Goal: Task Accomplishment & Management: Manage account settings

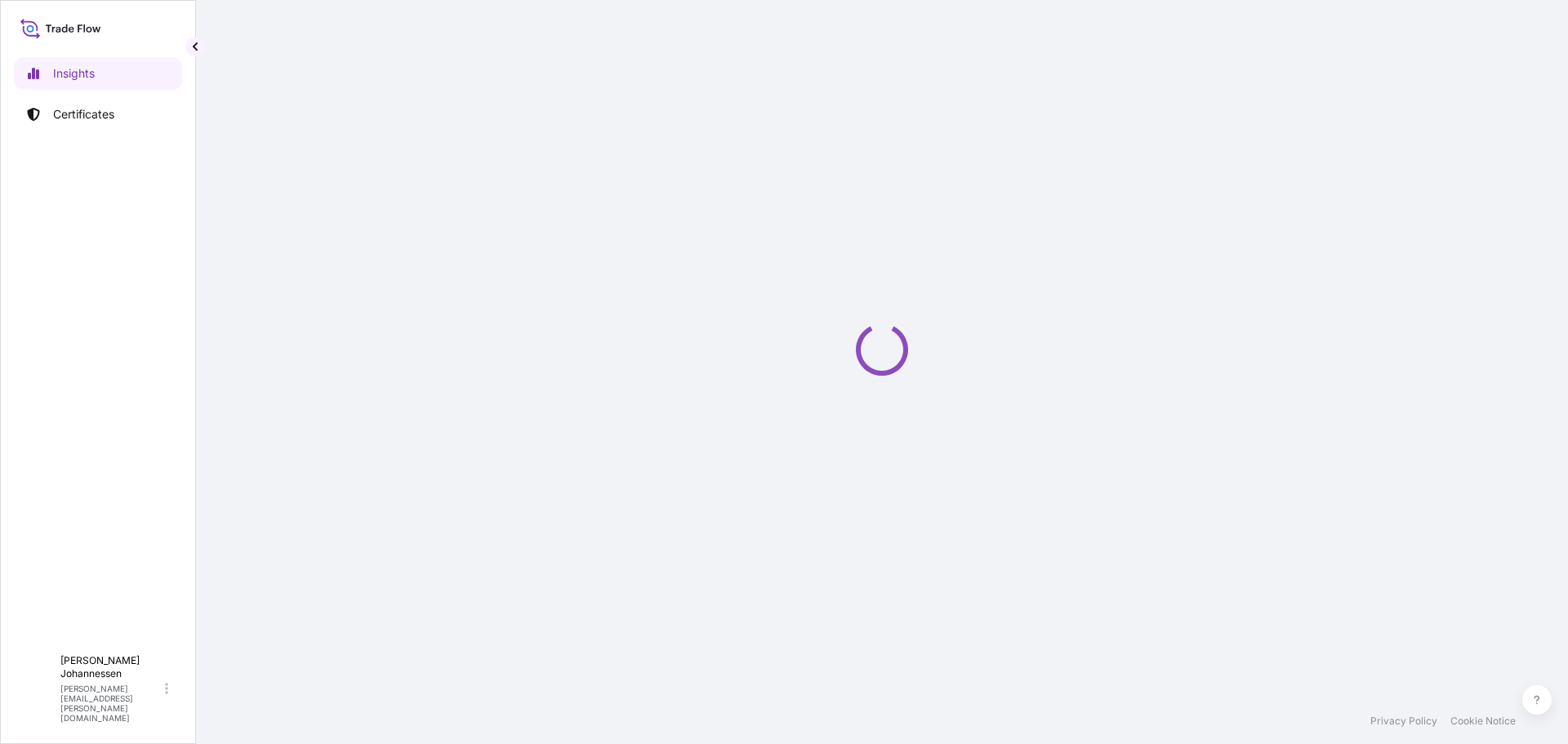
select select "2025"
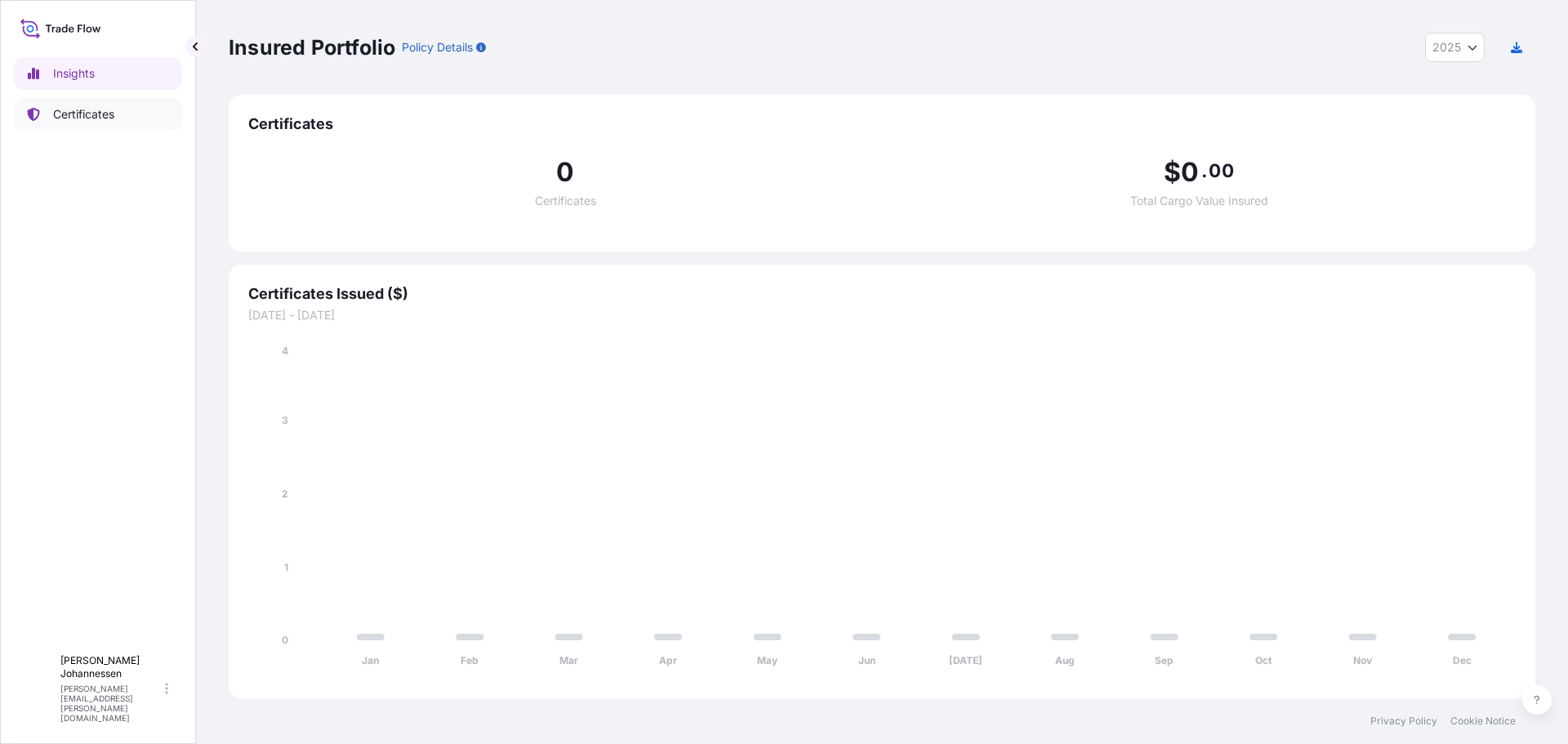
click at [71, 114] on p "Certificates" at bounding box center [83, 114] width 61 height 16
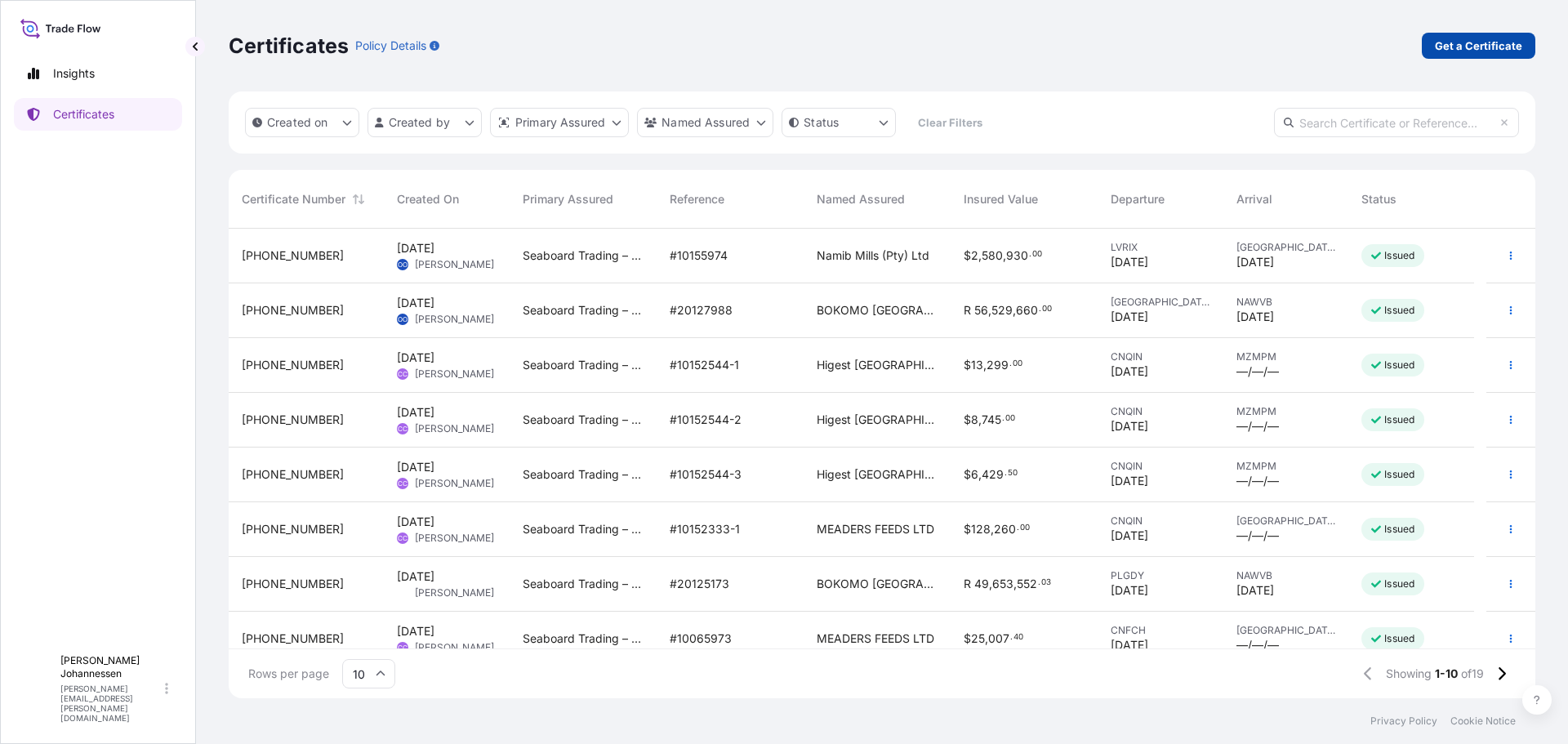
click at [1469, 43] on p "Get a Certificate" at bounding box center [1478, 46] width 87 height 16
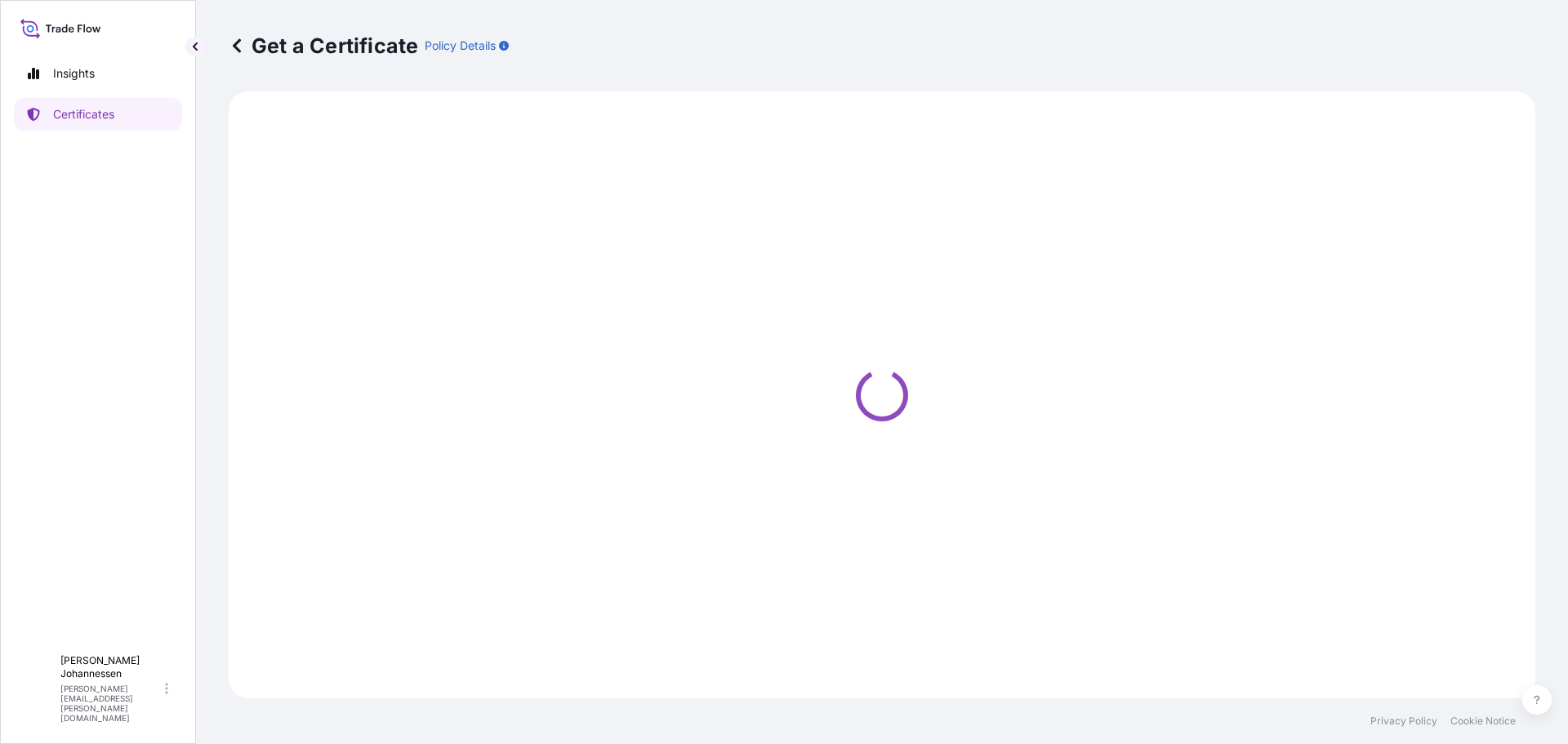
select select "Barge"
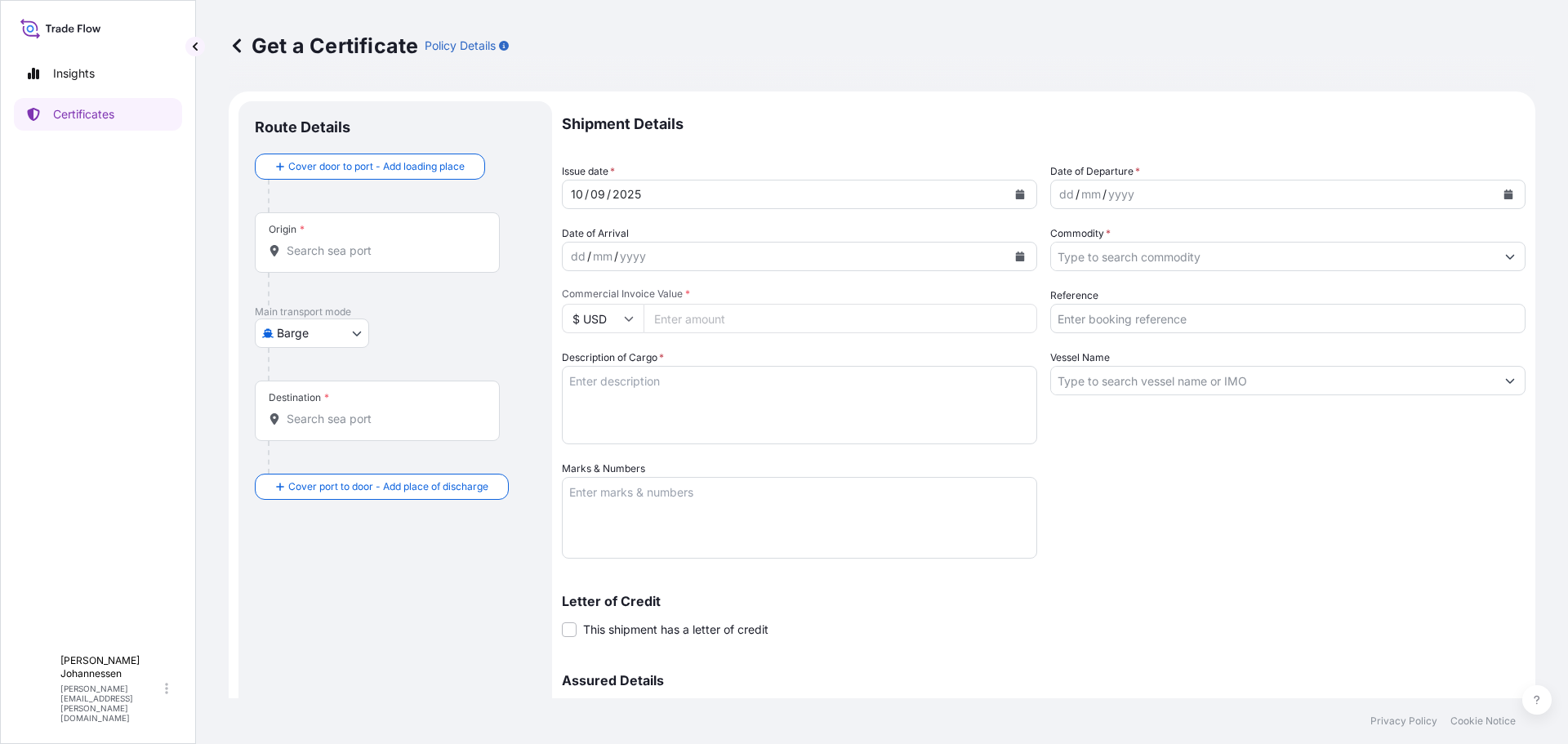
click at [1496, 191] on button "Calendar" at bounding box center [1509, 194] width 26 height 26
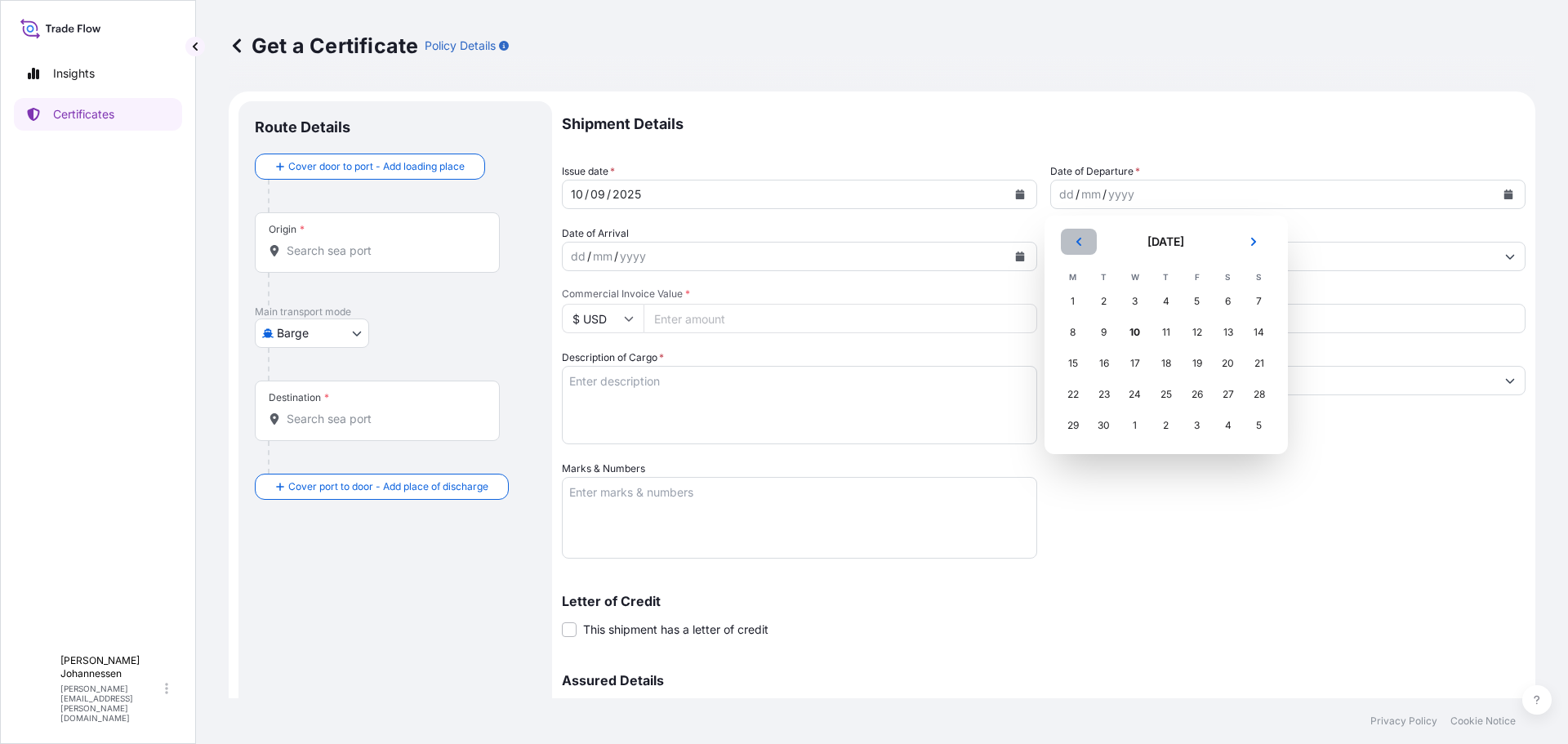
click at [1083, 238] on icon "Previous" at bounding box center [1078, 241] width 10 height 10
click at [1105, 335] on div "5" at bounding box center [1104, 332] width 29 height 29
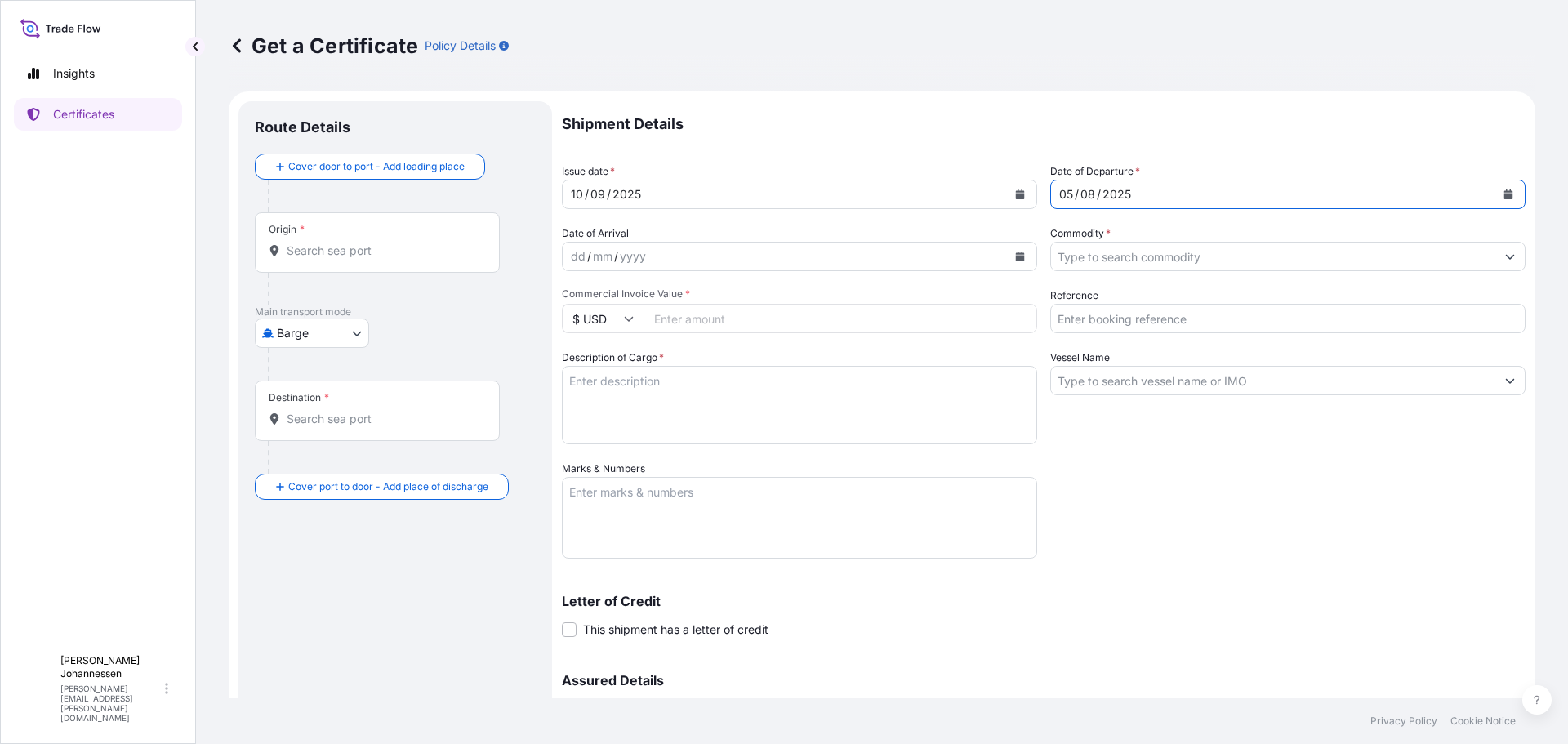
click at [1018, 256] on icon "Calendar" at bounding box center [1021, 256] width 9 height 10
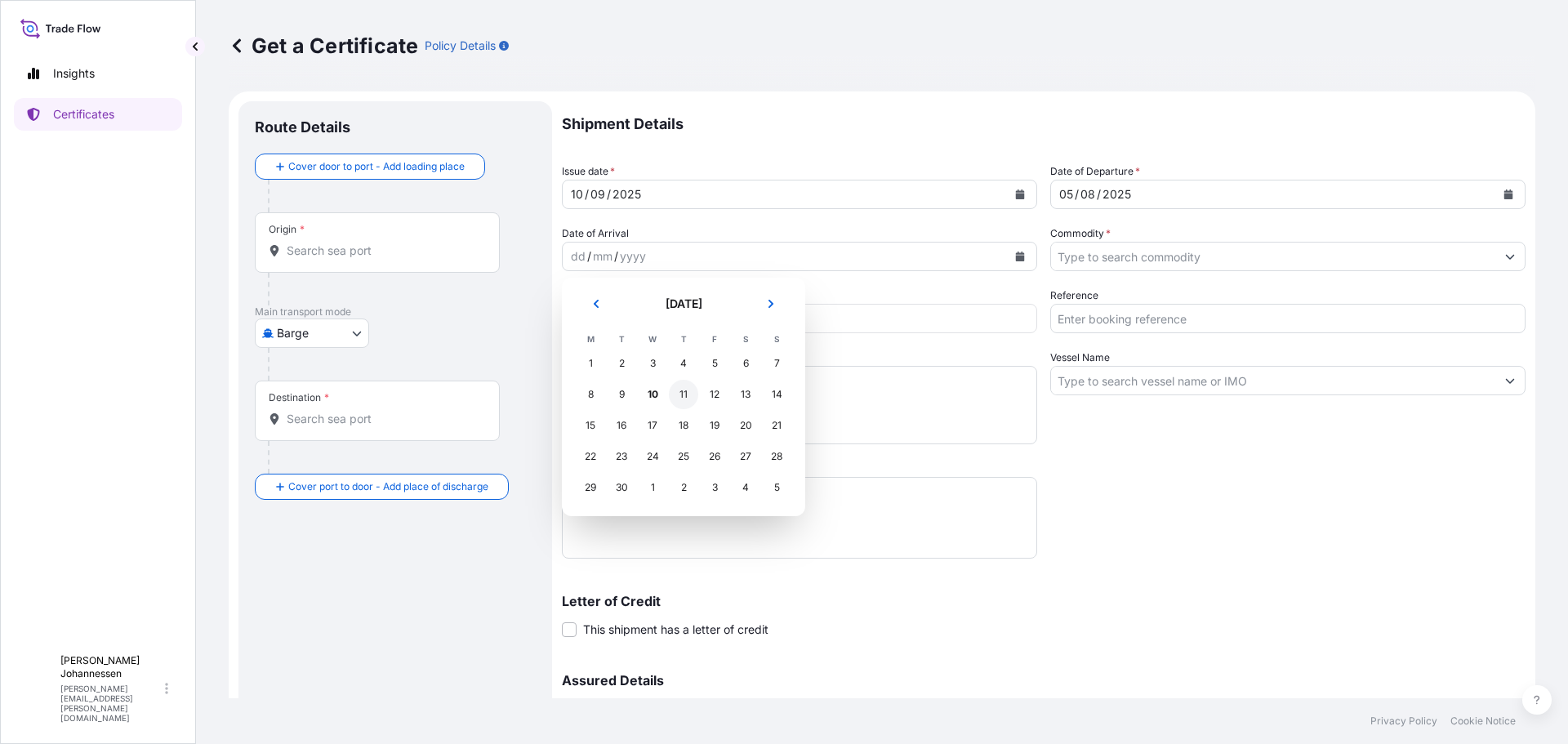
click at [687, 398] on div "11" at bounding box center [683, 394] width 29 height 29
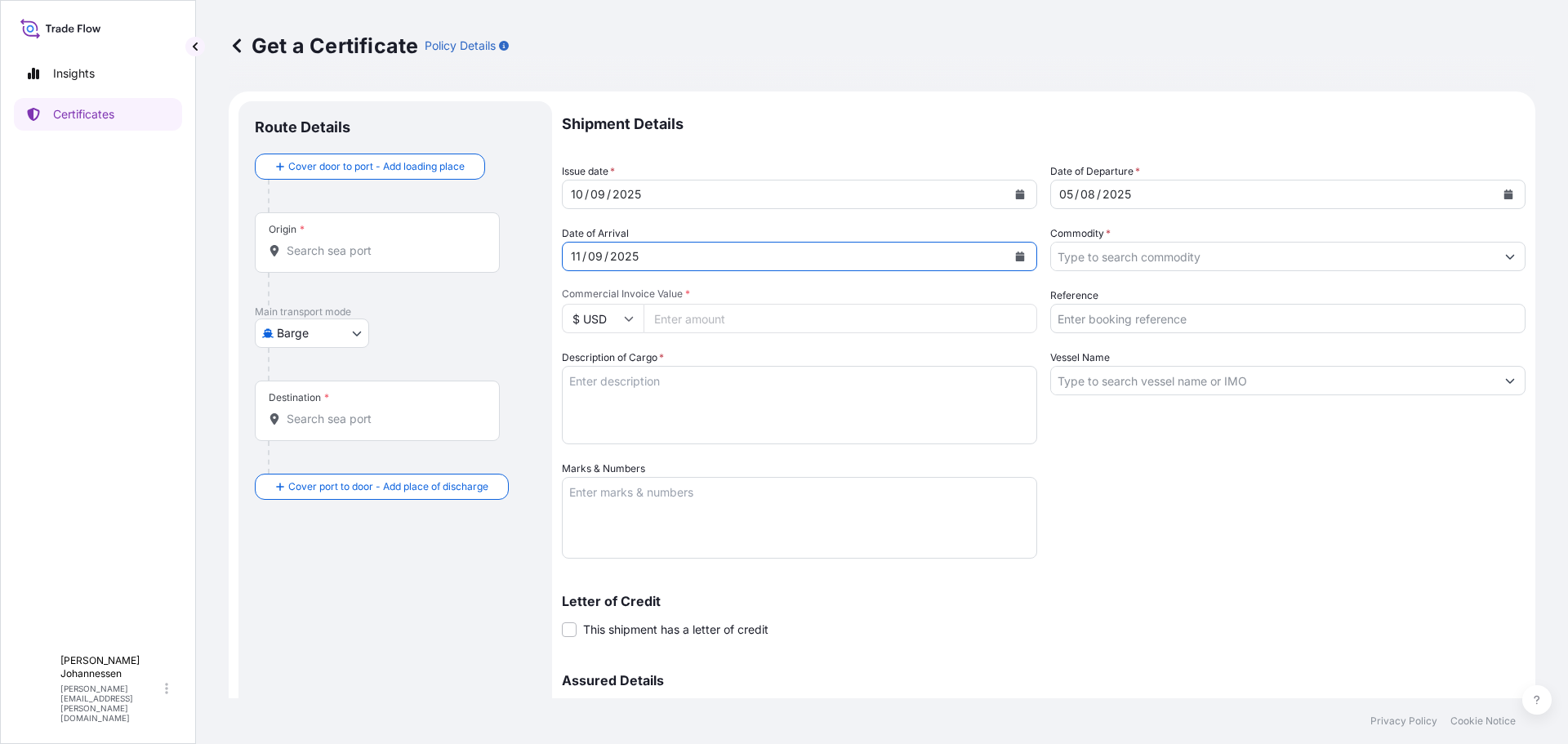
click at [1506, 258] on icon "Show suggestions" at bounding box center [1511, 258] width 9 height 5
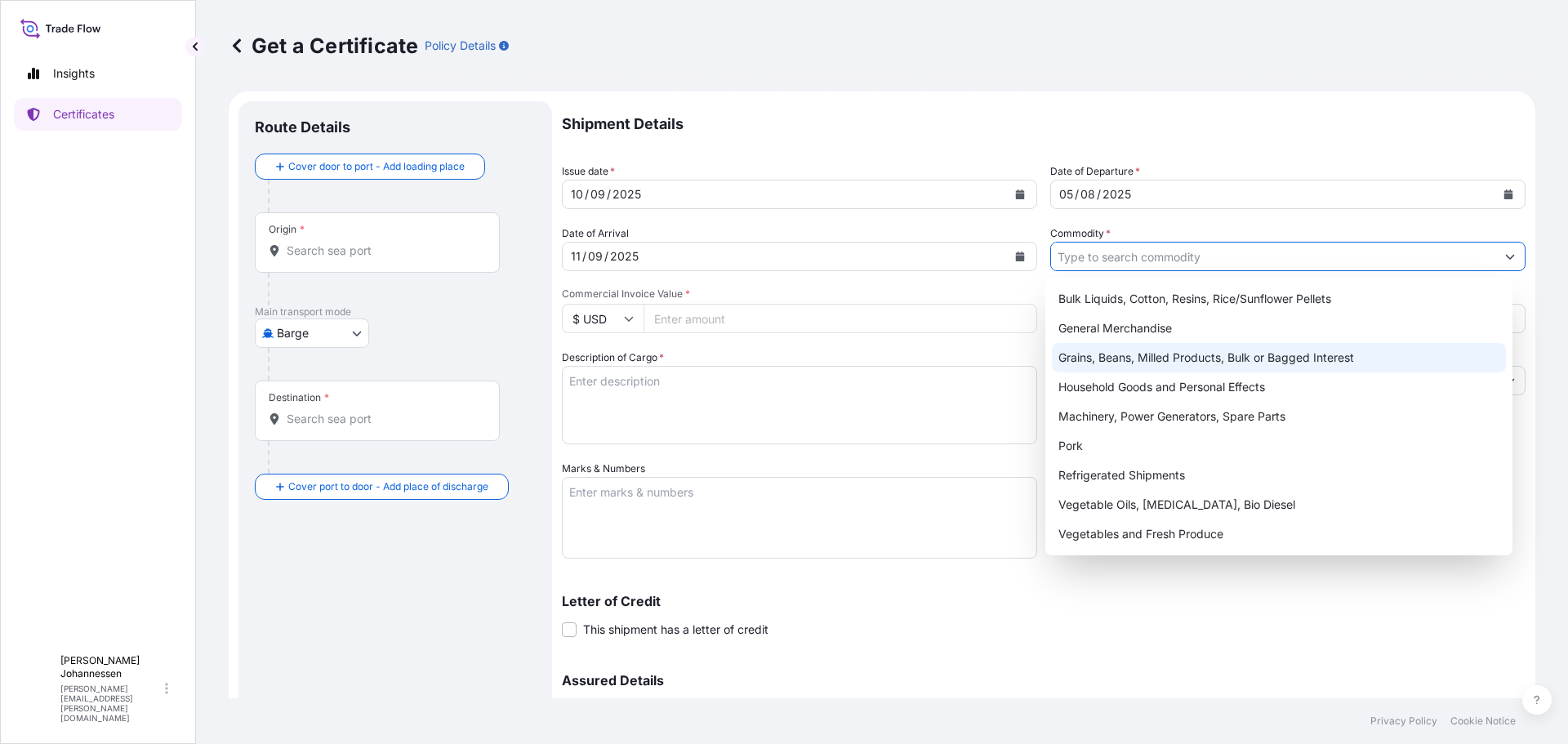
click at [1125, 352] on div "Grains, Beans, Milled Products, Bulk or Bagged Interest" at bounding box center [1278, 357] width 455 height 29
type input "Grains, Beans, Milled Products, Bulk or Bagged Interest"
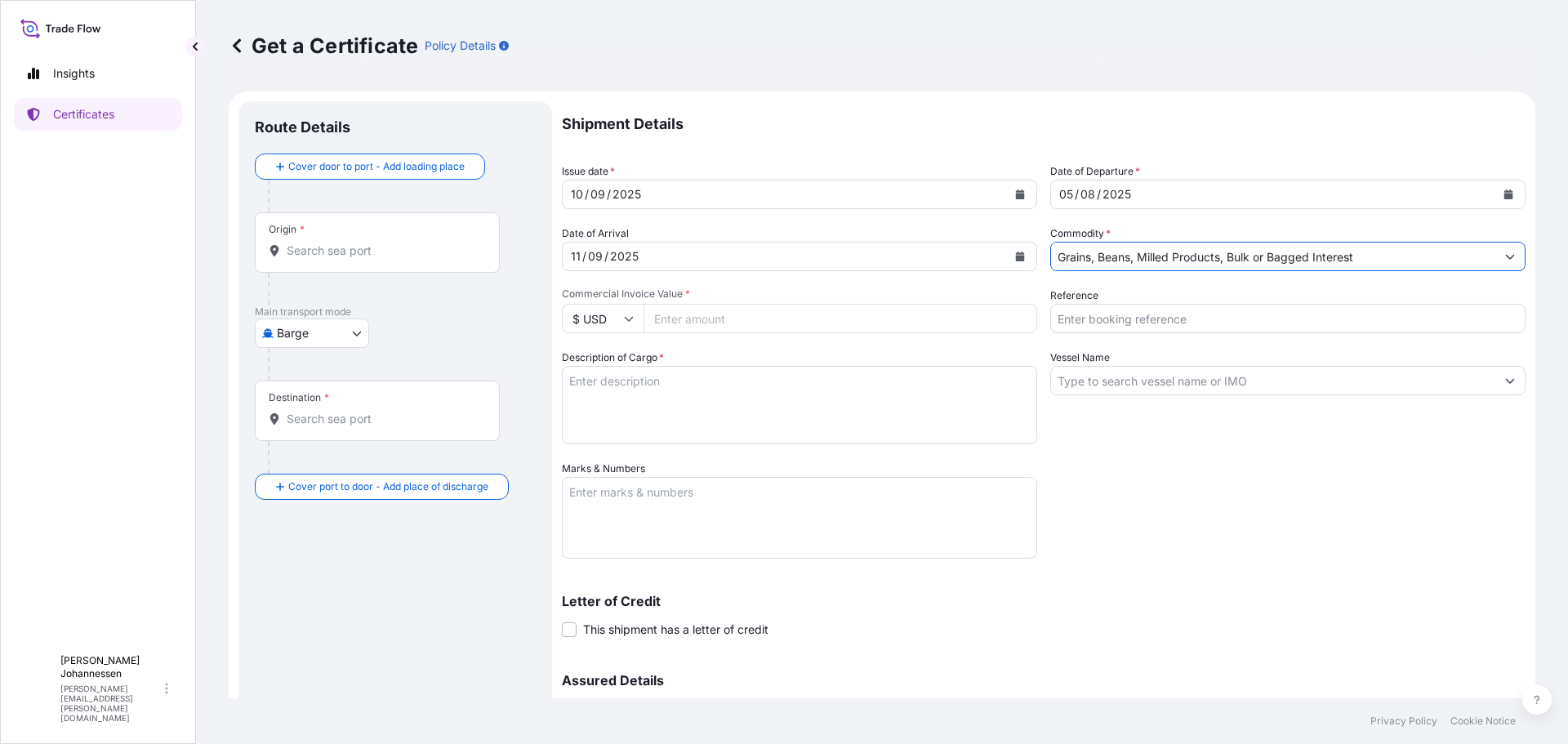
click at [701, 312] on input "Commercial Invoice Value *" at bounding box center [841, 318] width 394 height 29
type input "934203.050"
click at [669, 370] on textarea "Description of Cargo *" at bounding box center [799, 404] width 475 height 79
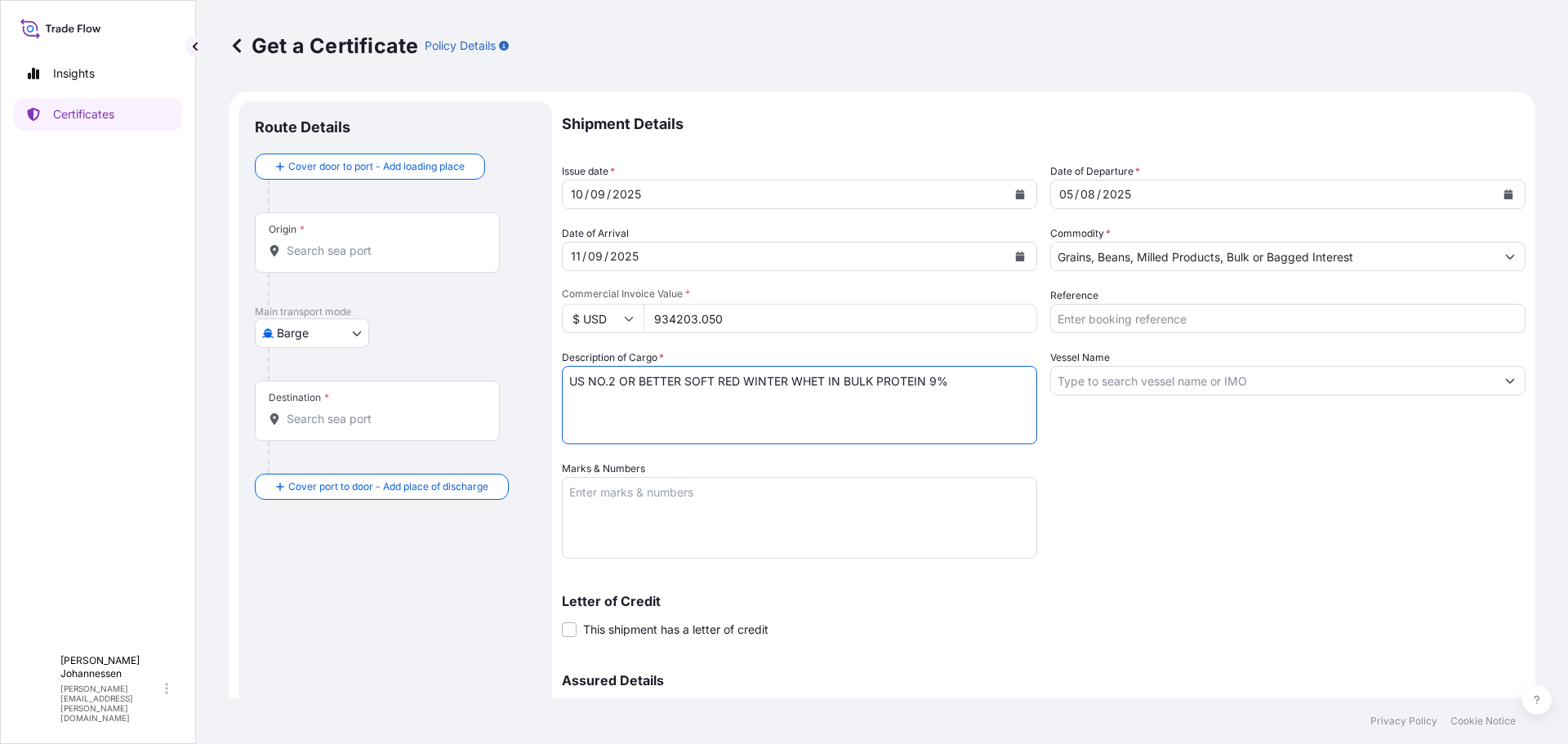
click at [936, 381] on textarea "US NO.2 OR BETTER SOFT RED WINTER WHET IN BULK PROTEIN 9%" at bounding box center [799, 404] width 475 height 79
type textarea "US NO.2 OR BETTER SOFT RED WINTER WHET IN BULK PROTEIN 9.0%"
click at [666, 499] on textarea "Marks & Numbers" at bounding box center [799, 517] width 475 height 81
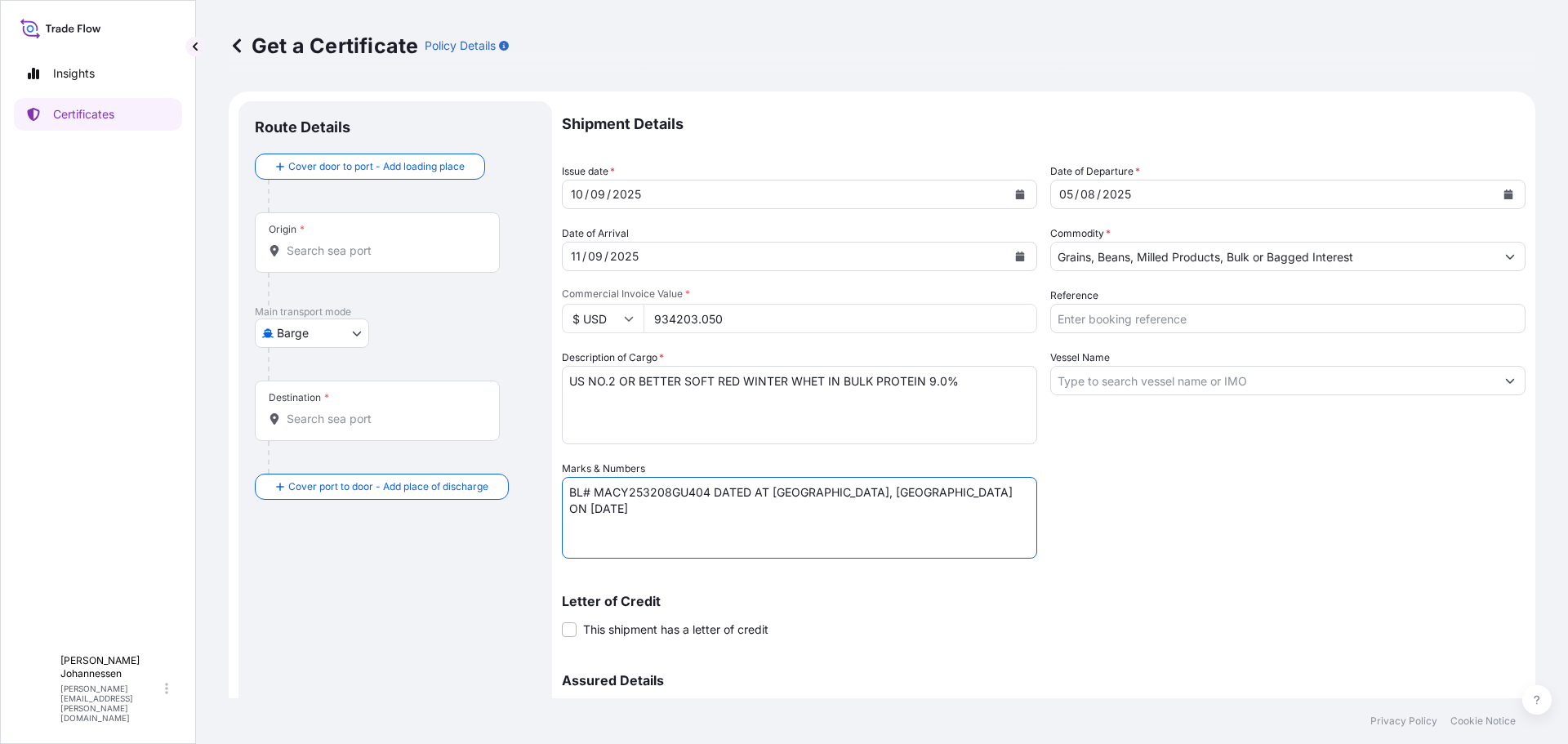
type textarea "BL# MACY253208GU404 DATED AT [GEOGRAPHIC_DATA], [GEOGRAPHIC_DATA] ON [DATE]"
click at [1326, 309] on input "Reference" at bounding box center [1288, 318] width 475 height 29
type input "#10154017"
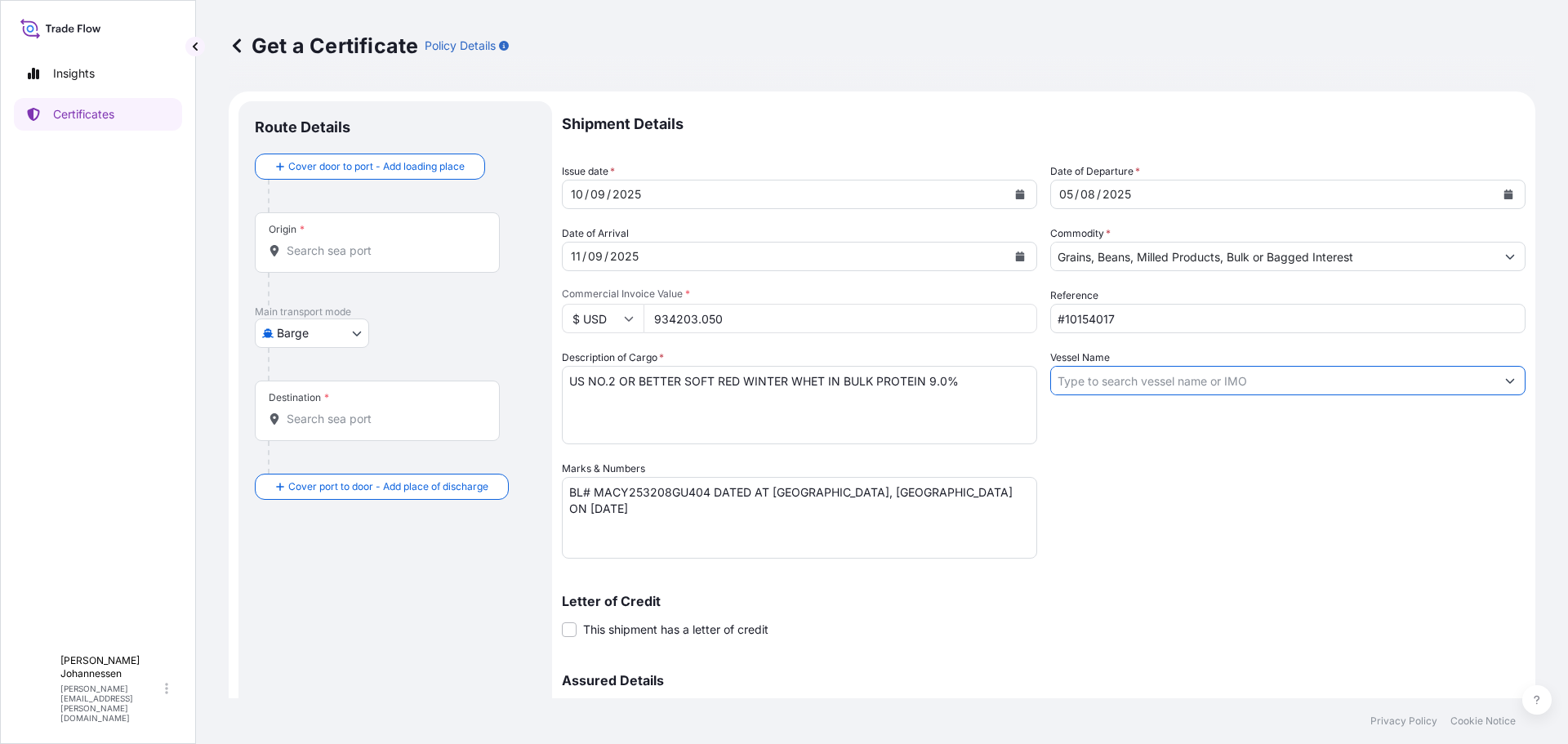
click at [1293, 378] on input "Vessel Name" at bounding box center [1272, 380] width 444 height 29
click at [1505, 384] on icon "Show suggestions" at bounding box center [1510, 380] width 10 height 10
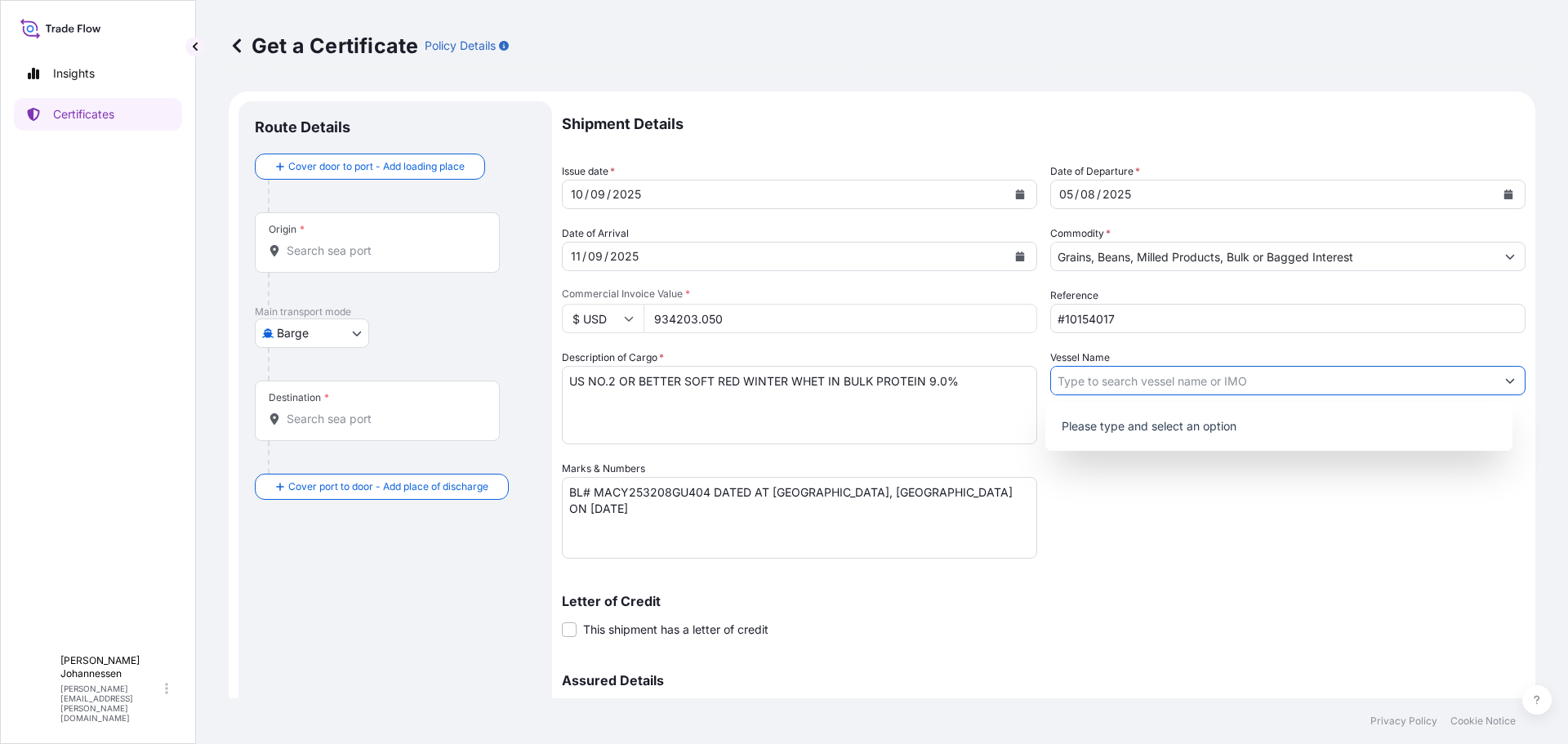
click at [1328, 382] on input "Vessel Name" at bounding box center [1272, 380] width 444 height 29
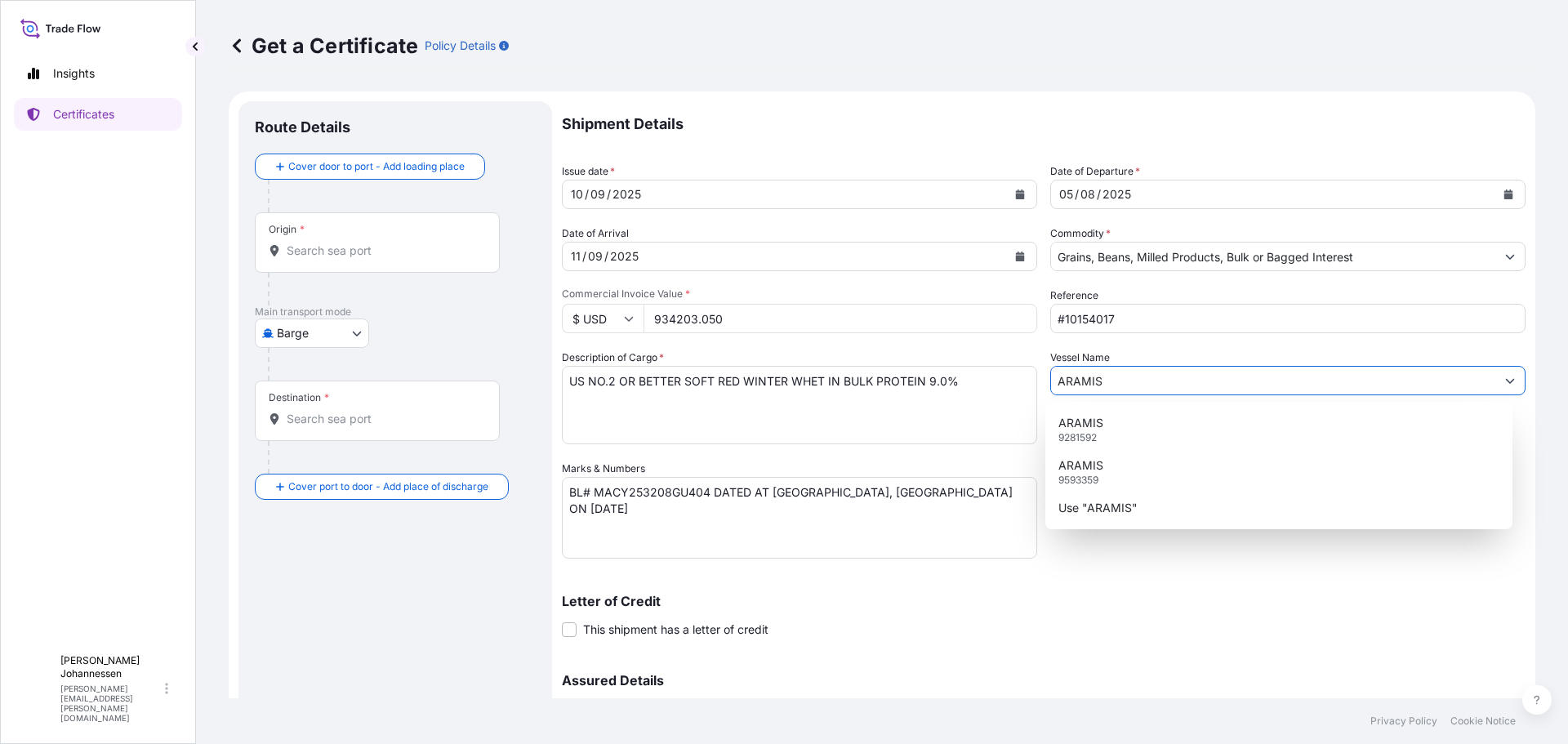
type input "ARAMIS"
click at [1497, 386] on button "Show suggestions" at bounding box center [1510, 380] width 29 height 29
click at [1125, 513] on p "Use "ARAMIS"" at bounding box center [1098, 507] width 79 height 16
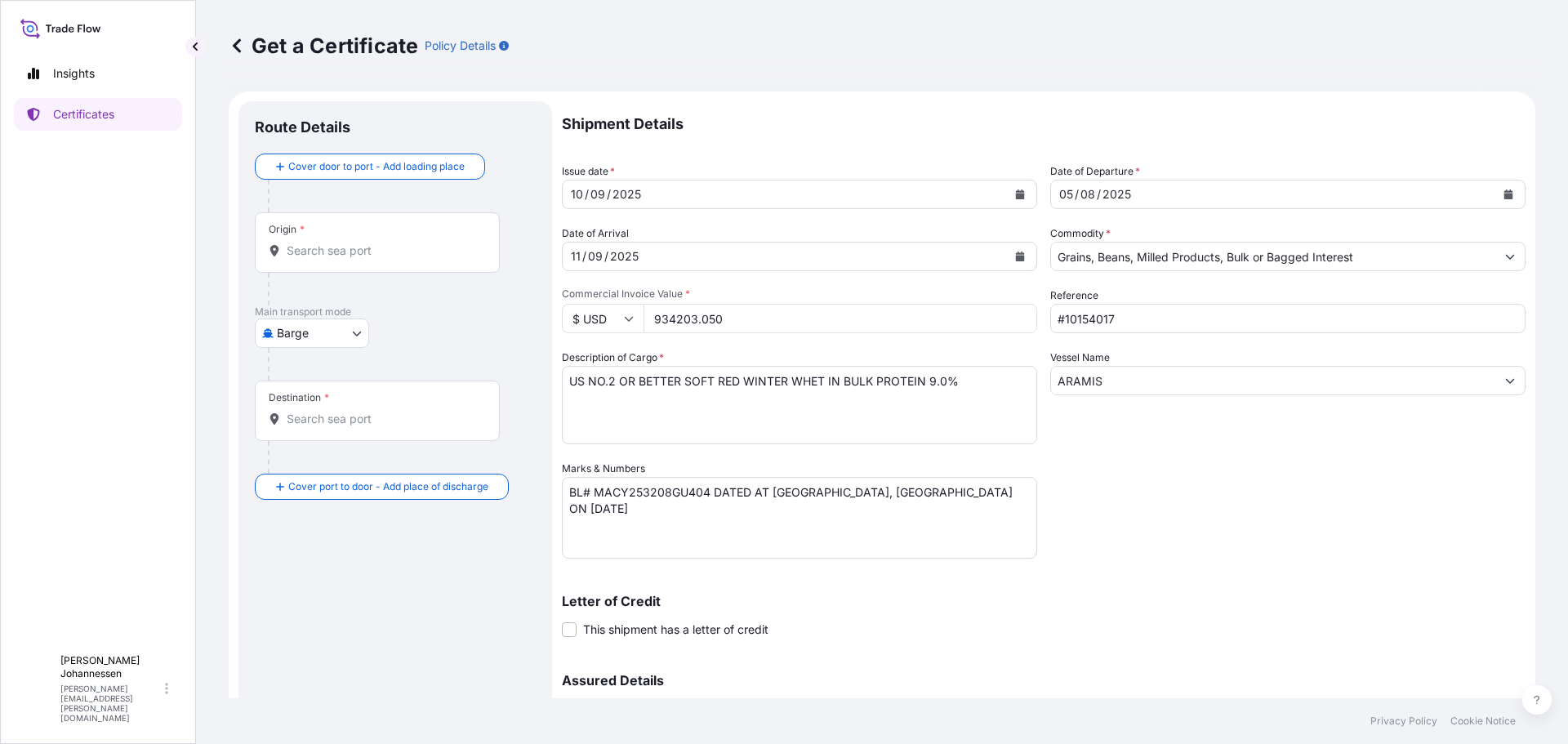
click at [1310, 610] on div "Letter of Credit This shipment has a letter of credit Letter of credit * Letter…" at bounding box center [1043, 615] width 963 height 43
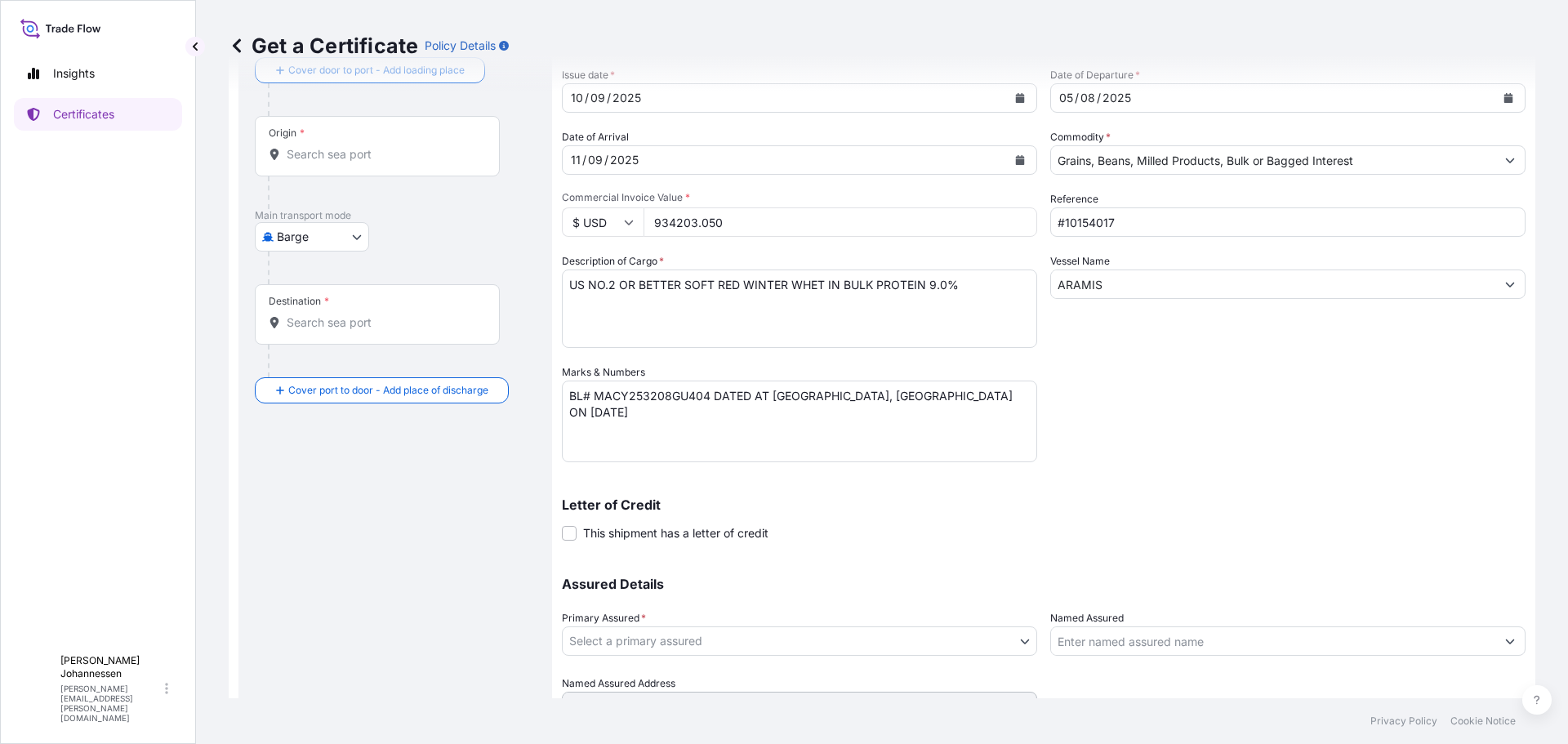
scroll to position [175, 0]
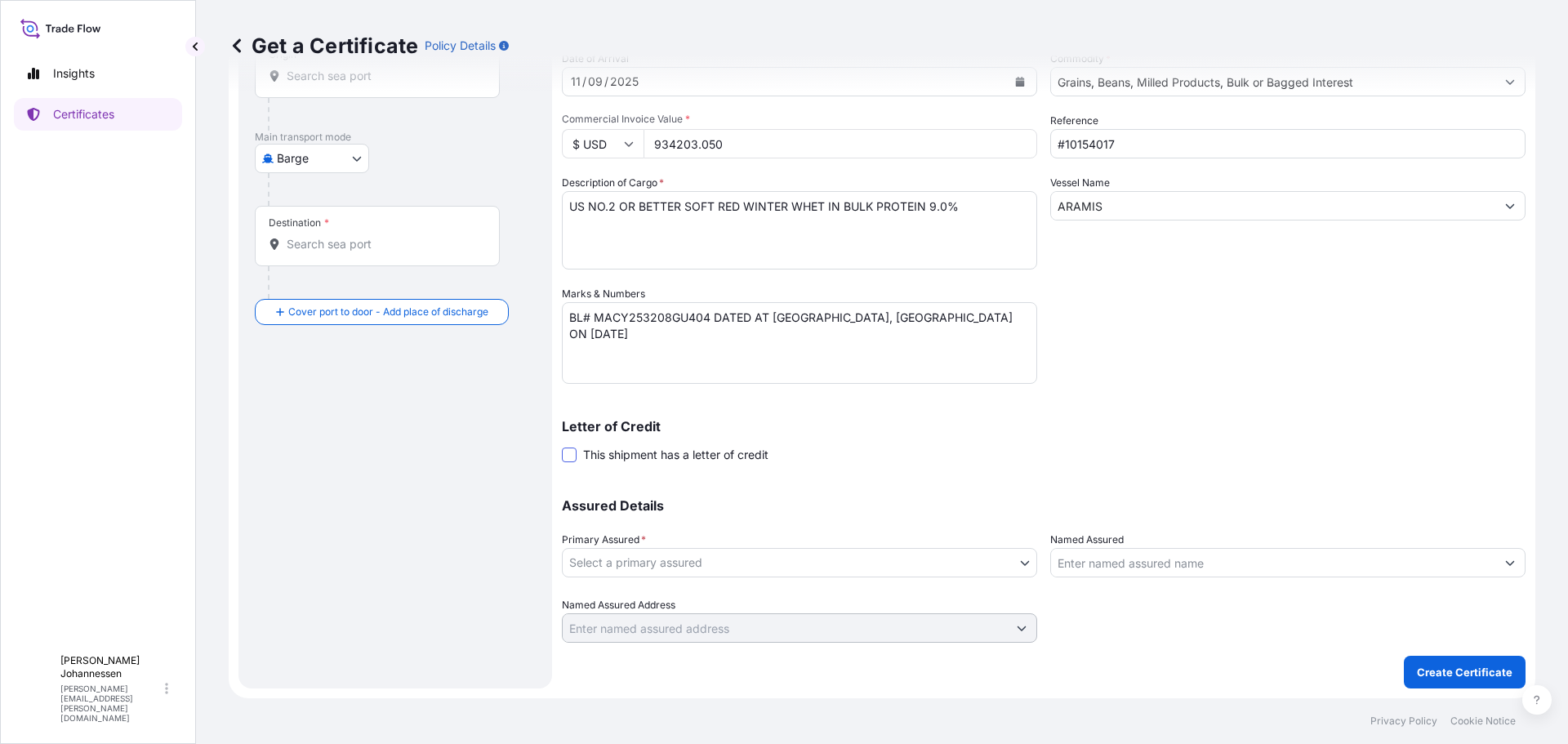
click at [571, 457] on span at bounding box center [569, 455] width 15 height 15
click at [562, 446] on input "This shipment has a letter of credit" at bounding box center [562, 446] width 0 height 0
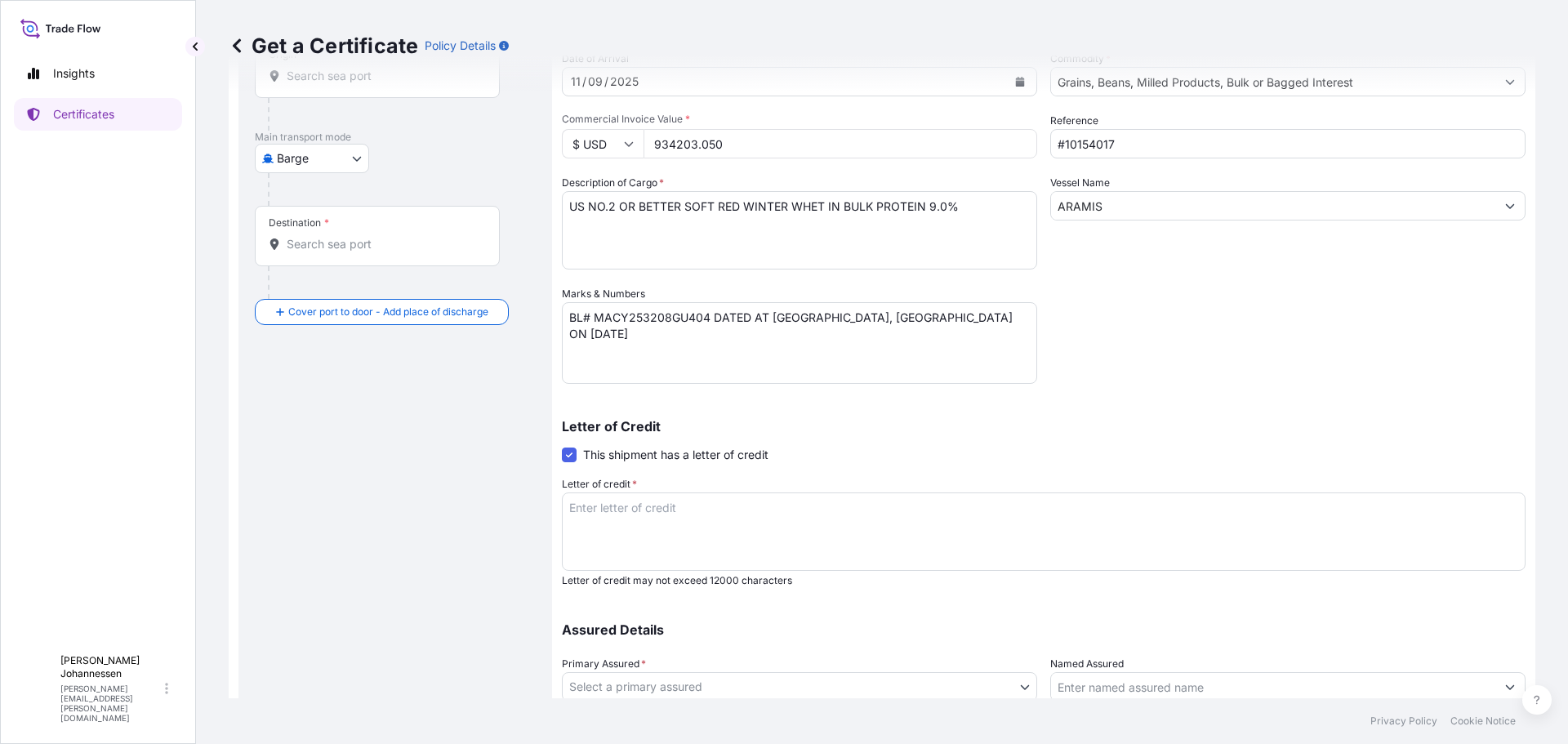
click at [568, 455] on span at bounding box center [569, 455] width 15 height 15
click at [562, 446] on input "This shipment has a letter of credit" at bounding box center [562, 446] width 0 height 0
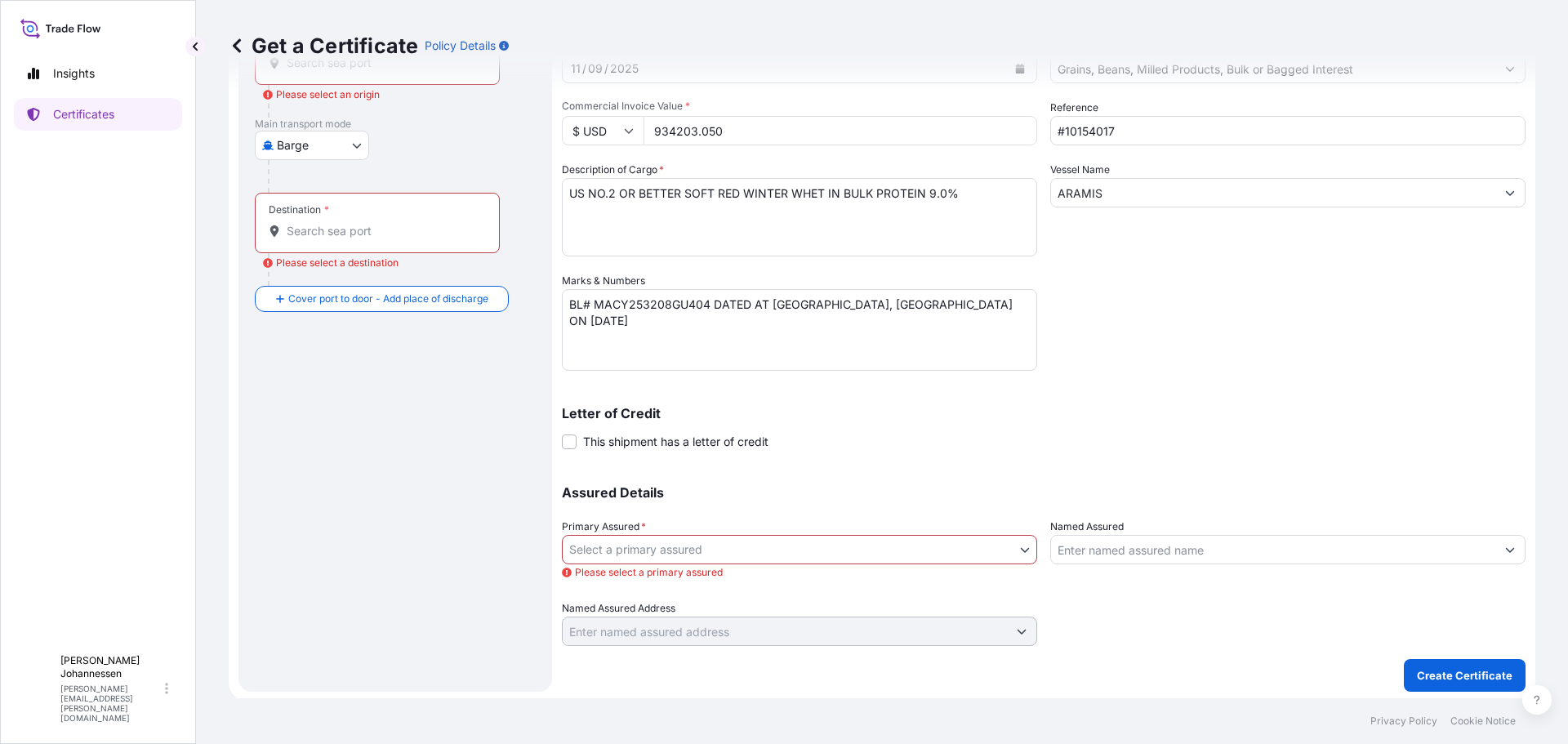
scroll to position [191, 0]
click at [645, 551] on body "Insights Certificates D Donald Johannessen donald.johannessen@seaboardtrade.com…" at bounding box center [784, 372] width 1568 height 744
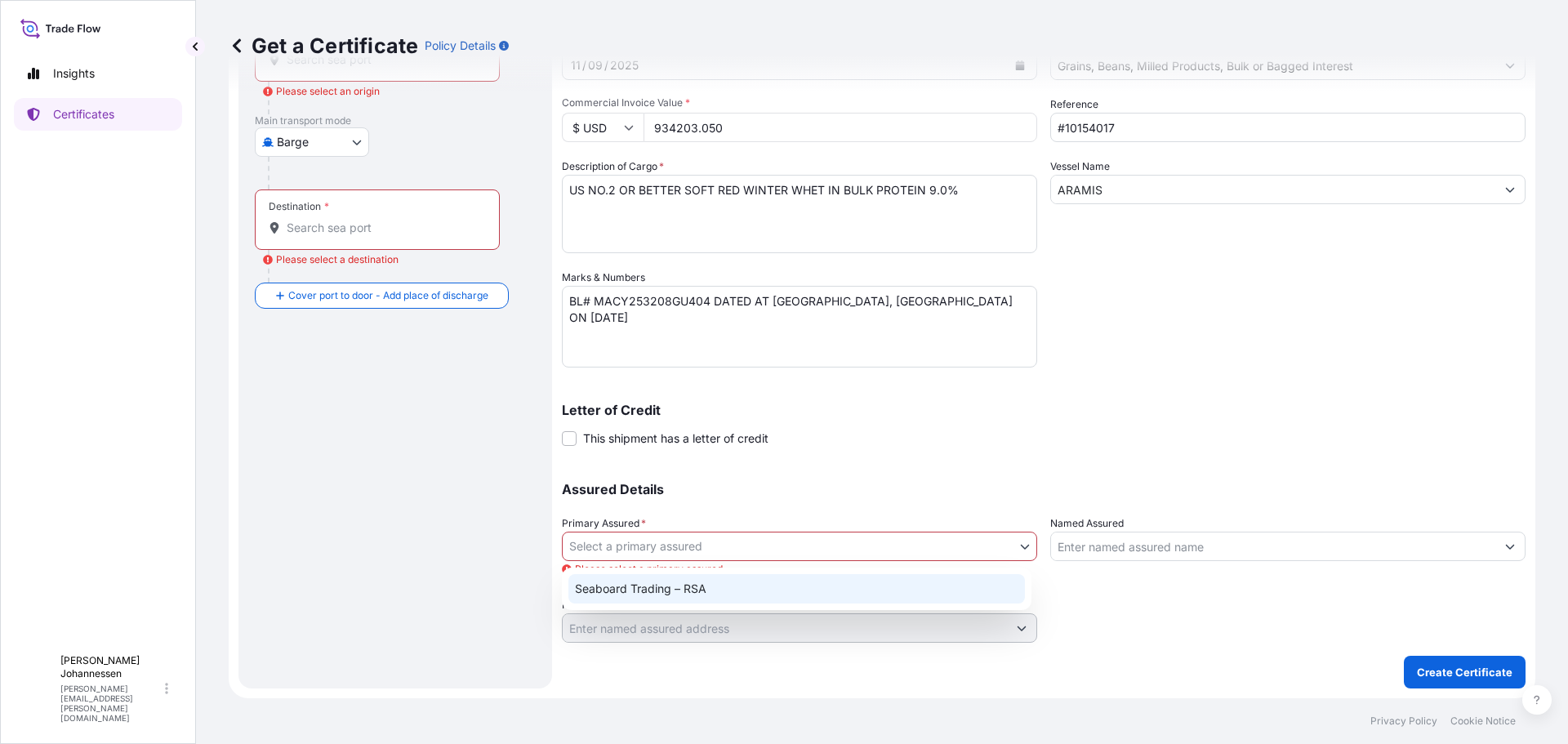
click at [671, 591] on div "Seaboard Trading – RSA" at bounding box center [796, 588] width 456 height 29
select select "31641"
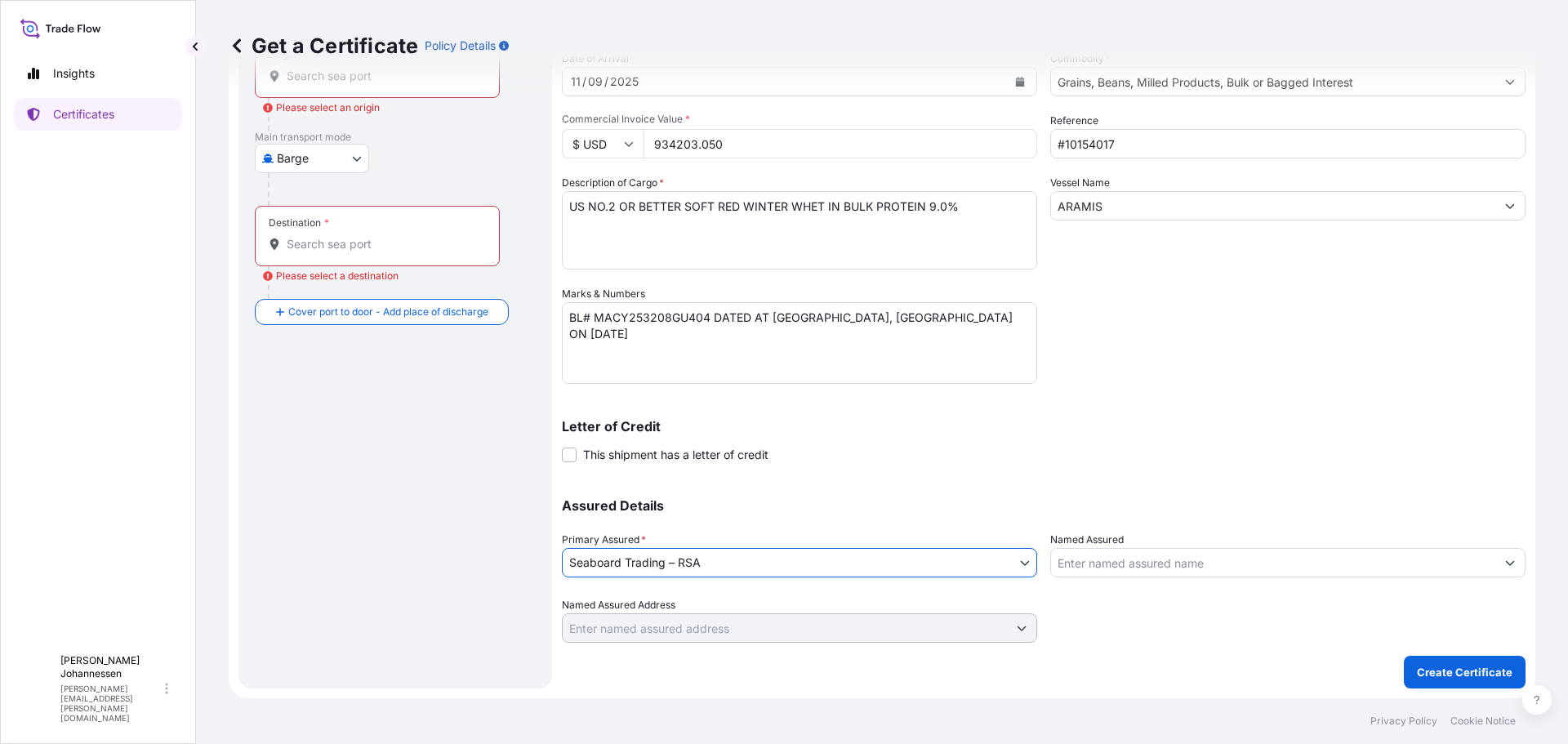
click at [1130, 550] on input "Named Assured" at bounding box center [1272, 562] width 444 height 29
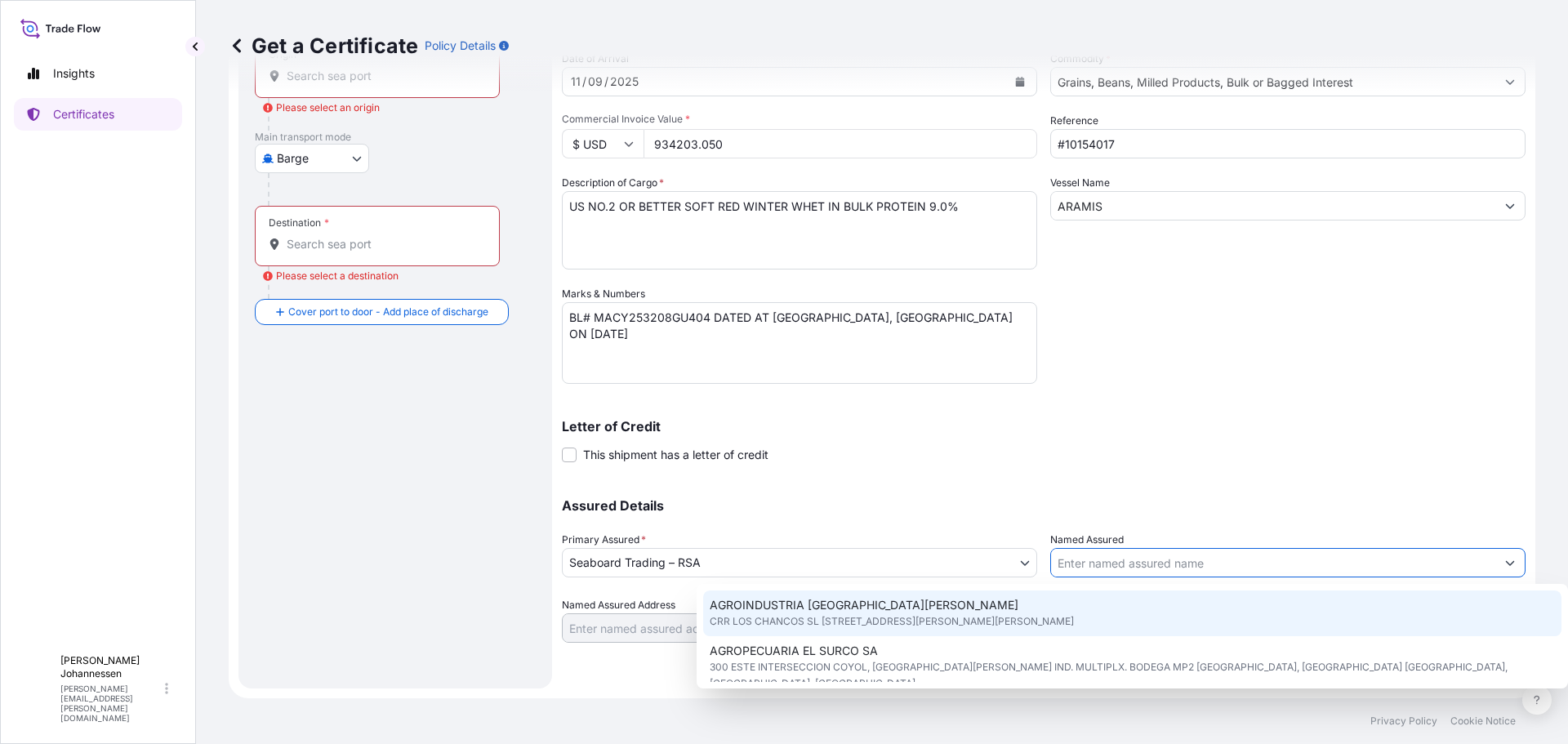
click at [1118, 560] on input "Named Assured" at bounding box center [1272, 562] width 444 height 29
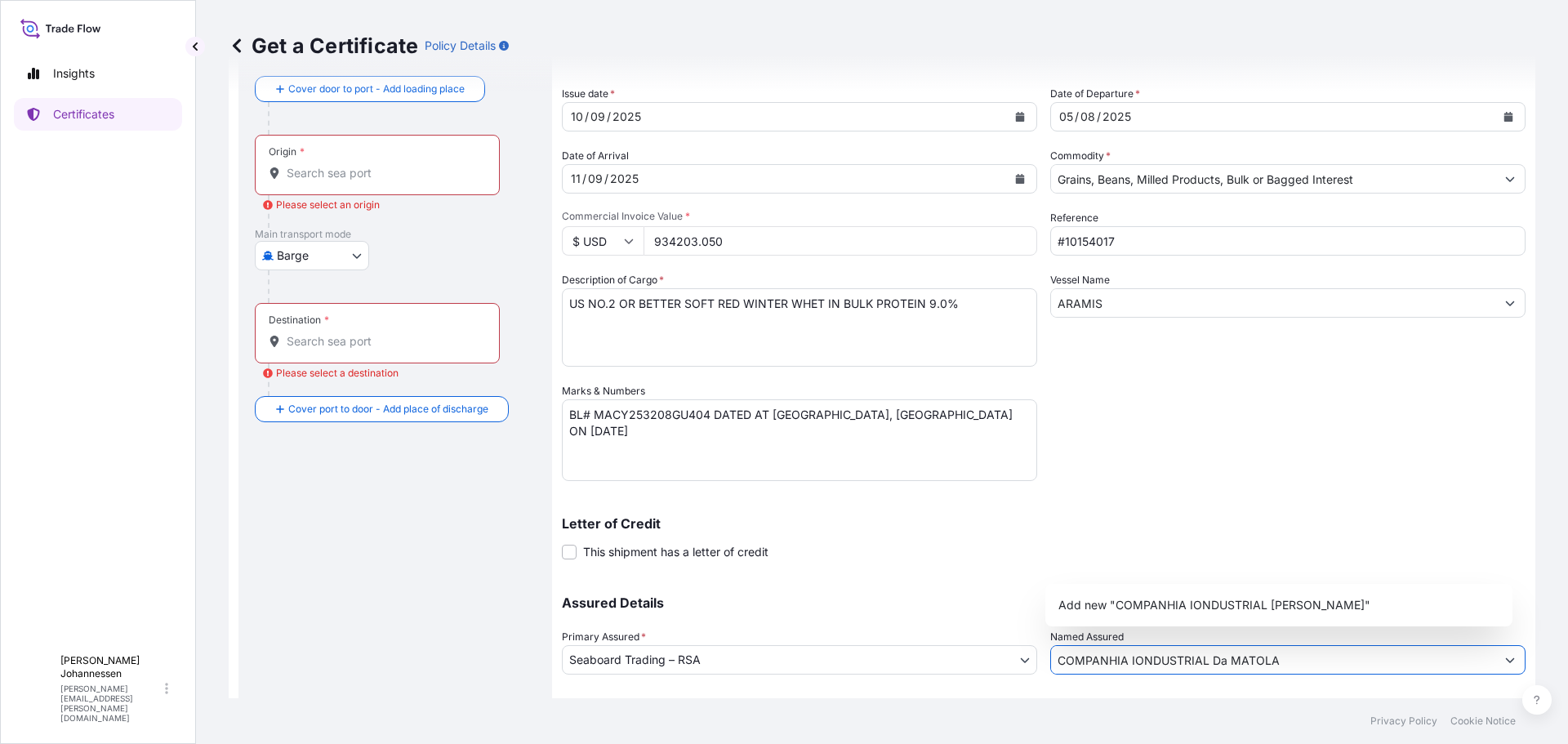
scroll to position [0, 0]
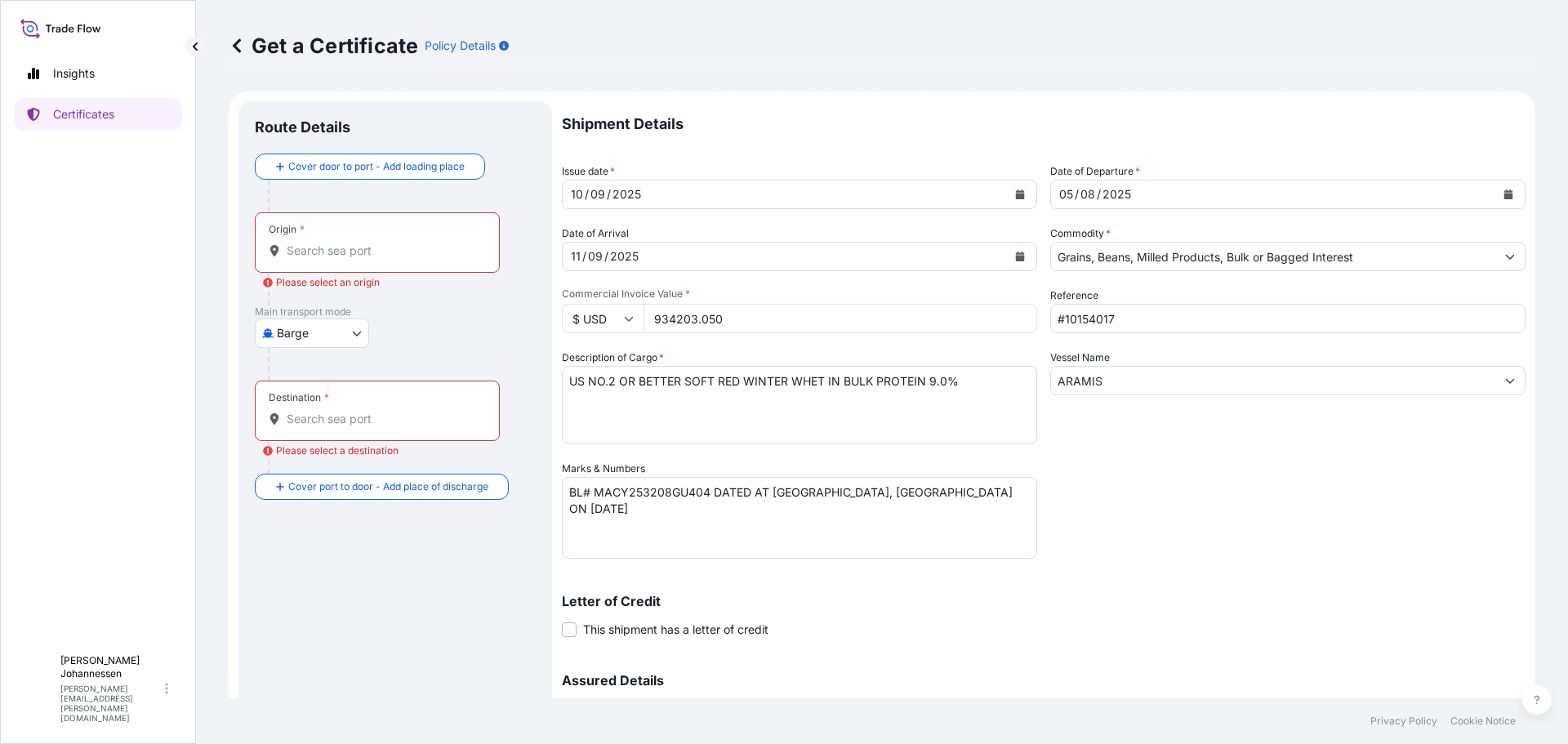
type input "COMPANHIA IONDUSTRIAL Da MATOLA"
click at [381, 252] on input "Origin * Please select an origin" at bounding box center [383, 251] width 192 height 16
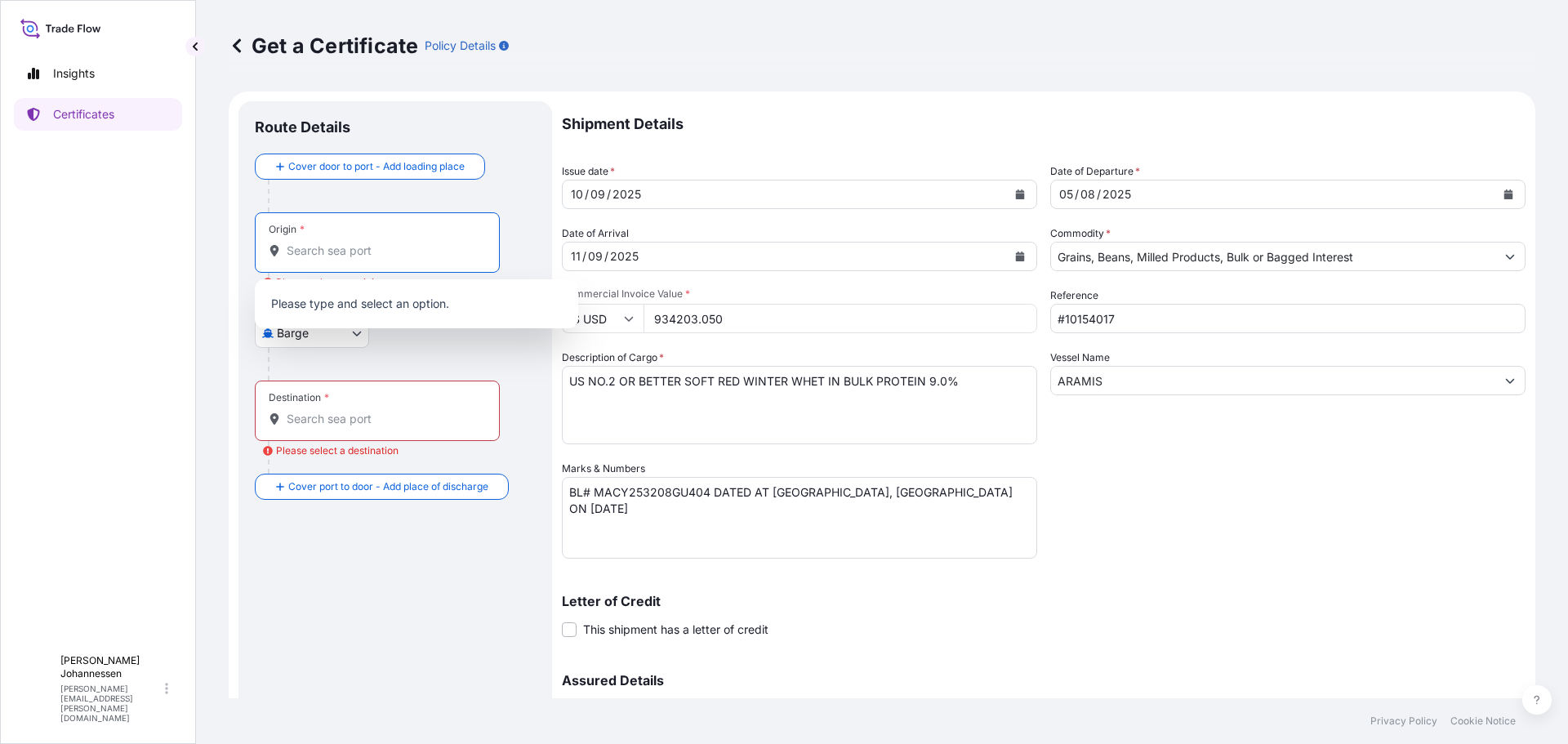
click at [461, 369] on div at bounding box center [401, 364] width 268 height 33
click at [357, 250] on input "Origin * Please select an origin" at bounding box center [383, 251] width 192 height 16
click at [507, 342] on div "Barge Air Barge Road Ocean Vessel" at bounding box center [396, 333] width 281 height 29
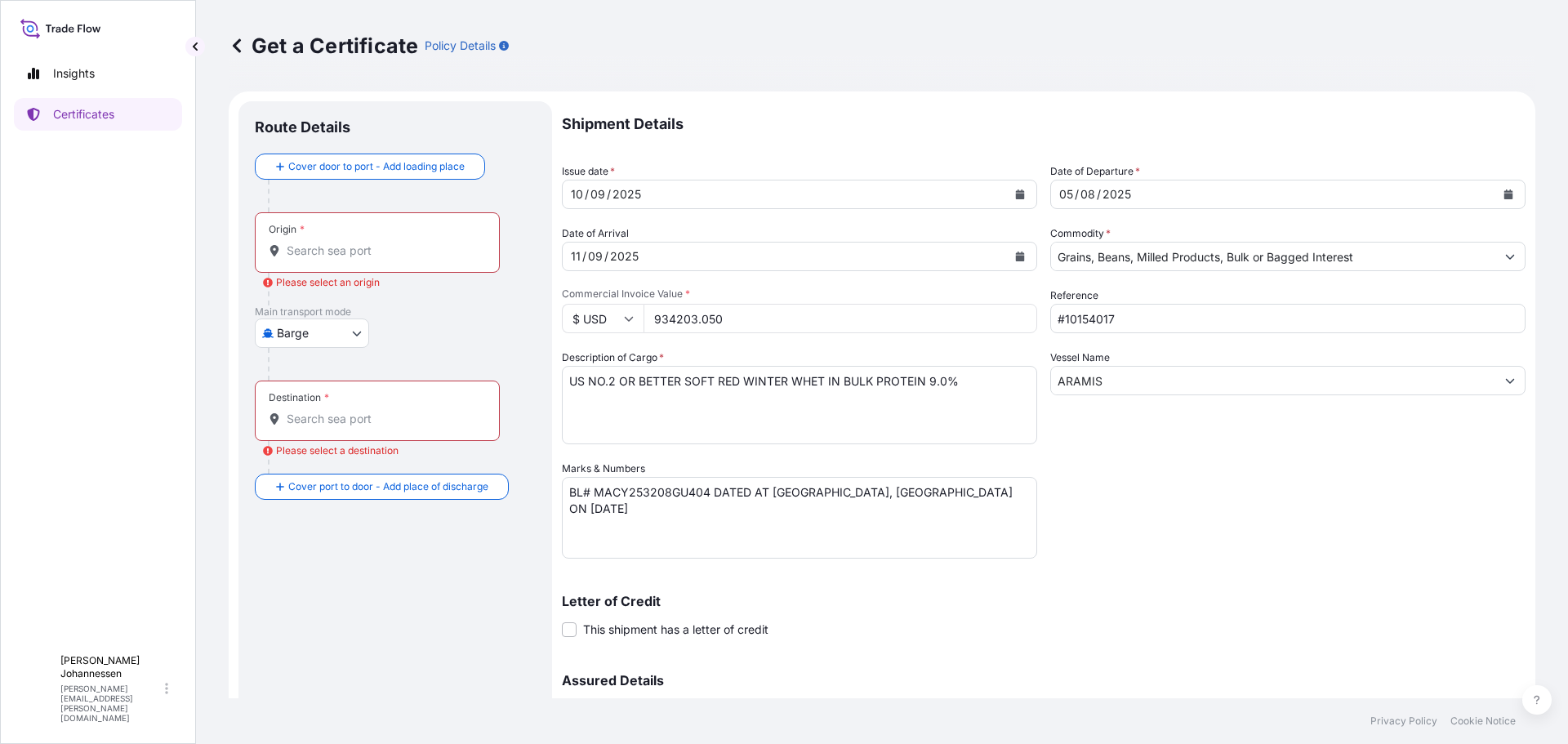
click at [416, 237] on div "Origin *" at bounding box center [377, 242] width 245 height 60
click at [416, 243] on input "Origin * Please select an origin" at bounding box center [383, 251] width 192 height 16
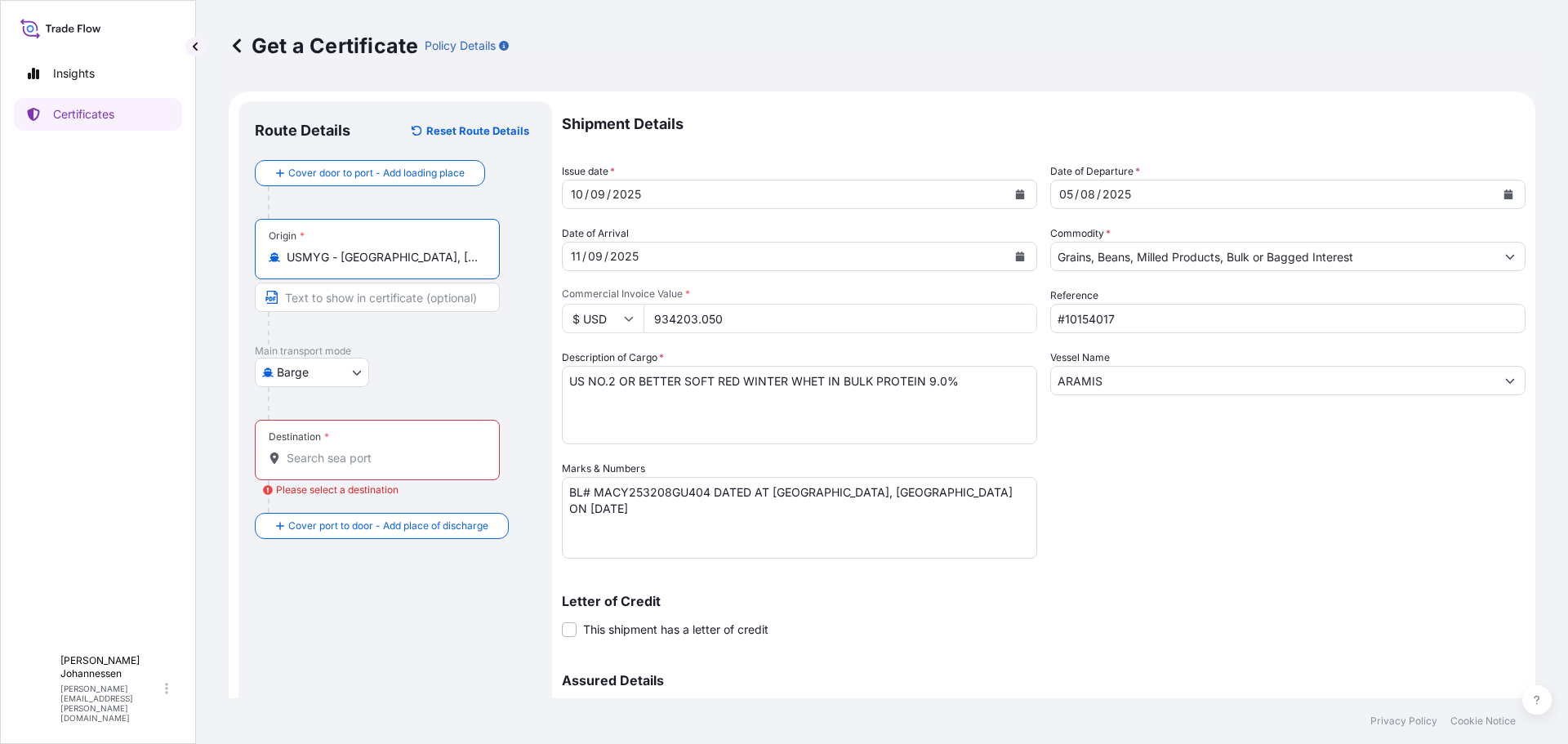
click at [447, 297] on input "Text to appear on certificate" at bounding box center [377, 297] width 245 height 29
click at [452, 382] on div "Barge Air Barge Road Ocean Vessel" at bounding box center [396, 372] width 281 height 29
click at [339, 257] on input "USMYG - [GEOGRAPHIC_DATA], [GEOGRAPHIC_DATA]" at bounding box center [383, 257] width 192 height 16
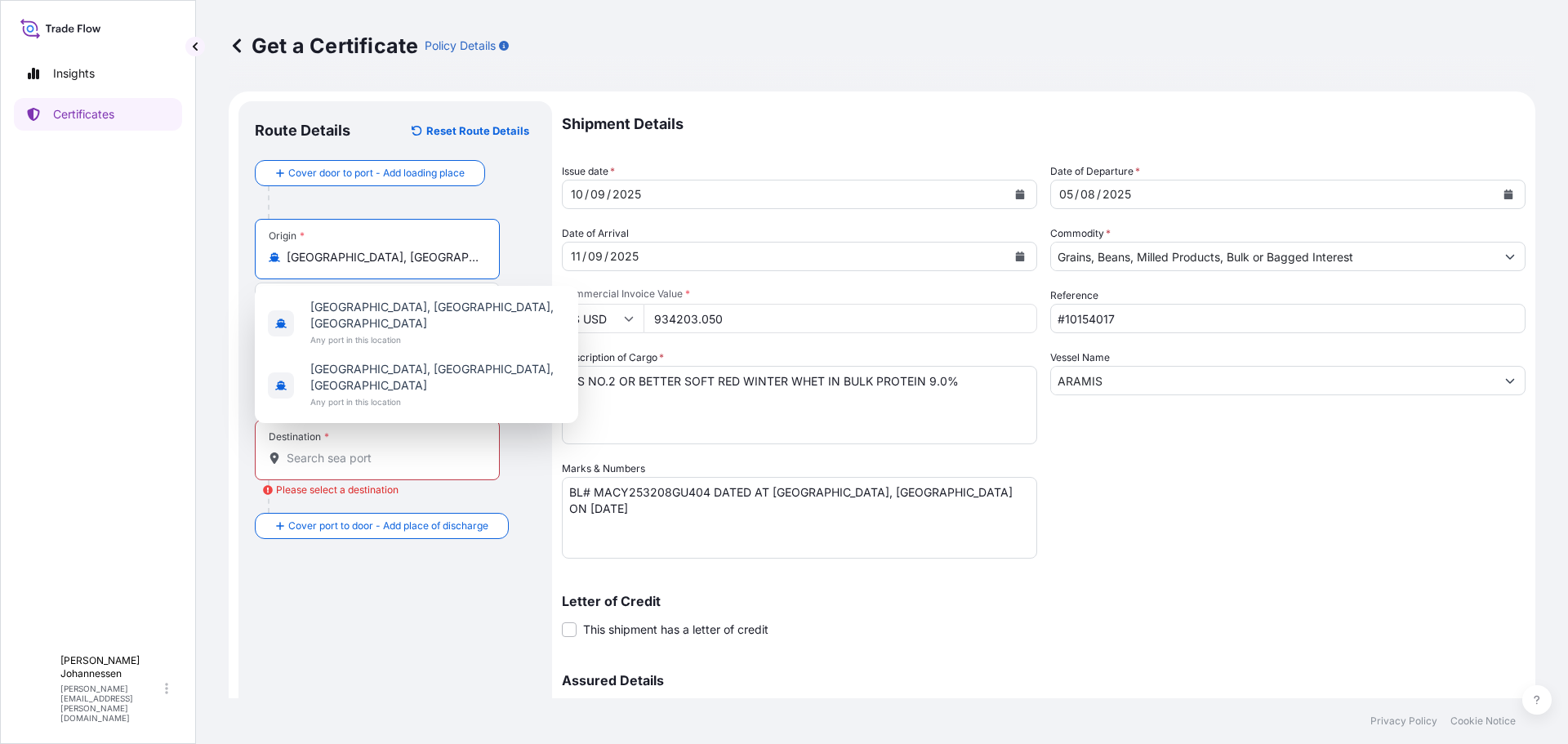
type input "USMYG - [GEOGRAPHIC_DATA], [GEOGRAPHIC_DATA]"
click at [519, 417] on div at bounding box center [401, 402] width 268 height 33
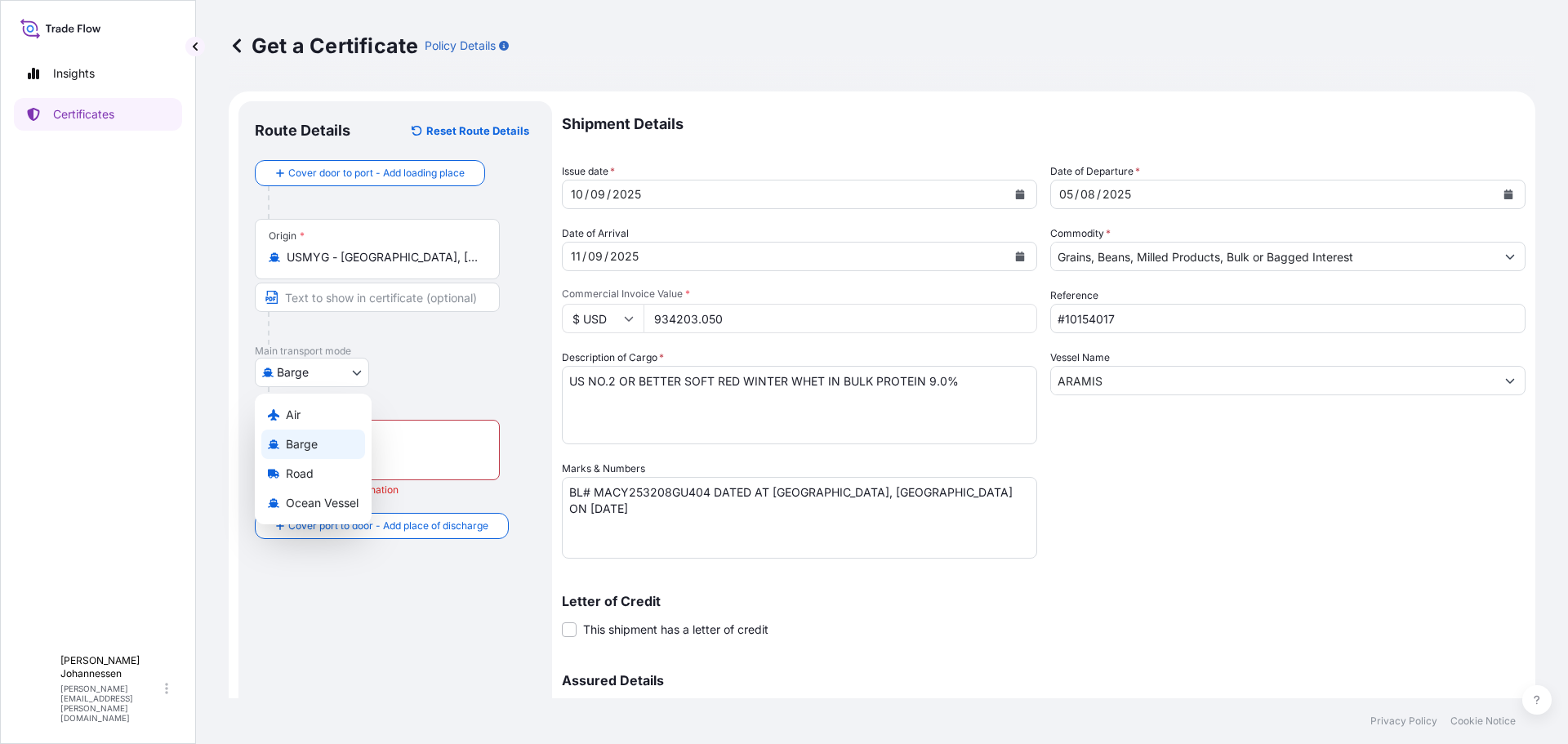
click at [361, 378] on body "0 options available. 2 options available. 0 options available. 2 options availa…" at bounding box center [784, 372] width 1568 height 744
click at [349, 506] on span "Ocean Vessel" at bounding box center [322, 503] width 72 height 16
select select "Ocean Vessel"
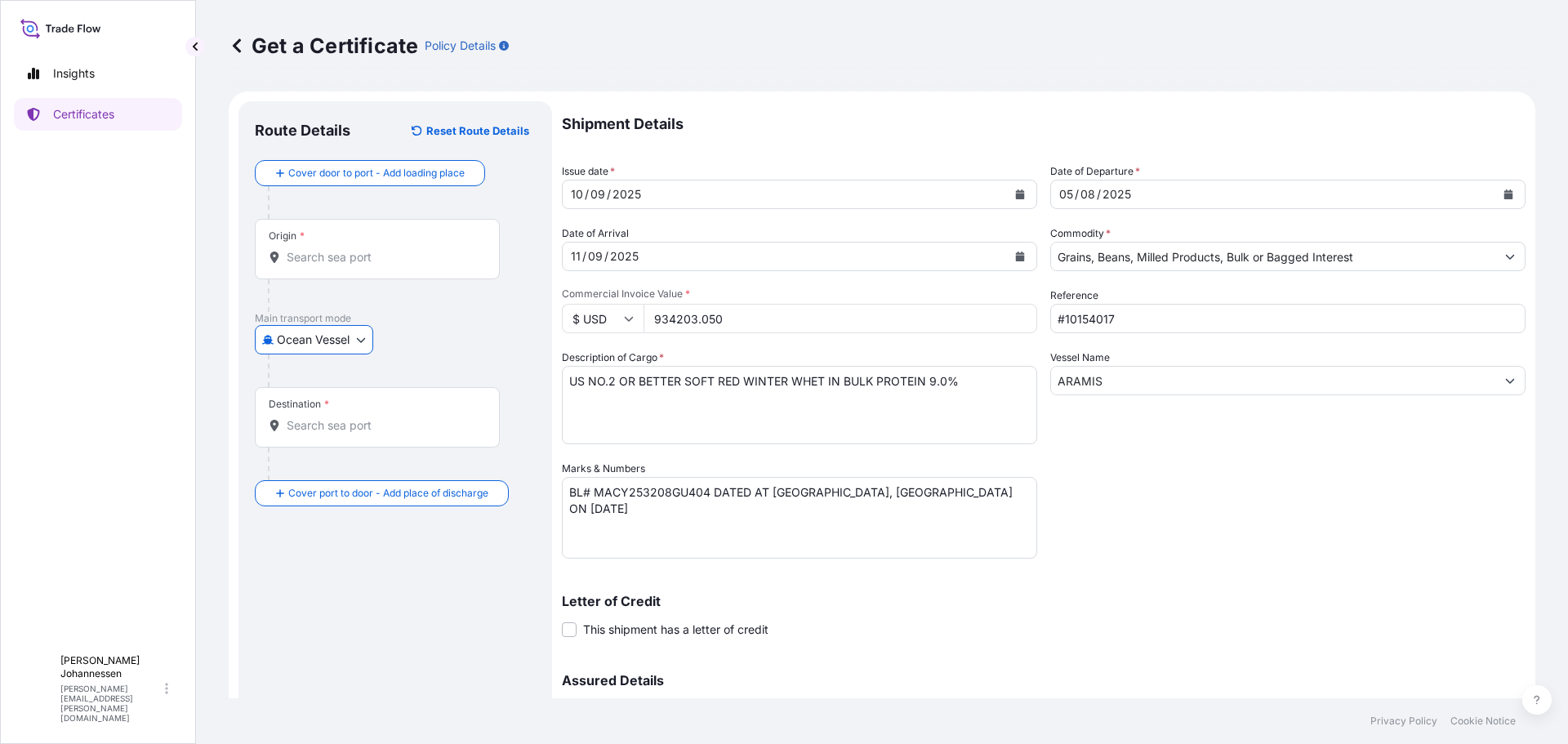
click at [349, 427] on input "Destination *" at bounding box center [383, 425] width 192 height 16
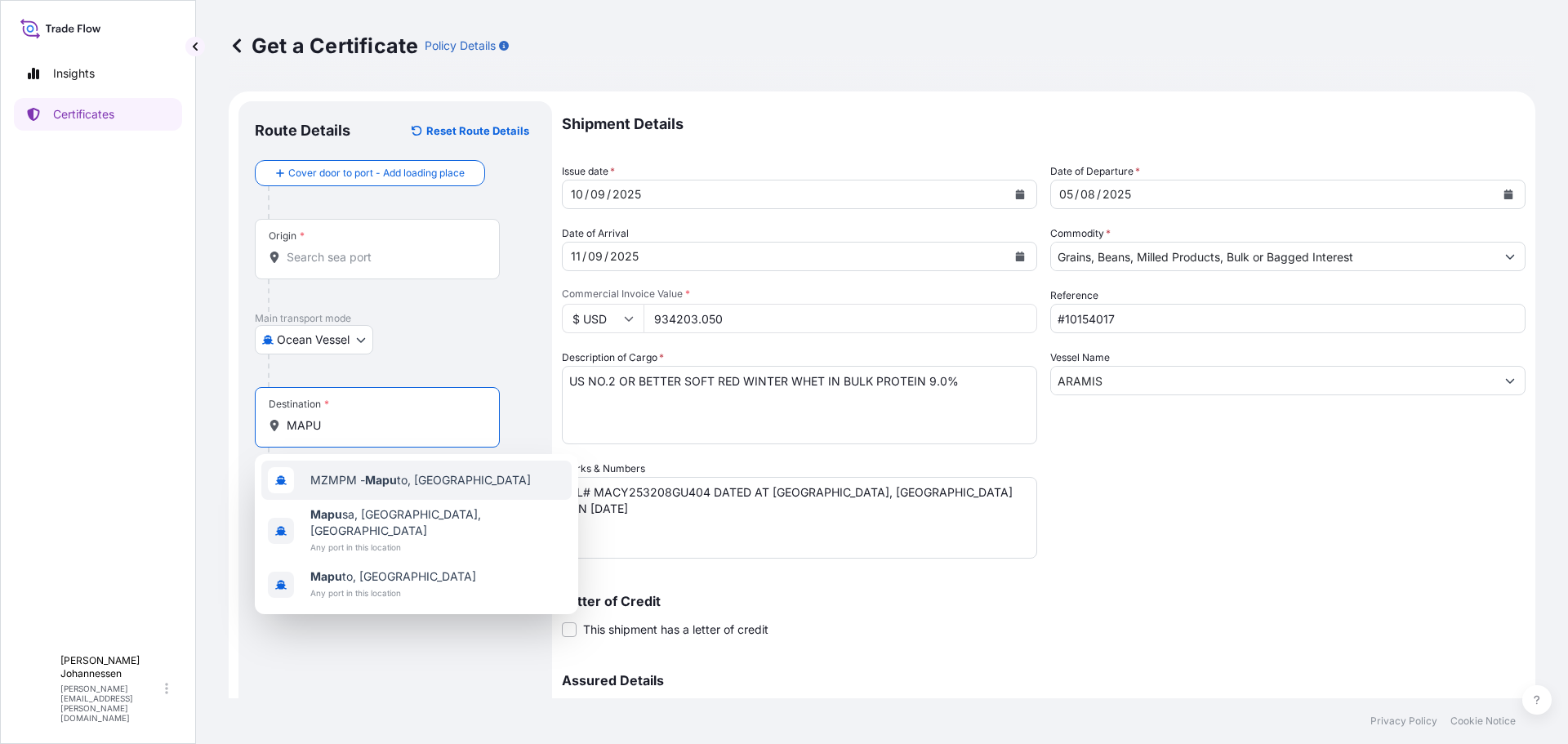
click at [449, 480] on span "MZMPM - Mapu to, Mozambique" at bounding box center [420, 480] width 221 height 16
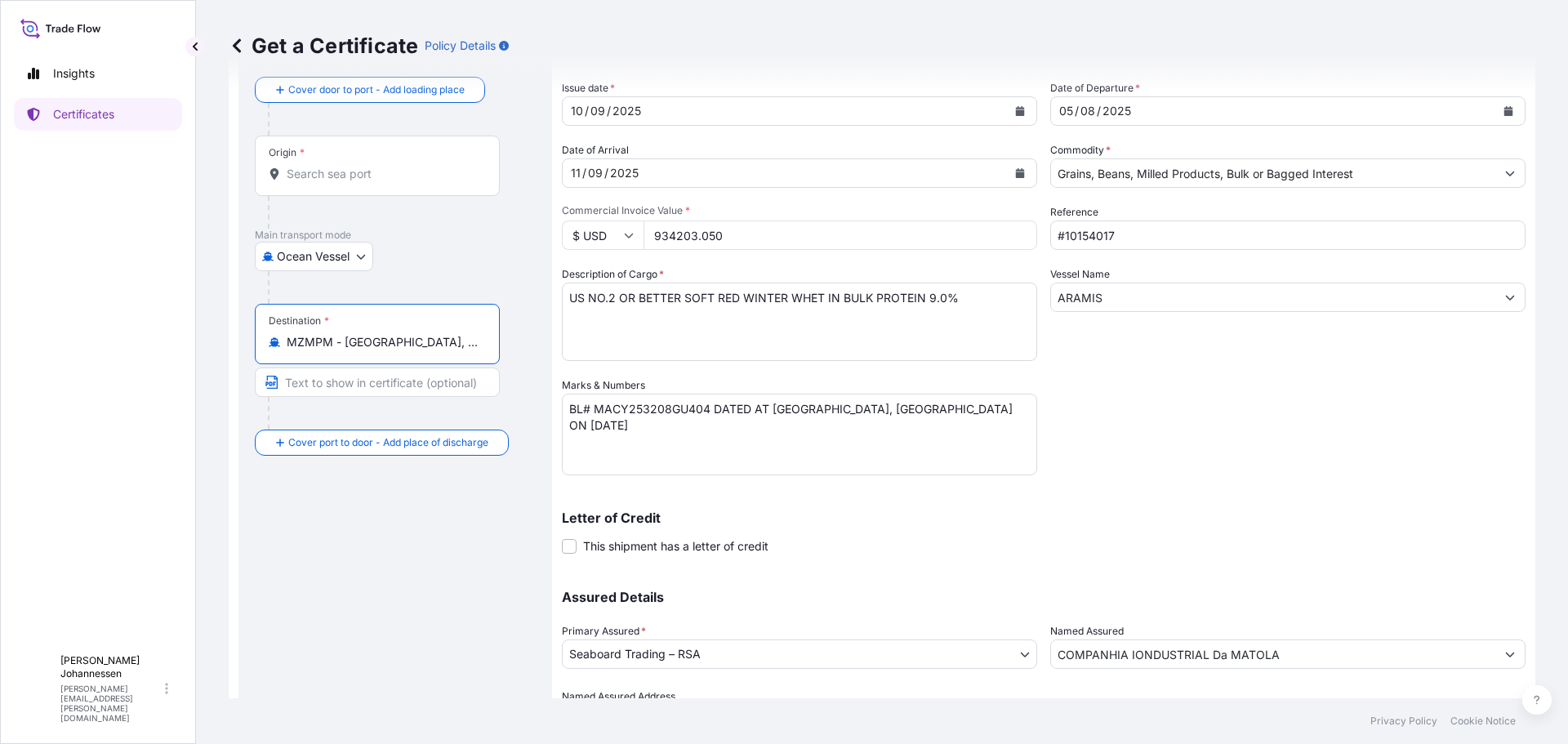
scroll to position [175, 0]
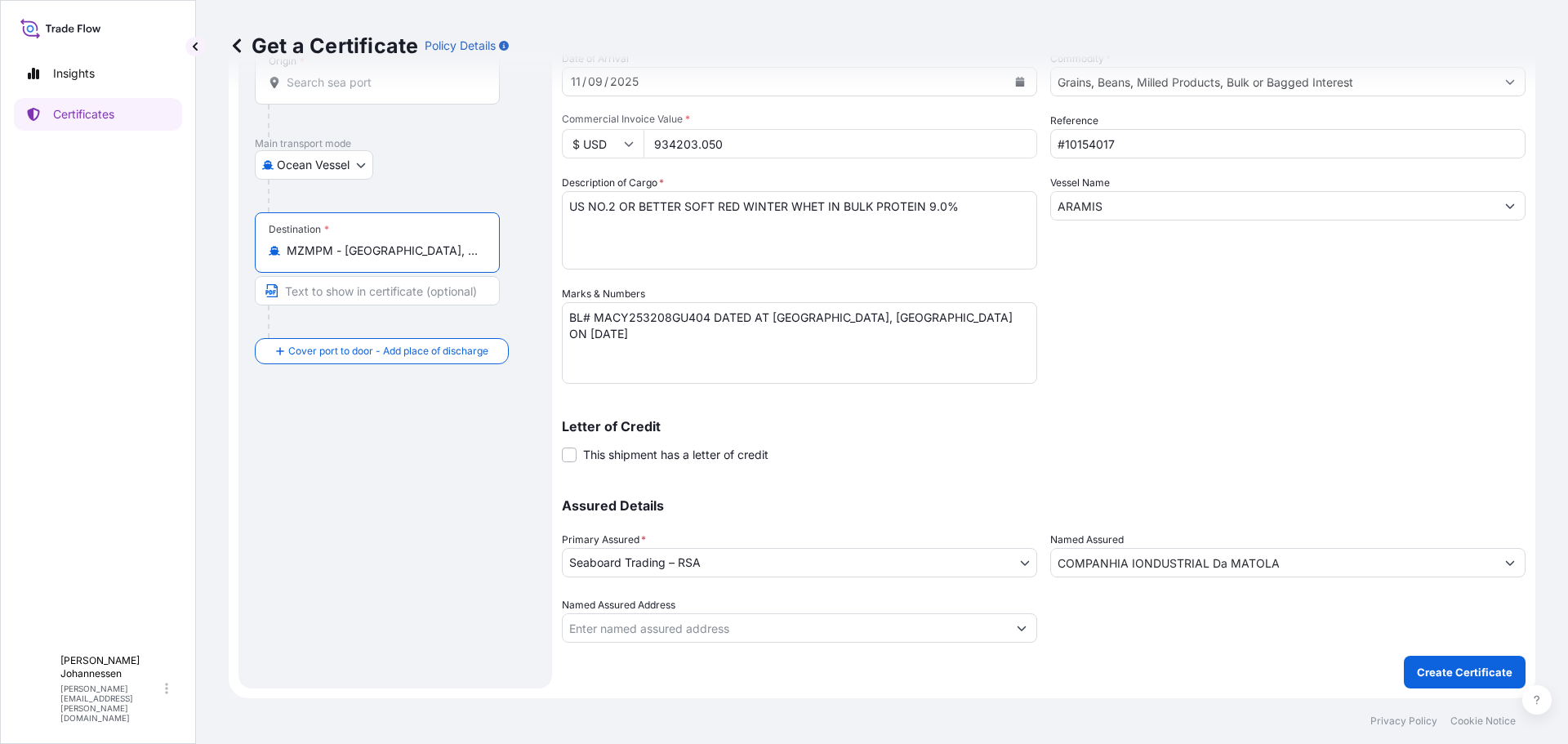
type input "MZMPM - [GEOGRAPHIC_DATA], [GEOGRAPHIC_DATA]"
click at [1018, 622] on button "Show suggestions" at bounding box center [1021, 628] width 29 height 29
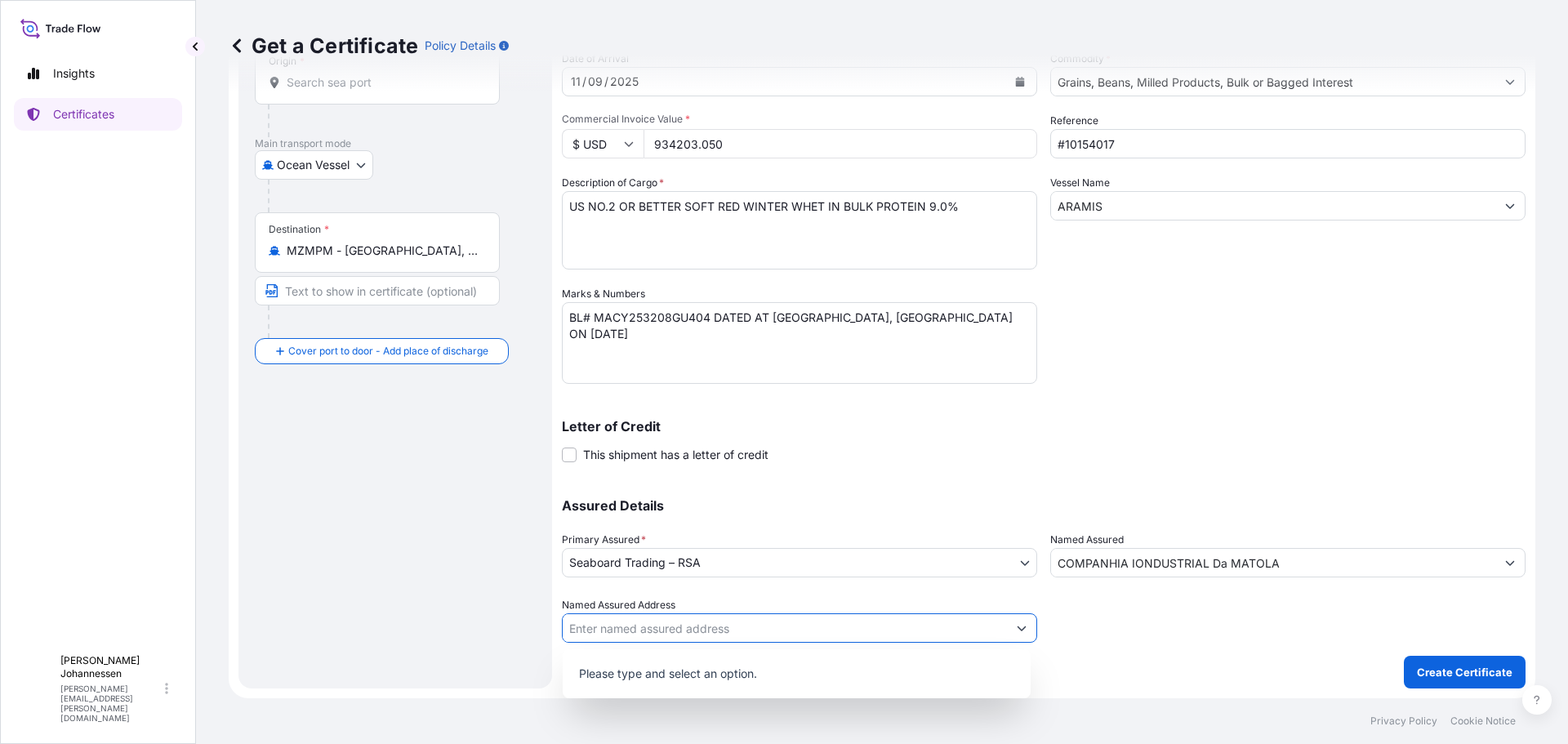
click at [1241, 413] on div "Letter of Credit This shipment has a letter of credit Letter of credit * Letter…" at bounding box center [1043, 431] width 963 height 63
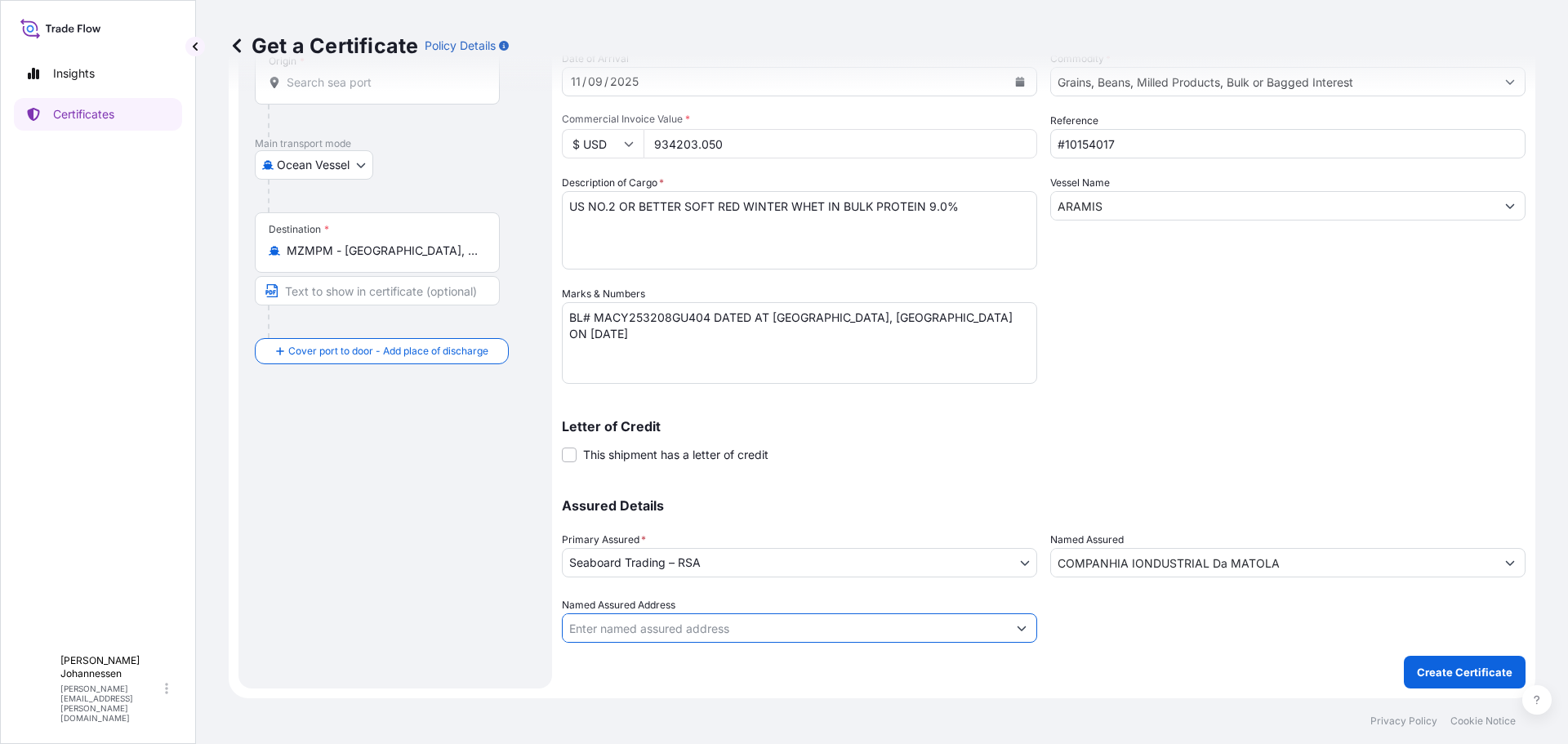
click at [597, 629] on input "Named Assured Address" at bounding box center [784, 628] width 444 height 29
type input "RUA DA NAMAACHA, ESTRADA VELHA, MATOLA, C.P. 605, MOZAMBIQUE"
click at [1464, 662] on button "Create Certificate" at bounding box center [1465, 672] width 122 height 33
click at [1465, 665] on p "Create Certificate" at bounding box center [1465, 672] width 95 height 16
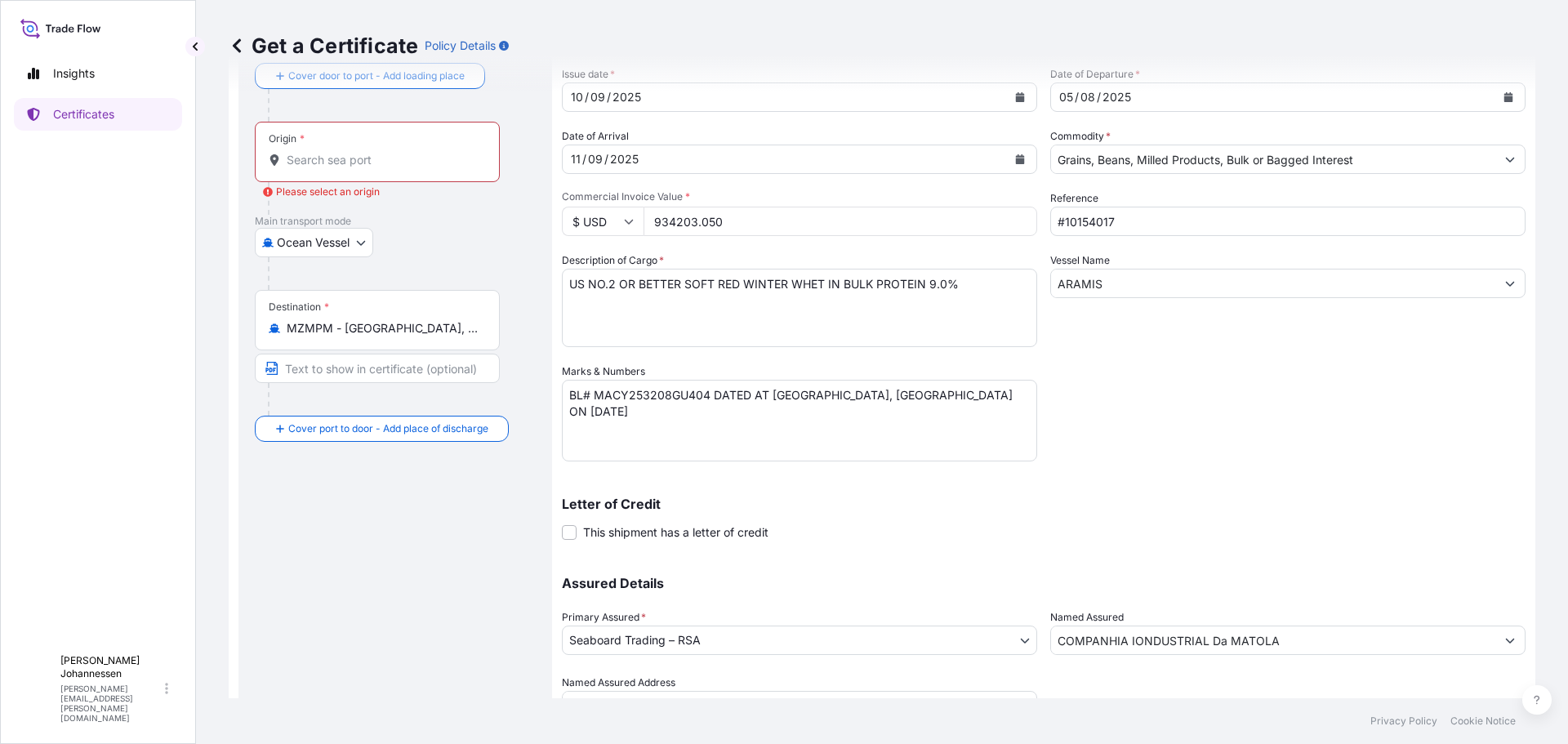
scroll to position [0, 0]
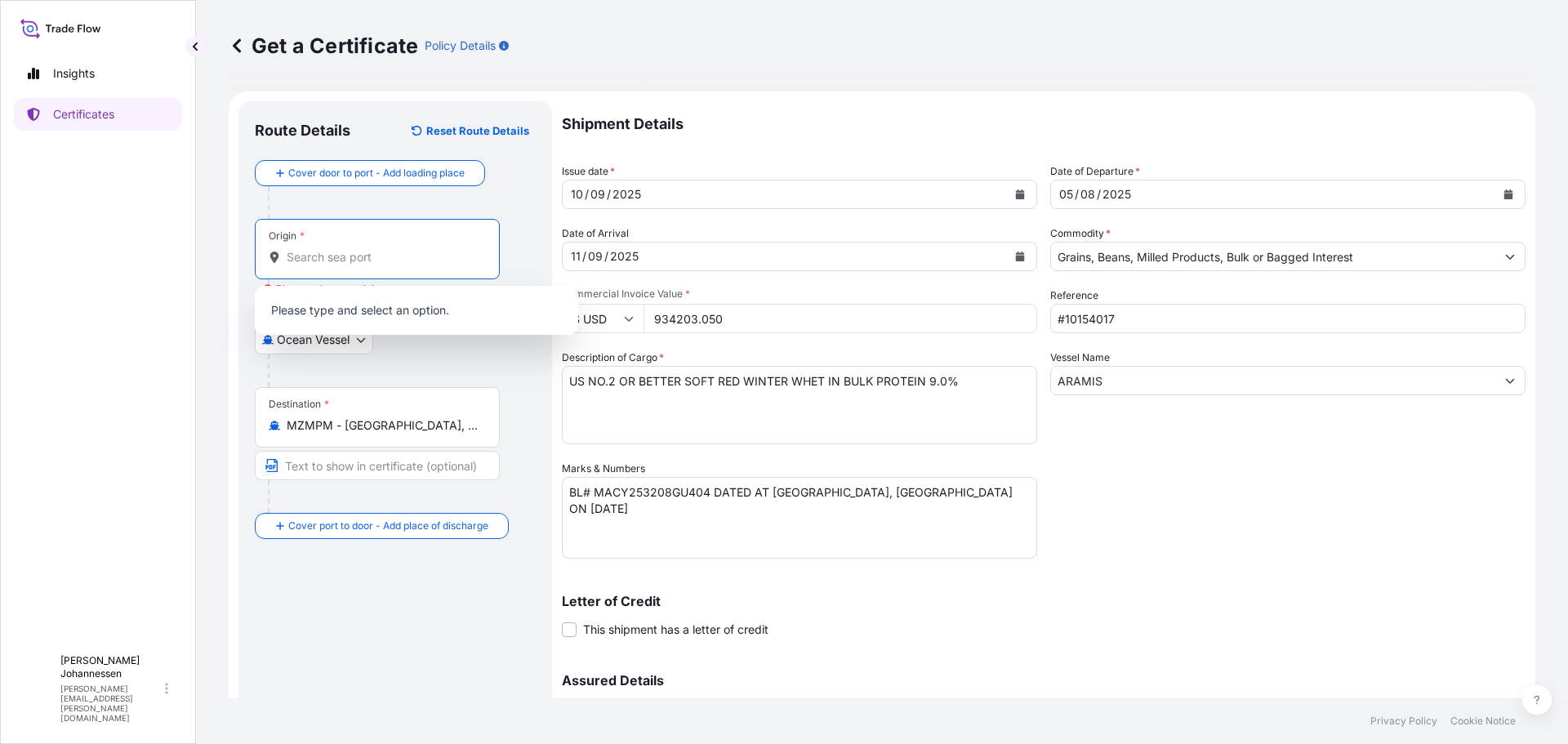
click at [362, 258] on input "Origin * Please select an origin" at bounding box center [383, 257] width 192 height 16
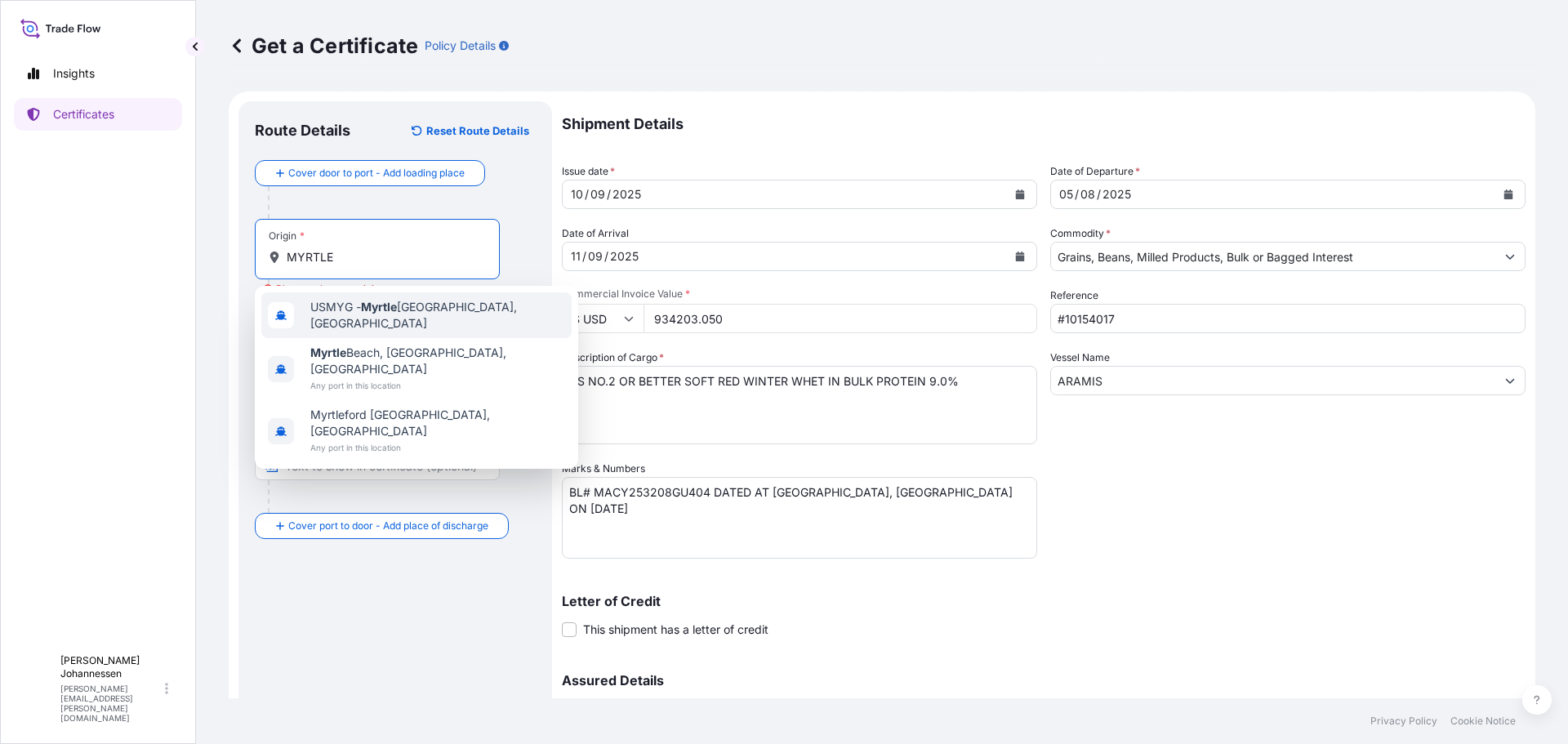
click at [417, 309] on span "USMYG - Myrtle Grove, United States" at bounding box center [437, 315] width 255 height 33
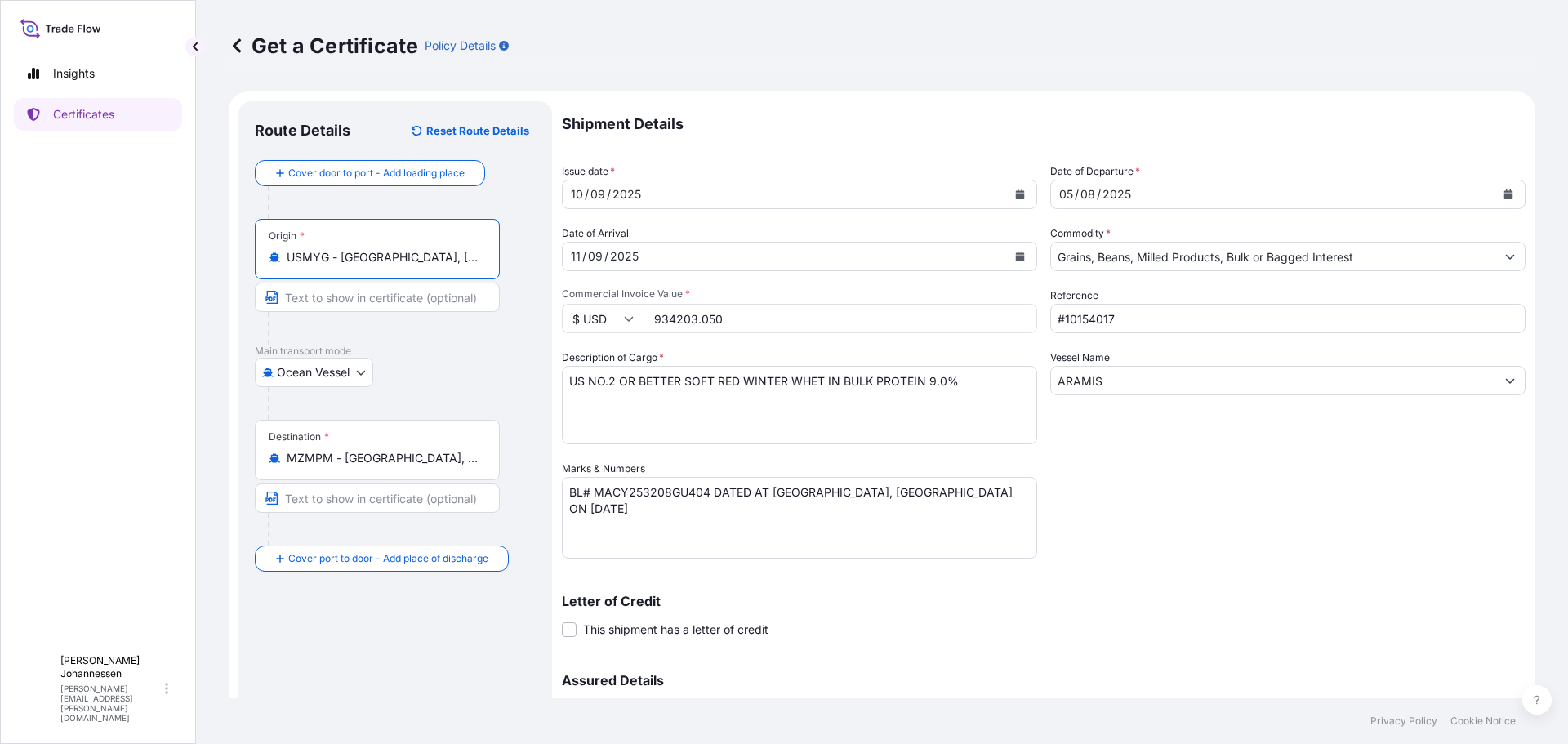
scroll to position [175, 0]
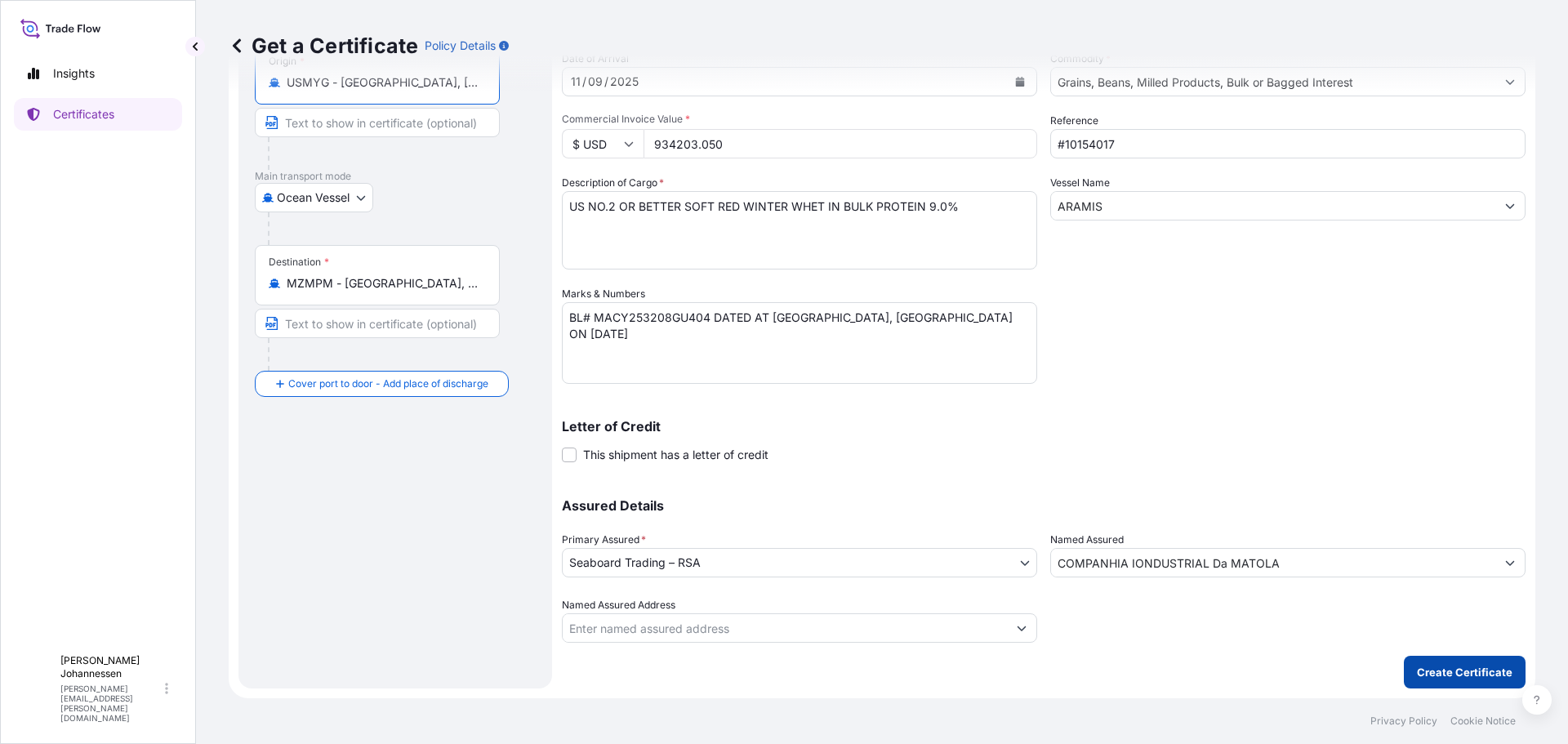
type input "USMYG - [GEOGRAPHIC_DATA], [GEOGRAPHIC_DATA]"
click at [1456, 680] on button "Create Certificate" at bounding box center [1465, 672] width 122 height 33
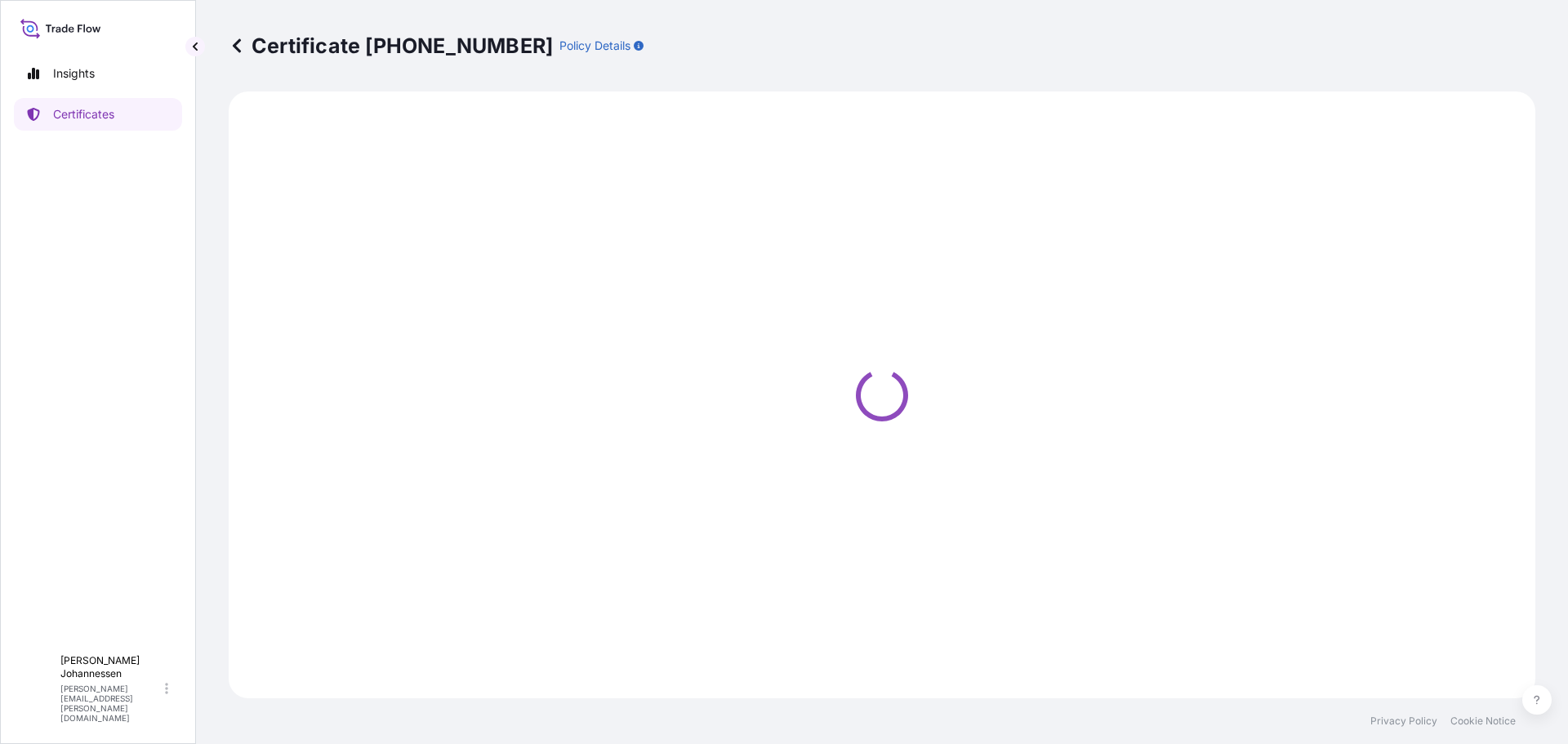
select select "Ocean Vessel"
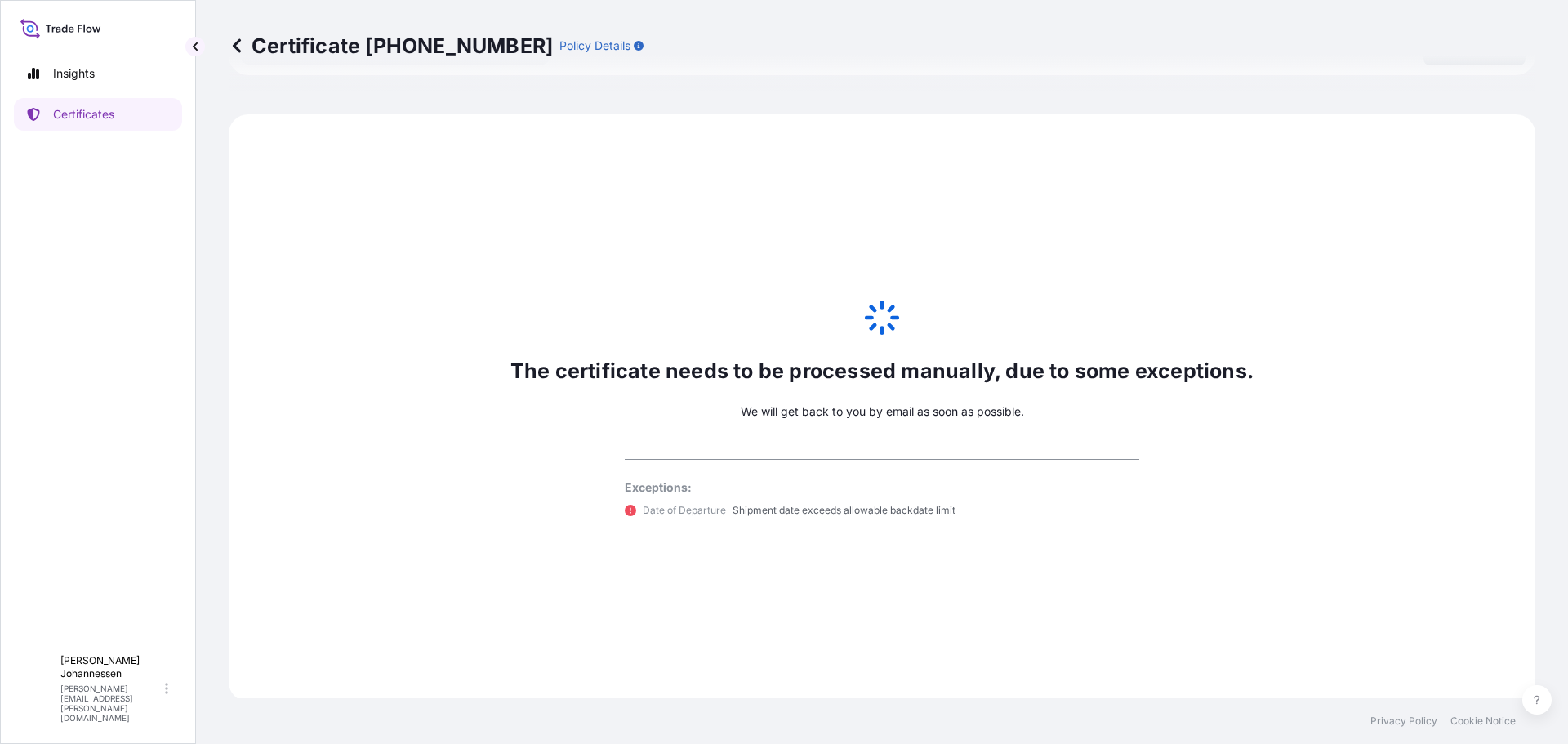
scroll to position [800, 0]
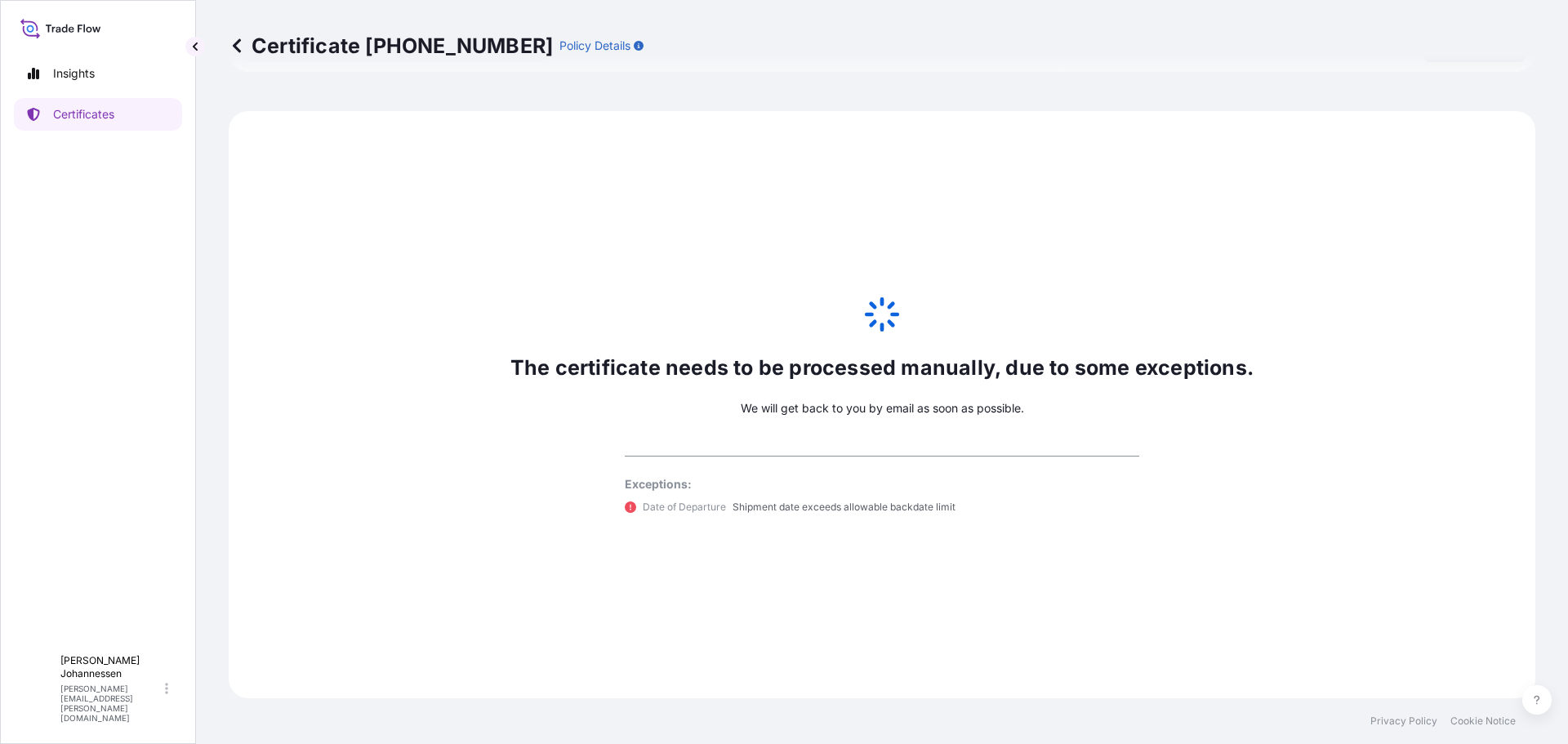
select select "31641"
click at [1022, 542] on div "The certificate needs to be processed manually, due to some exceptions. We will…" at bounding box center [882, 404] width 1307 height 587
click at [701, 436] on div "The certificate needs to be processed manually, due to some exceptions. We will…" at bounding box center [882, 404] width 1307 height 587
drag, startPoint x: 712, startPoint y: 499, endPoint x: 702, endPoint y: 506, distance: 12.2
click at [711, 499] on div "Exceptions: Date of Departure Shipment date exceeds allowable backdate limit" at bounding box center [882, 495] width 515 height 39
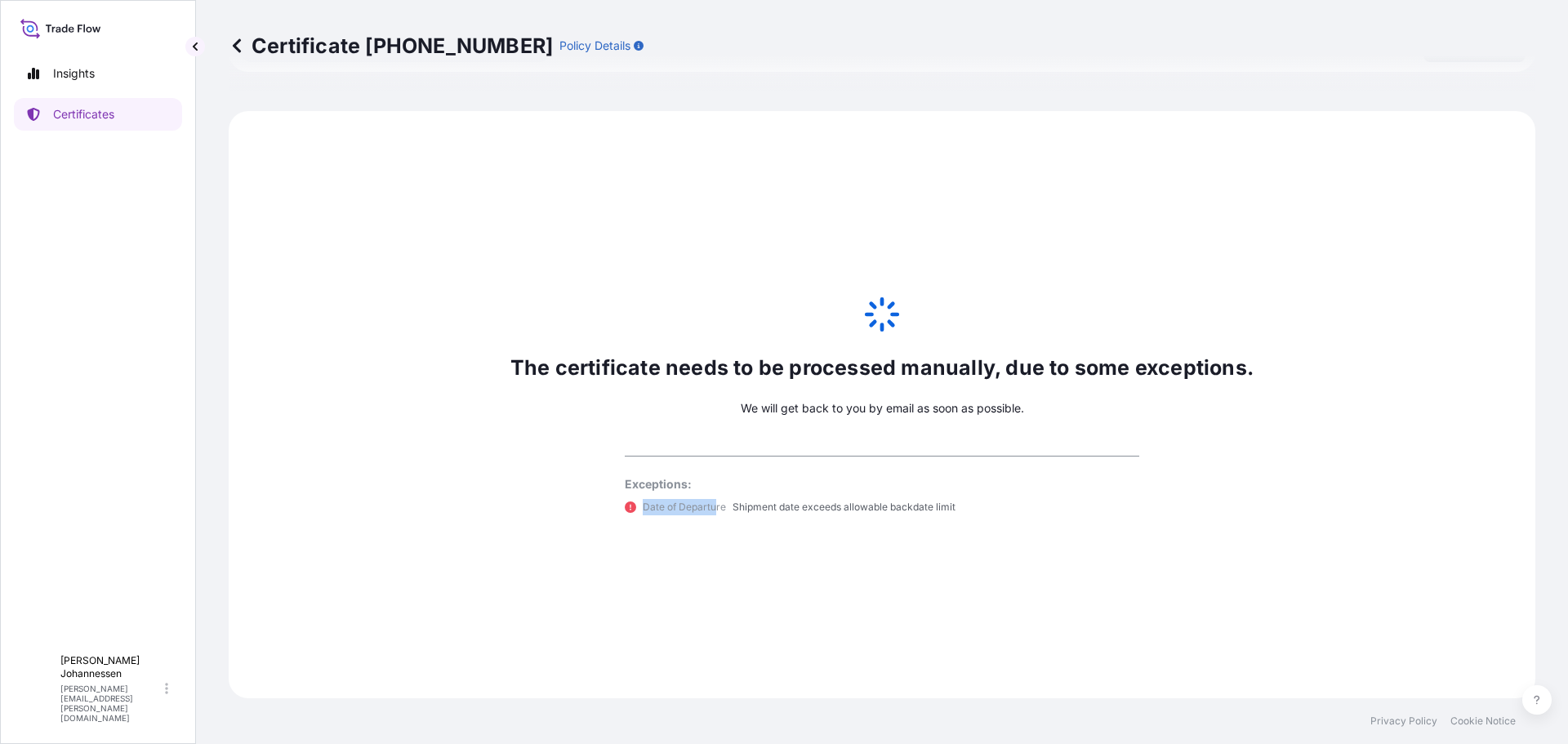
click at [643, 506] on p "Date of Departure" at bounding box center [684, 507] width 83 height 16
click at [630, 508] on div "Date of Departure Shipment date exceeds allowable backdate limit" at bounding box center [882, 507] width 515 height 16
click at [629, 513] on div "Date of Departure Shipment date exceeds allowable backdate limit" at bounding box center [882, 507] width 515 height 16
drag, startPoint x: 709, startPoint y: 522, endPoint x: 774, endPoint y: 517, distance: 65.2
click at [719, 533] on div "The certificate needs to be processed manually, due to some exceptions. We will…" at bounding box center [882, 404] width 1307 height 587
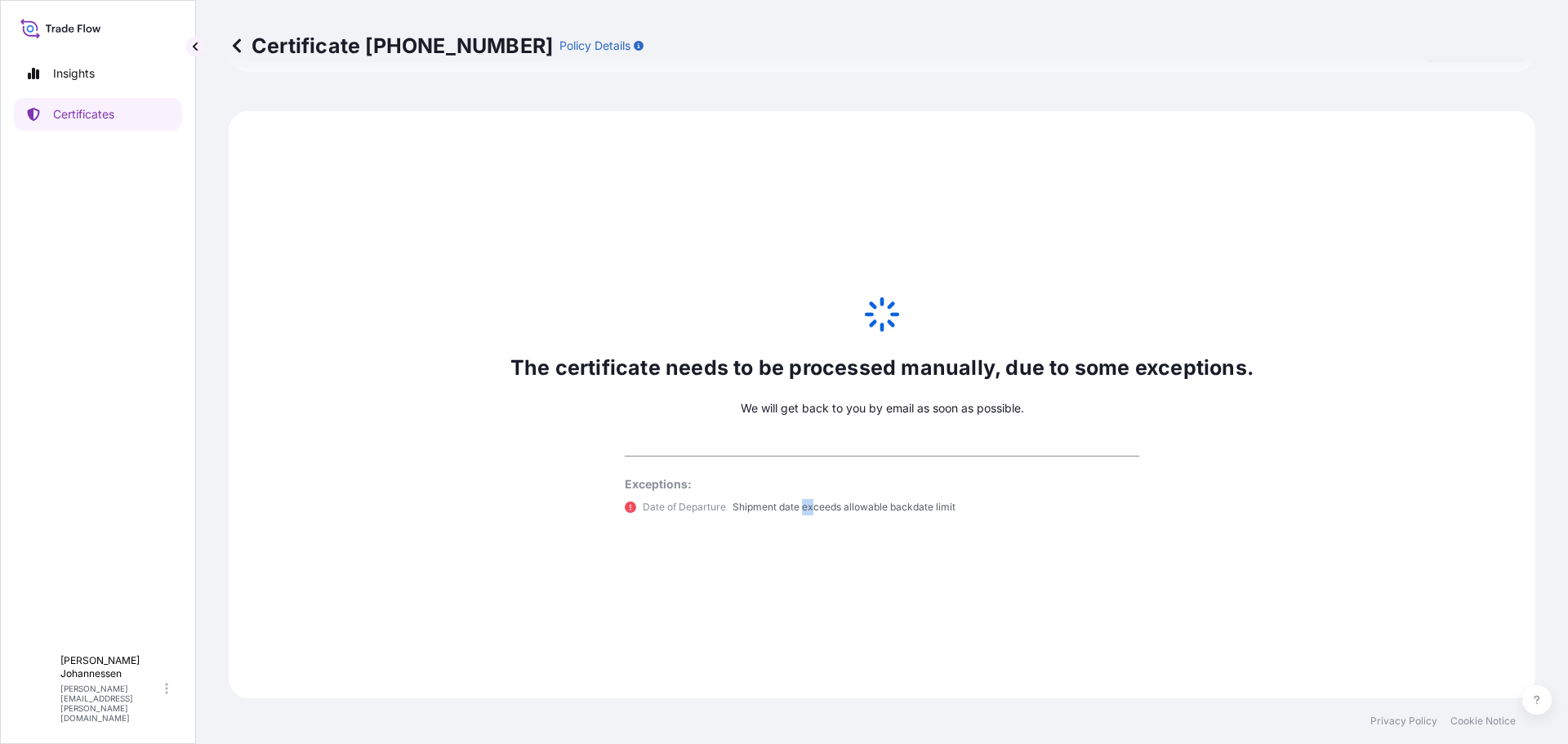
drag, startPoint x: 799, startPoint y: 504, endPoint x: 846, endPoint y: 500, distance: 47.2
click at [826, 502] on p "Shipment date exceeds allowable backdate limit" at bounding box center [844, 507] width 223 height 16
drag, startPoint x: 909, startPoint y: 517, endPoint x: 1078, endPoint y: 517, distance: 169.0
click at [953, 517] on div "The certificate needs to be processed manually, due to some exceptions. We will…" at bounding box center [882, 404] width 1307 height 587
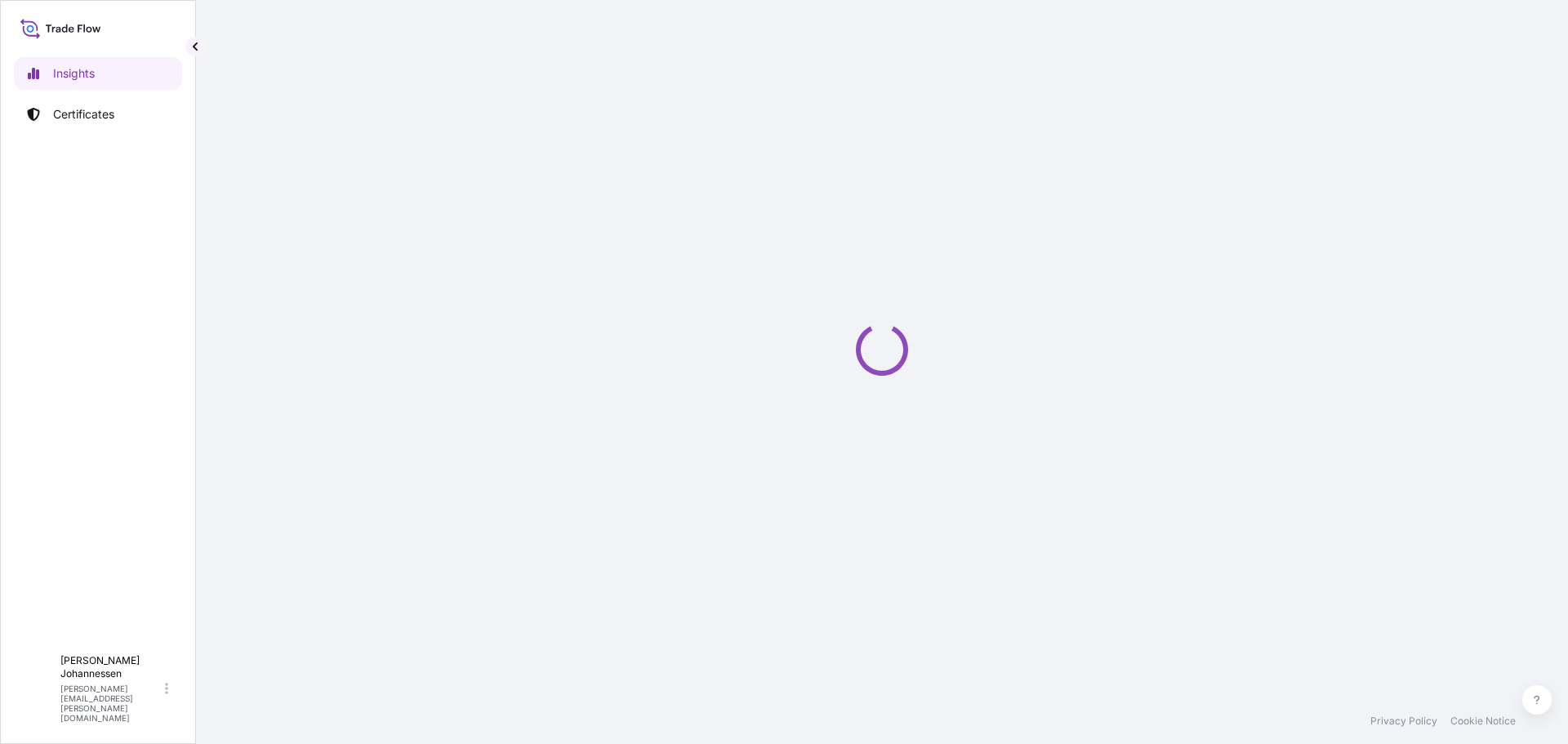
select select "2025"
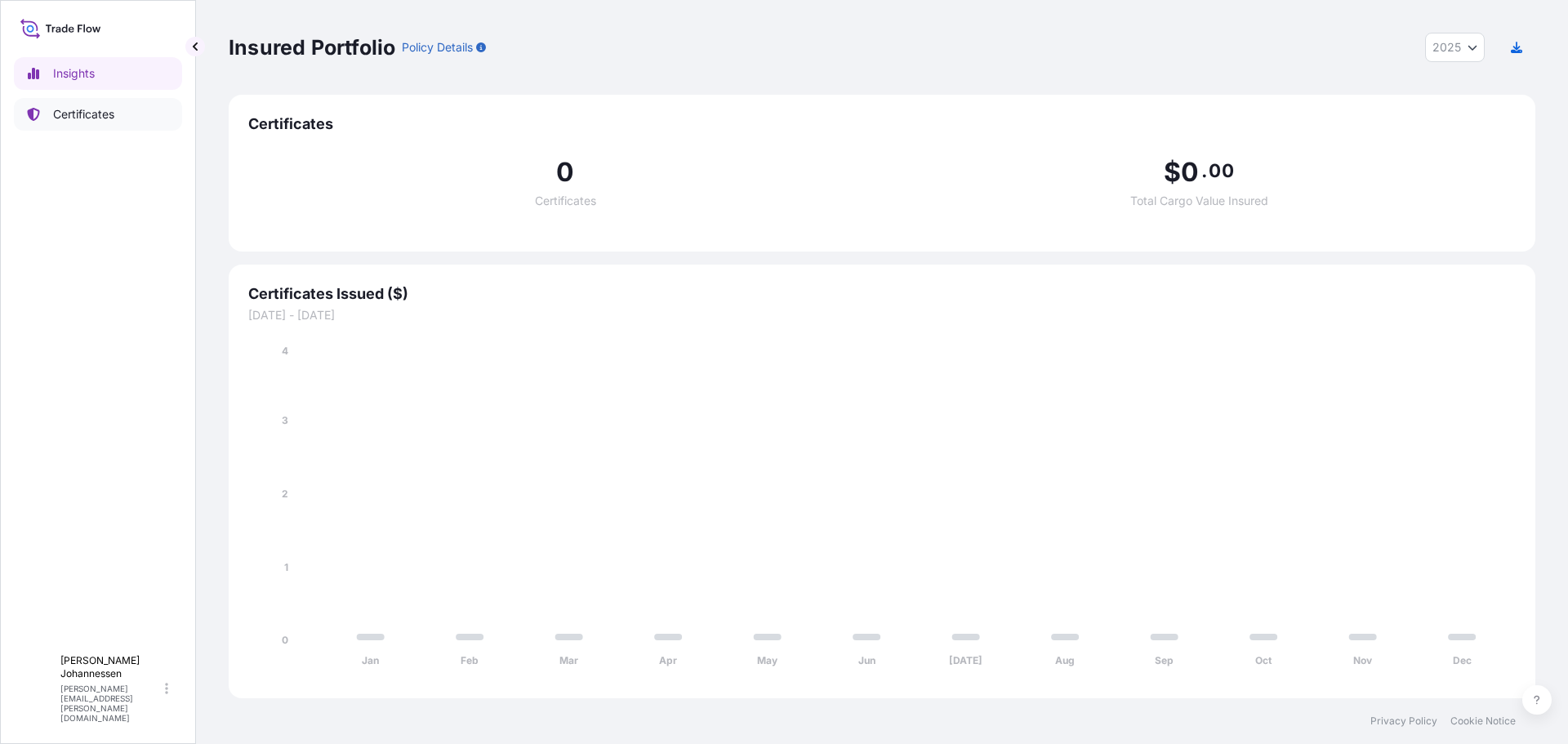
click at [117, 126] on link "Certificates" at bounding box center [98, 114] width 169 height 33
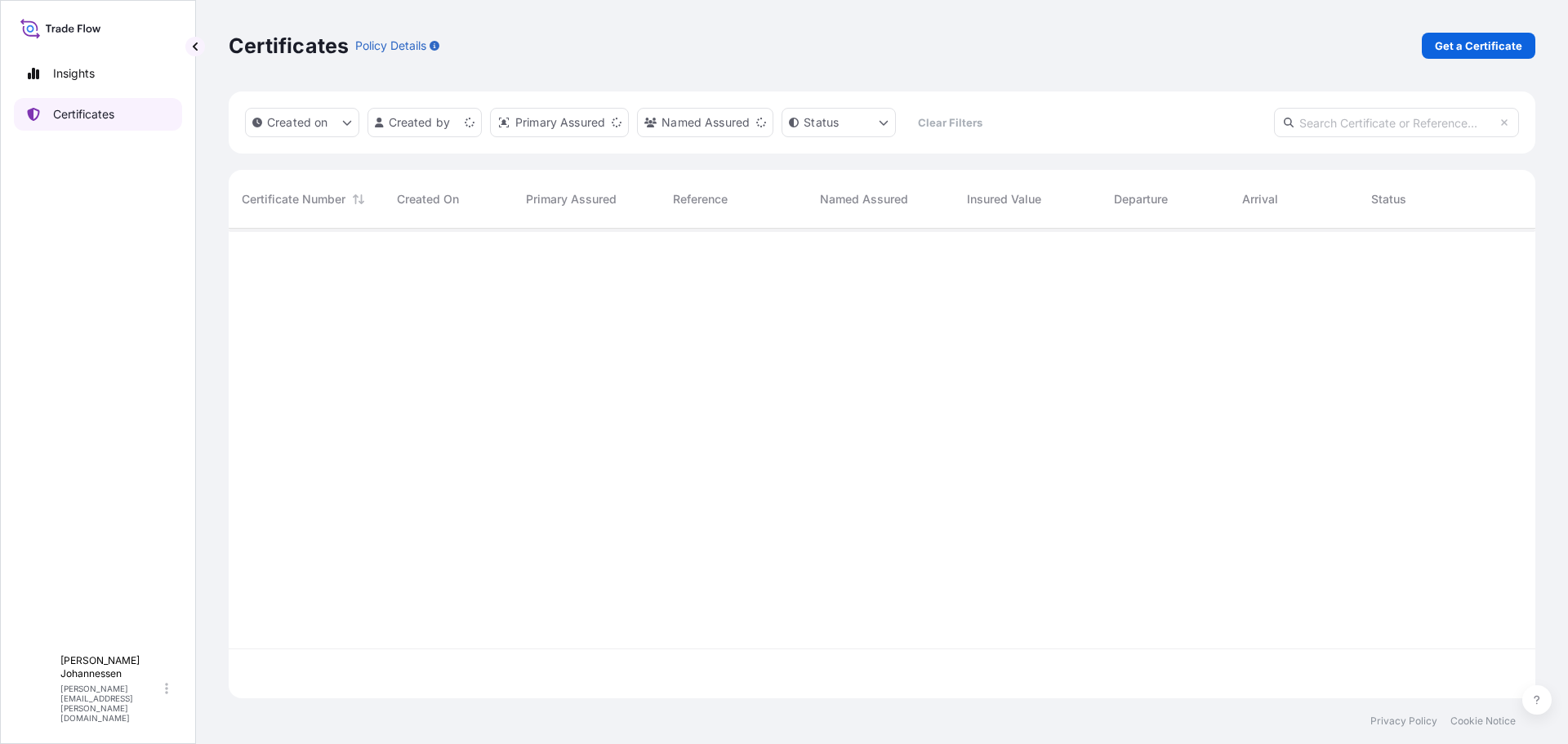
scroll to position [466, 1294]
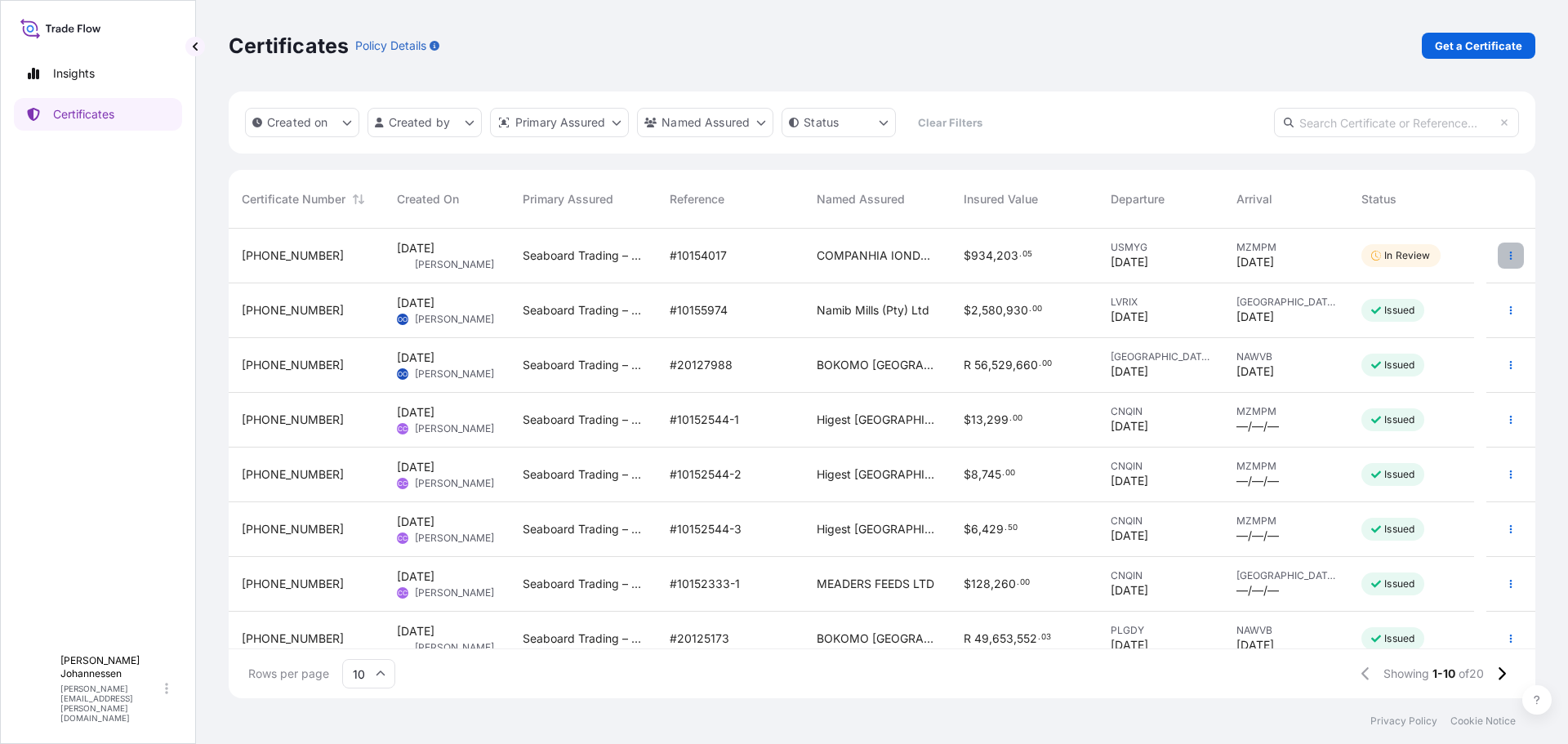
click at [1506, 258] on icon "button" at bounding box center [1511, 255] width 10 height 10
click at [1142, 16] on div "Certificates Policy Details Get a Certificate" at bounding box center [882, 46] width 1307 height 92
click at [1394, 252] on p "In Review" at bounding box center [1407, 255] width 46 height 13
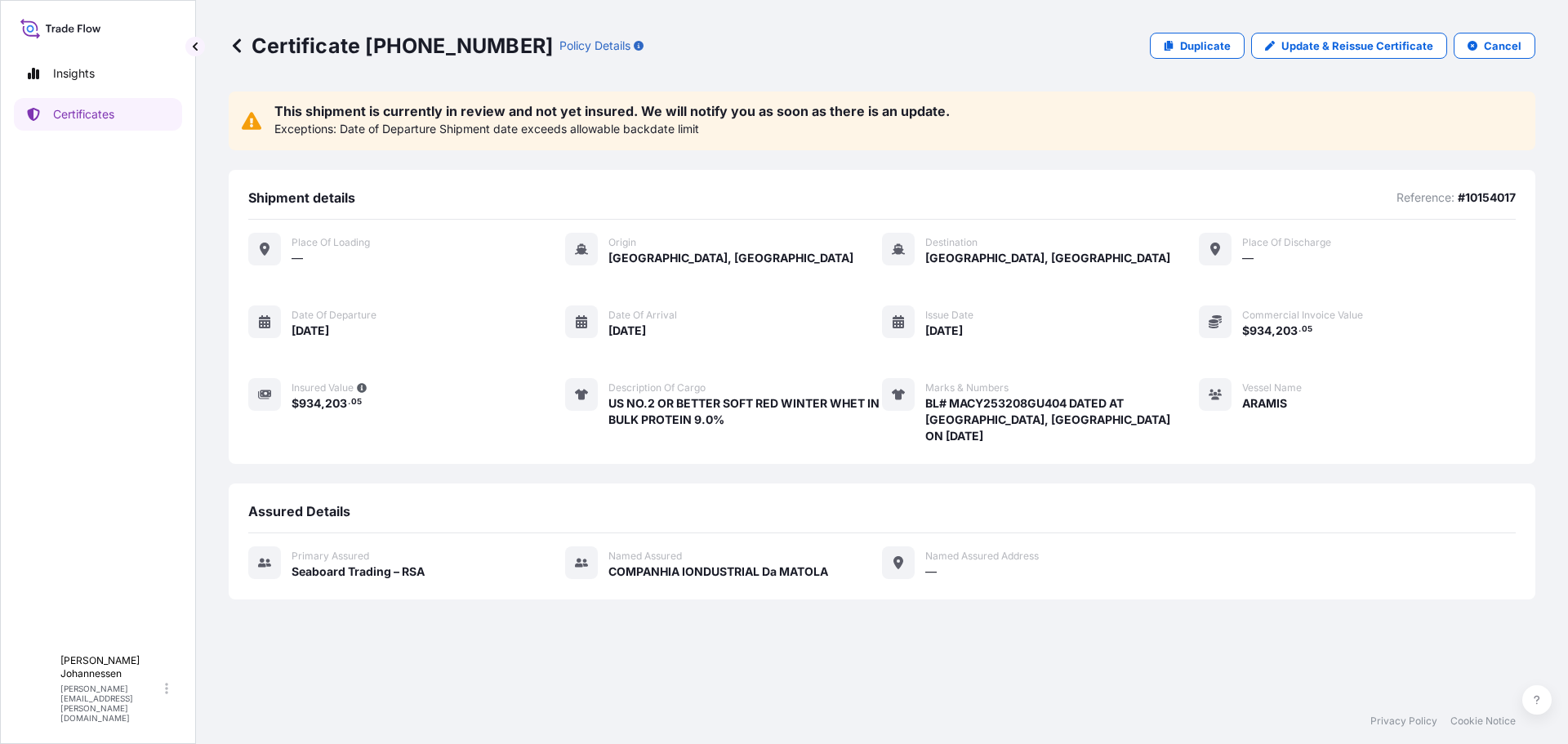
click at [305, 245] on span "Place of Loading" at bounding box center [330, 242] width 79 height 13
click at [289, 263] on div "Place of Loading —" at bounding box center [309, 250] width 122 height 34
click at [257, 260] on div at bounding box center [264, 249] width 33 height 33
click at [1217, 248] on icon at bounding box center [1215, 249] width 13 height 13
click at [916, 277] on div "Place of Loading — Origin Myrtle Grove, United States Destination Maputo, Mozam…" at bounding box center [882, 339] width 1268 height 212
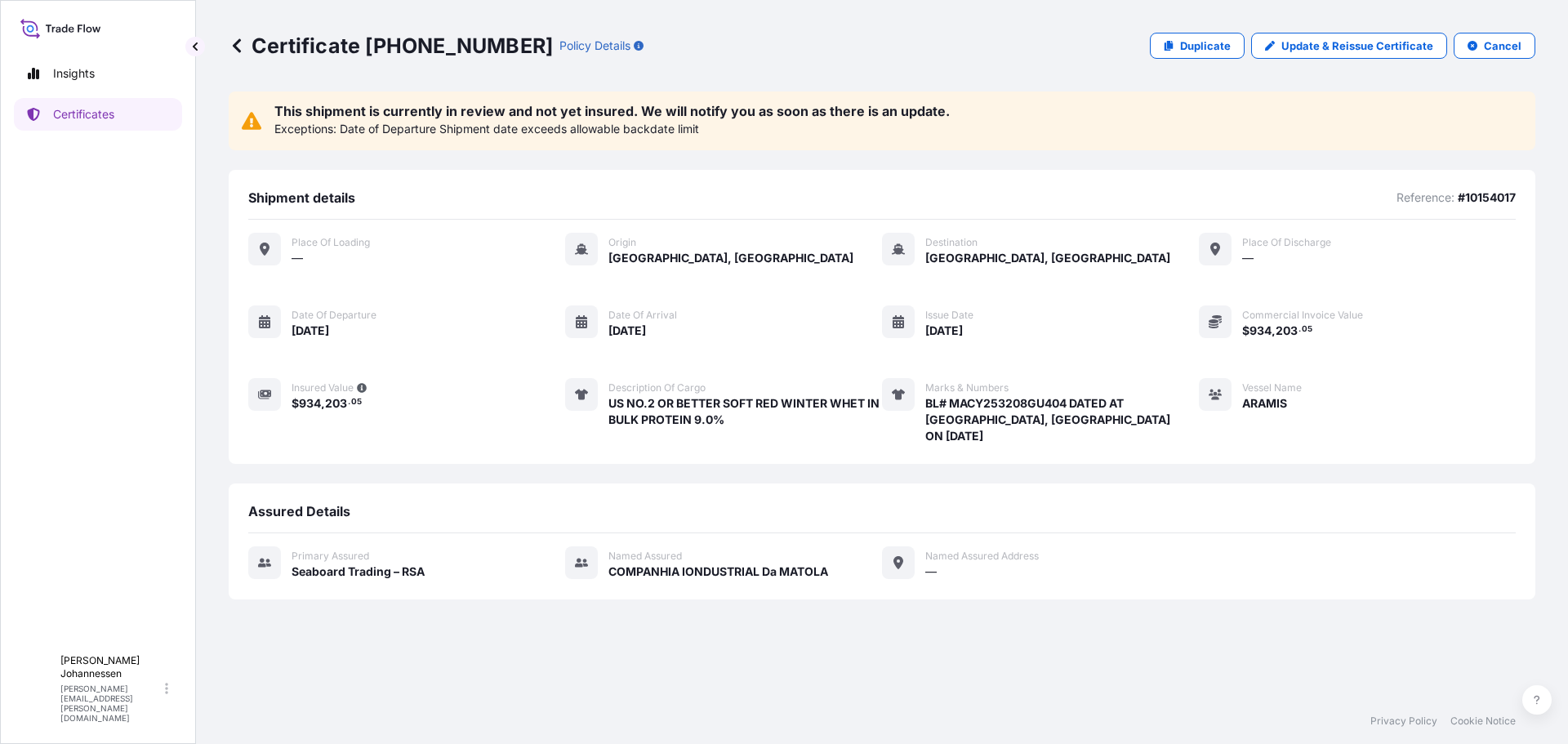
click at [1249, 229] on div "Place of Loading — Origin Myrtle Grove, United States Destination Maputo, Mozam…" at bounding box center [882, 347] width 1268 height 255
click at [1323, 50] on p "Update & Reissue Certificate" at bounding box center [1357, 46] width 152 height 16
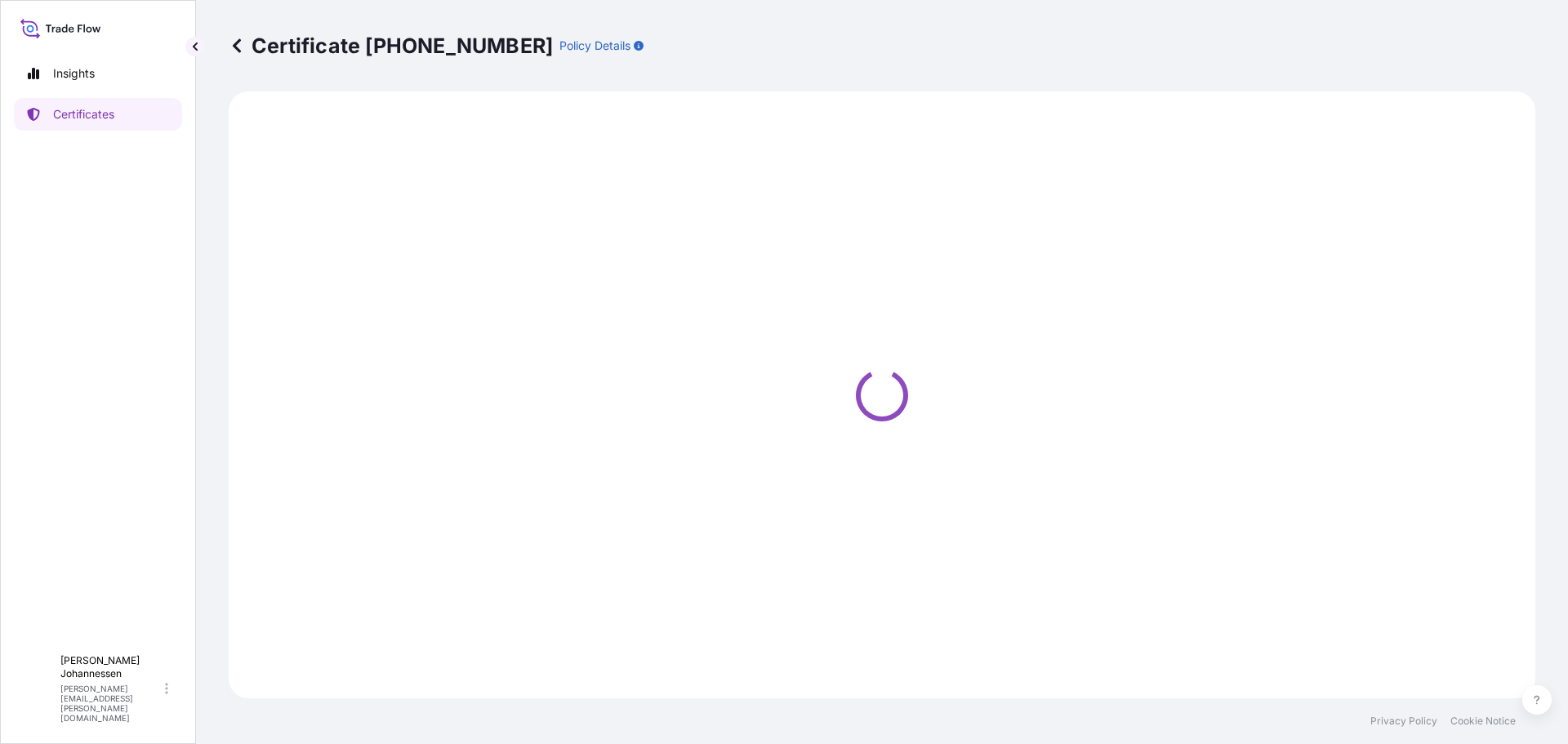
select select "Ocean Vessel"
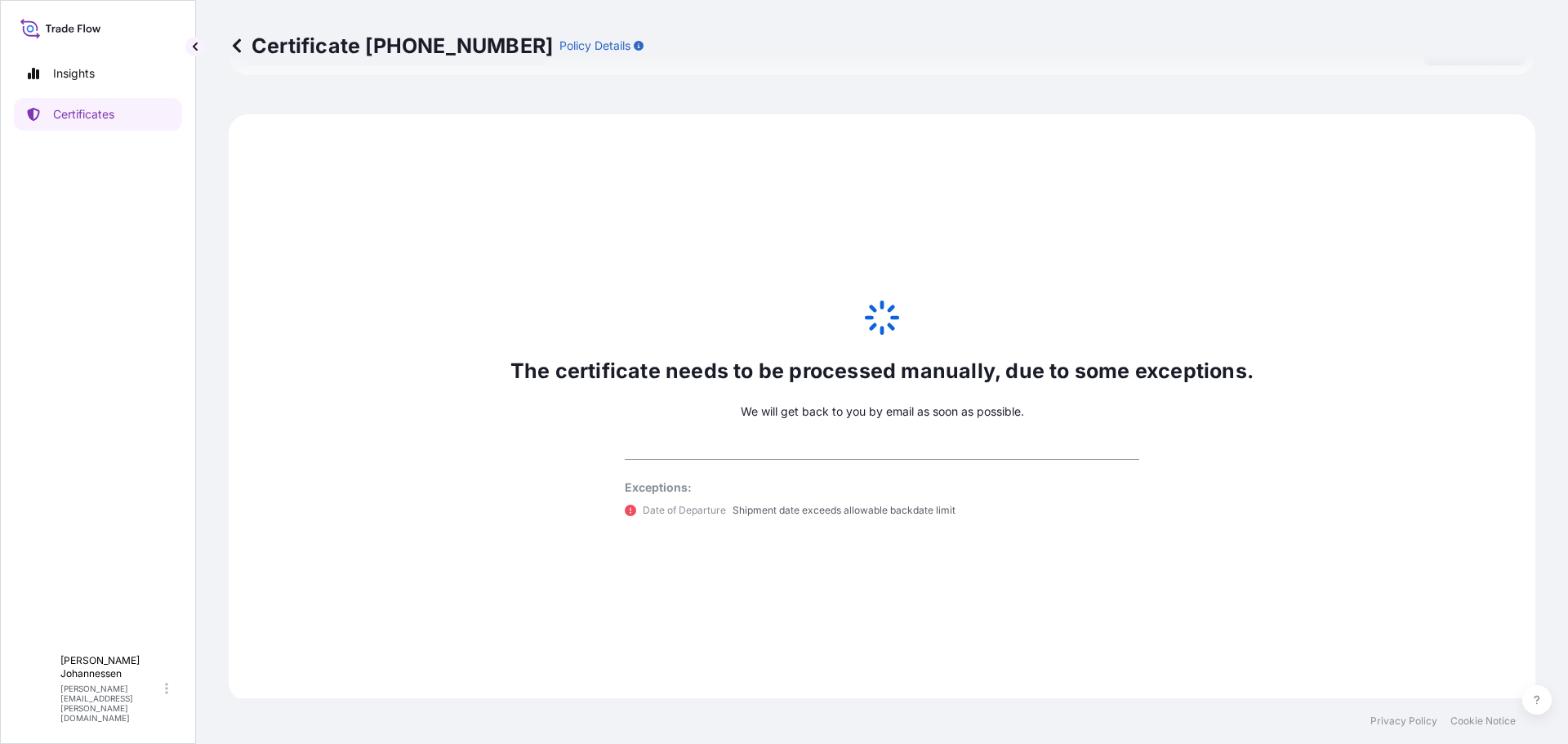
scroll to position [800, 0]
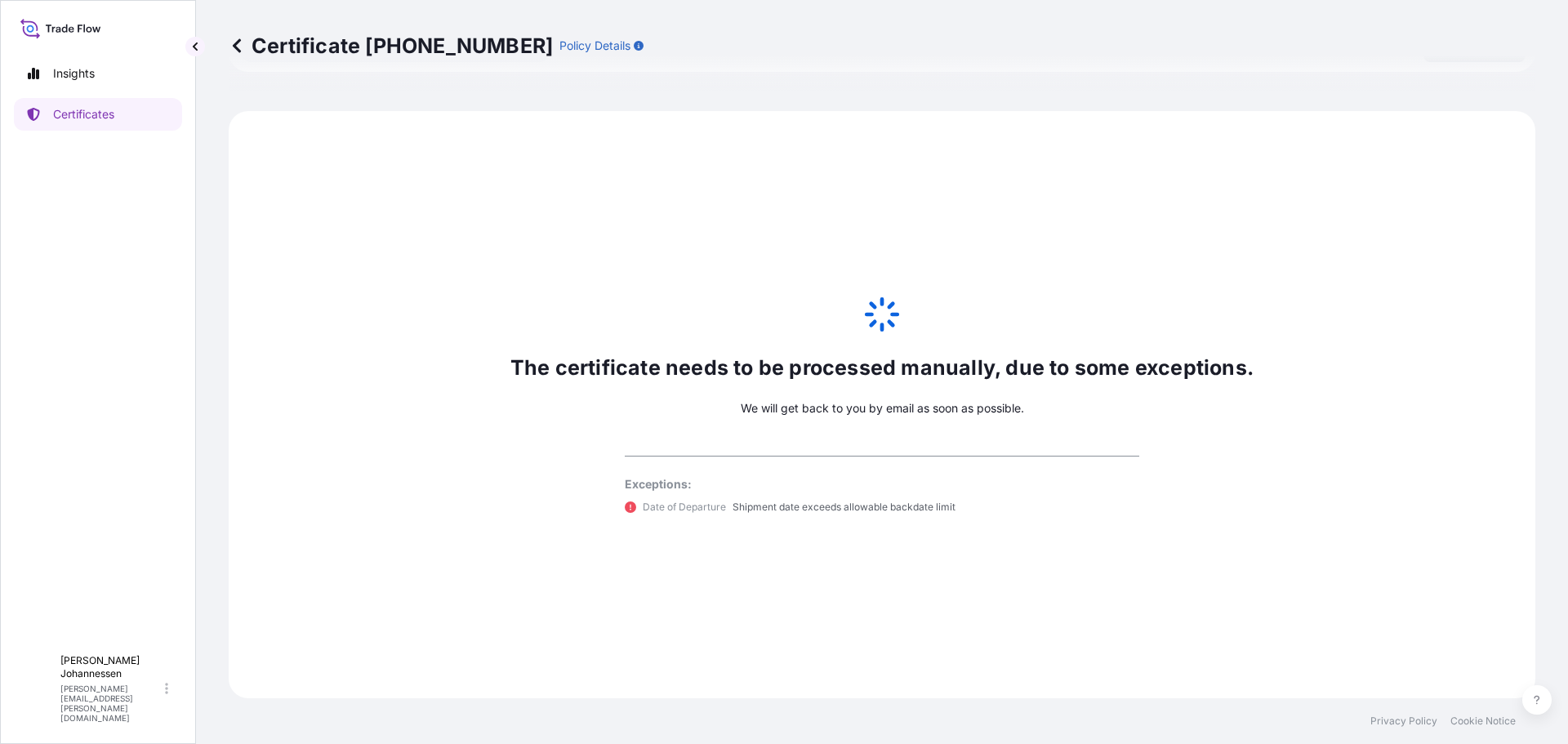
select select "31641"
click at [560, 41] on p "Policy Details" at bounding box center [595, 46] width 71 height 16
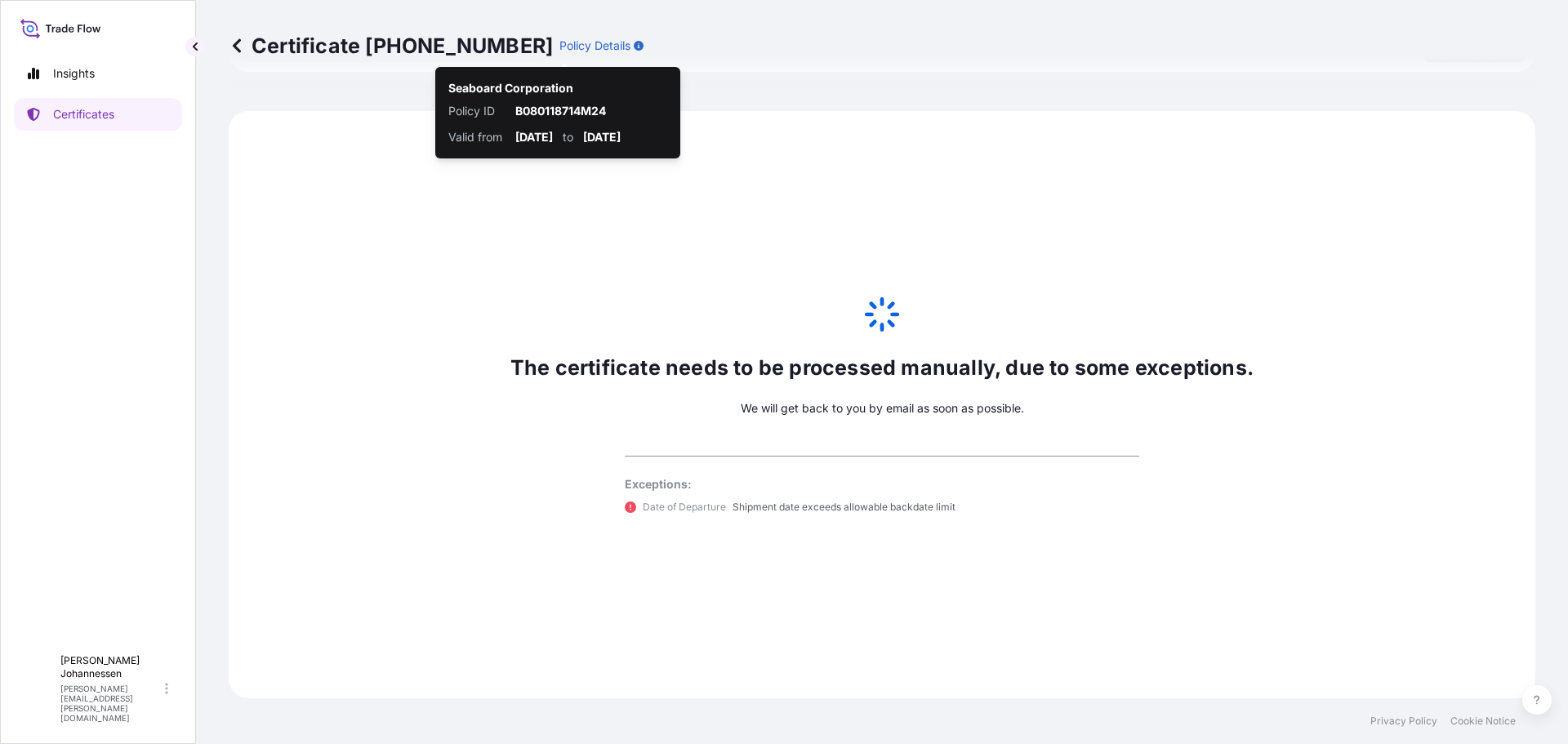
click at [634, 44] on icon "button" at bounding box center [638, 45] width 10 height 10
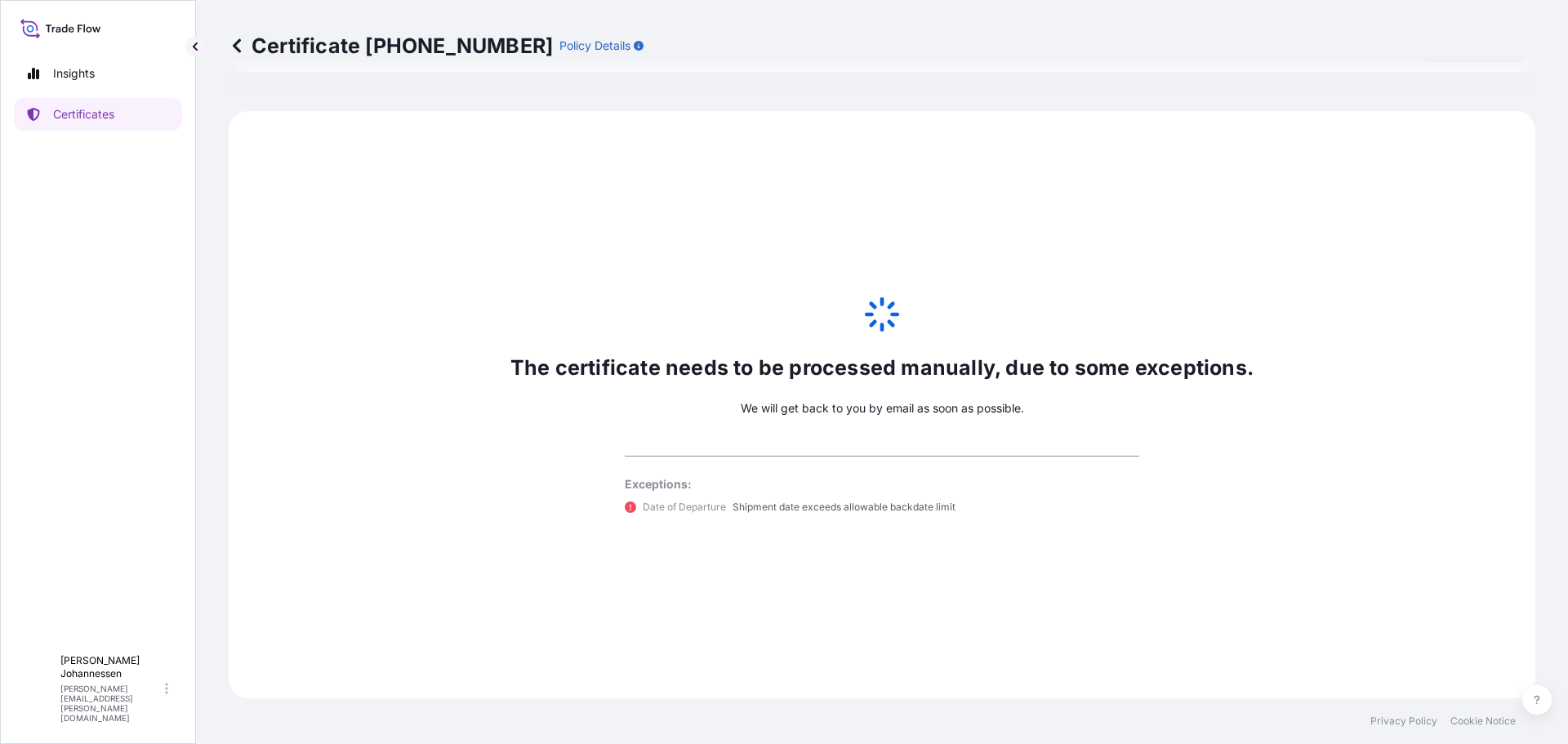
click at [304, 51] on p "Certificate [PHONE_NUMBER]" at bounding box center [390, 46] width 324 height 26
click at [234, 49] on icon at bounding box center [237, 46] width 16 height 16
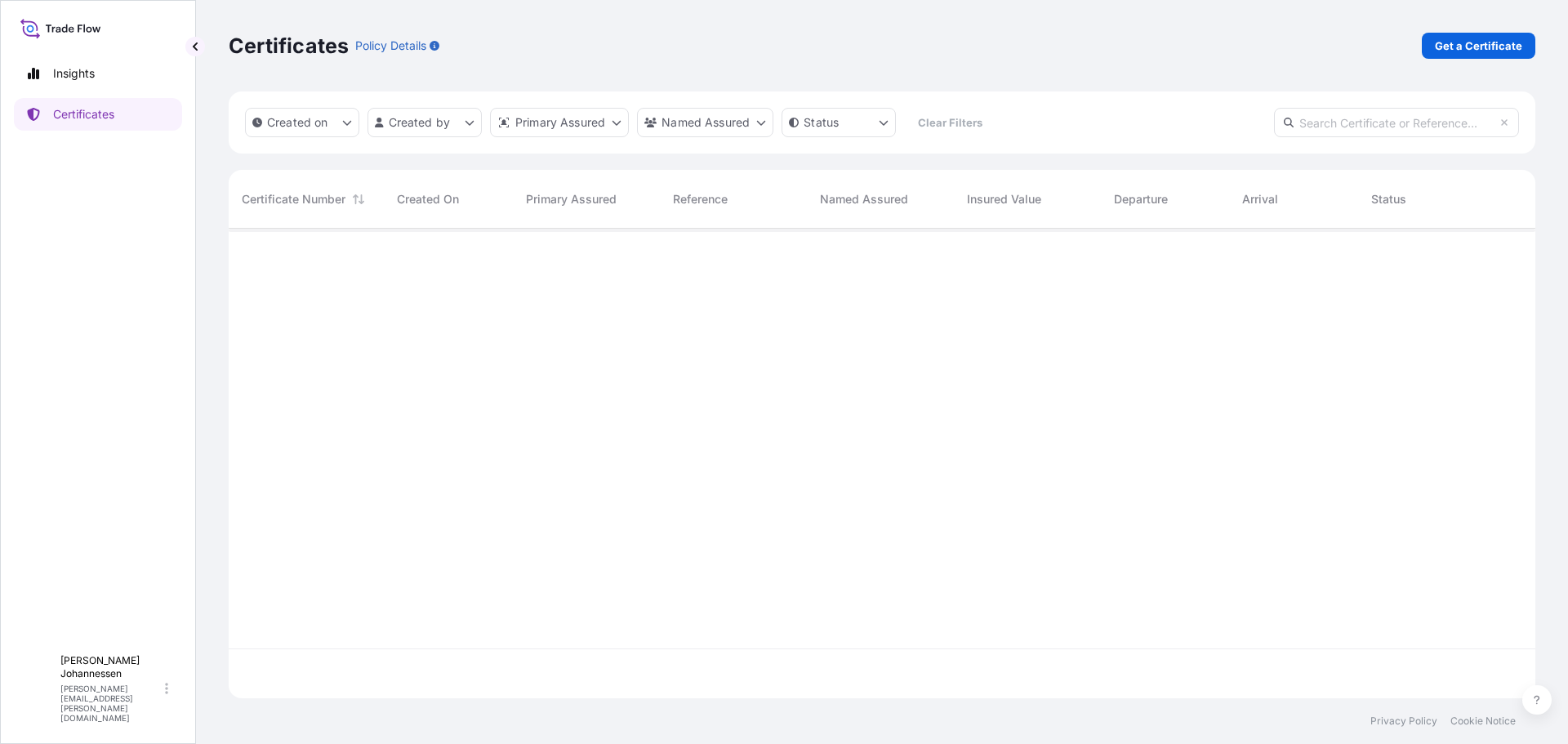
scroll to position [466, 1294]
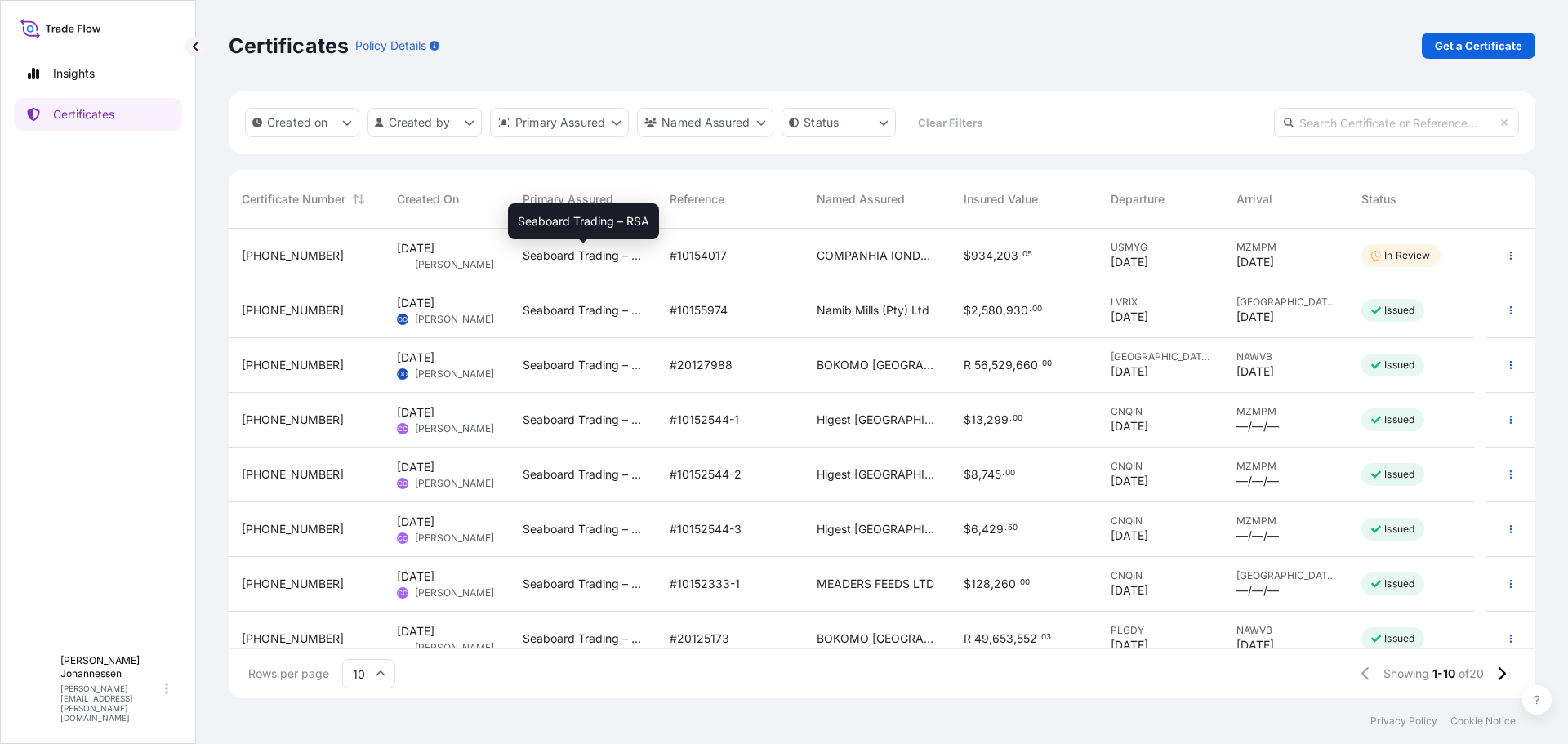
click at [637, 256] on span "Seaboard Trading – RSA" at bounding box center [583, 255] width 121 height 16
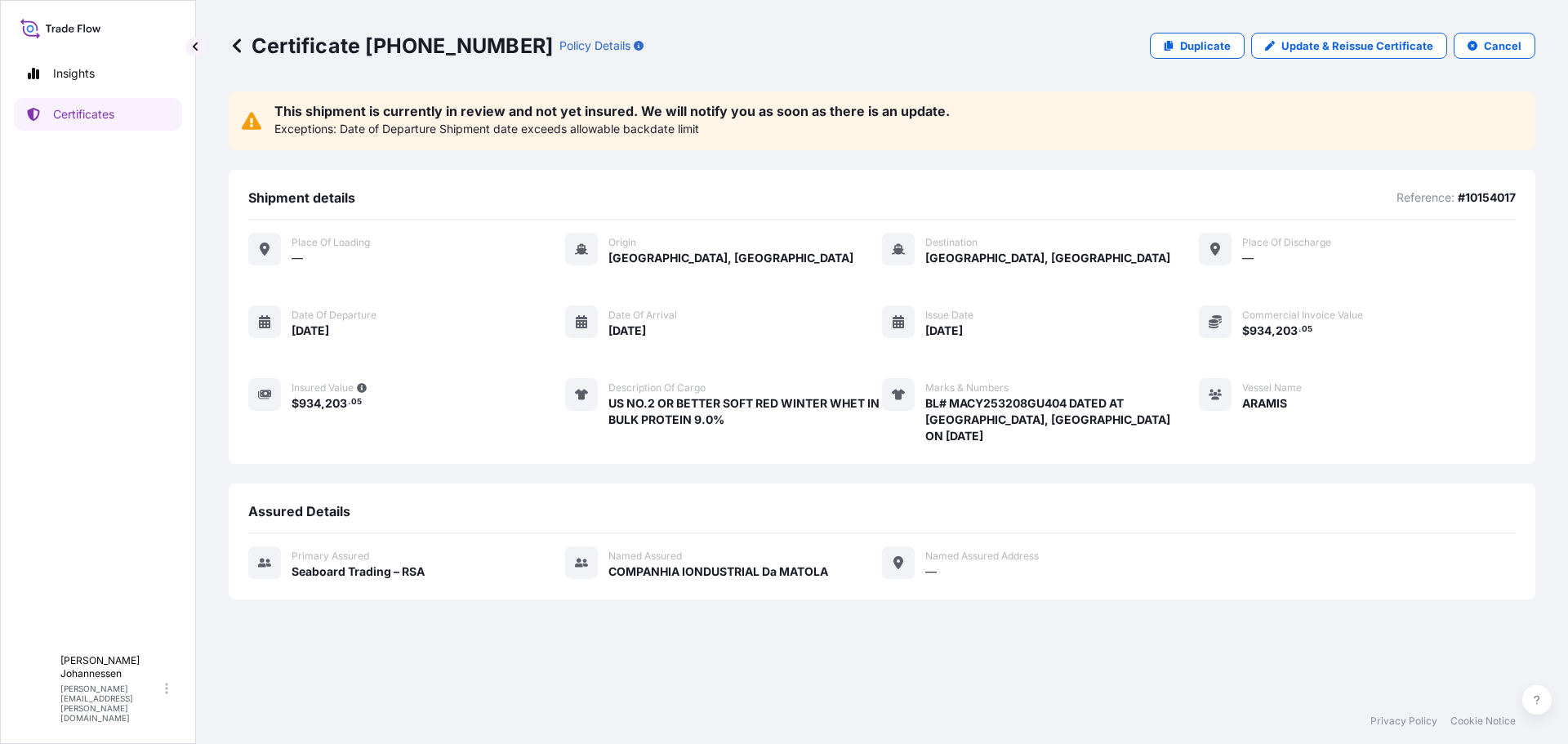
click at [374, 259] on div "Place of Loading — Origin Myrtle Grove, United States Destination Maputo, Mozam…" at bounding box center [882, 339] width 1268 height 212
click at [300, 107] on p "This shipment is currently in review and not yet insured. We will notify you as…" at bounding box center [612, 110] width 675 height 13
click at [963, 560] on span "Named Assured Address" at bounding box center [982, 556] width 114 height 13
click at [1501, 44] on p "Cancel" at bounding box center [1503, 46] width 38 height 16
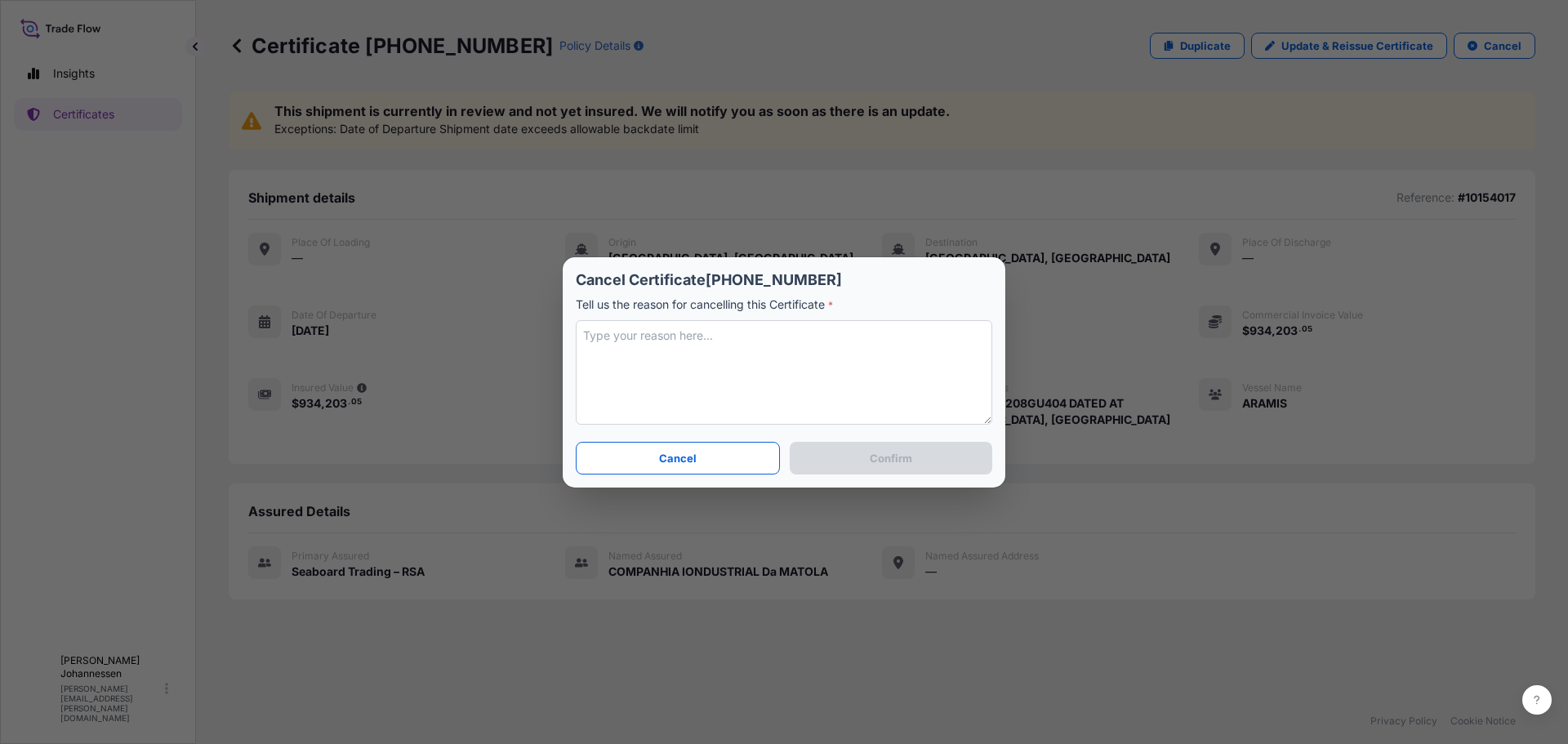
click at [637, 348] on textarea at bounding box center [784, 372] width 417 height 104
click at [674, 459] on p "Cancel" at bounding box center [677, 458] width 38 height 16
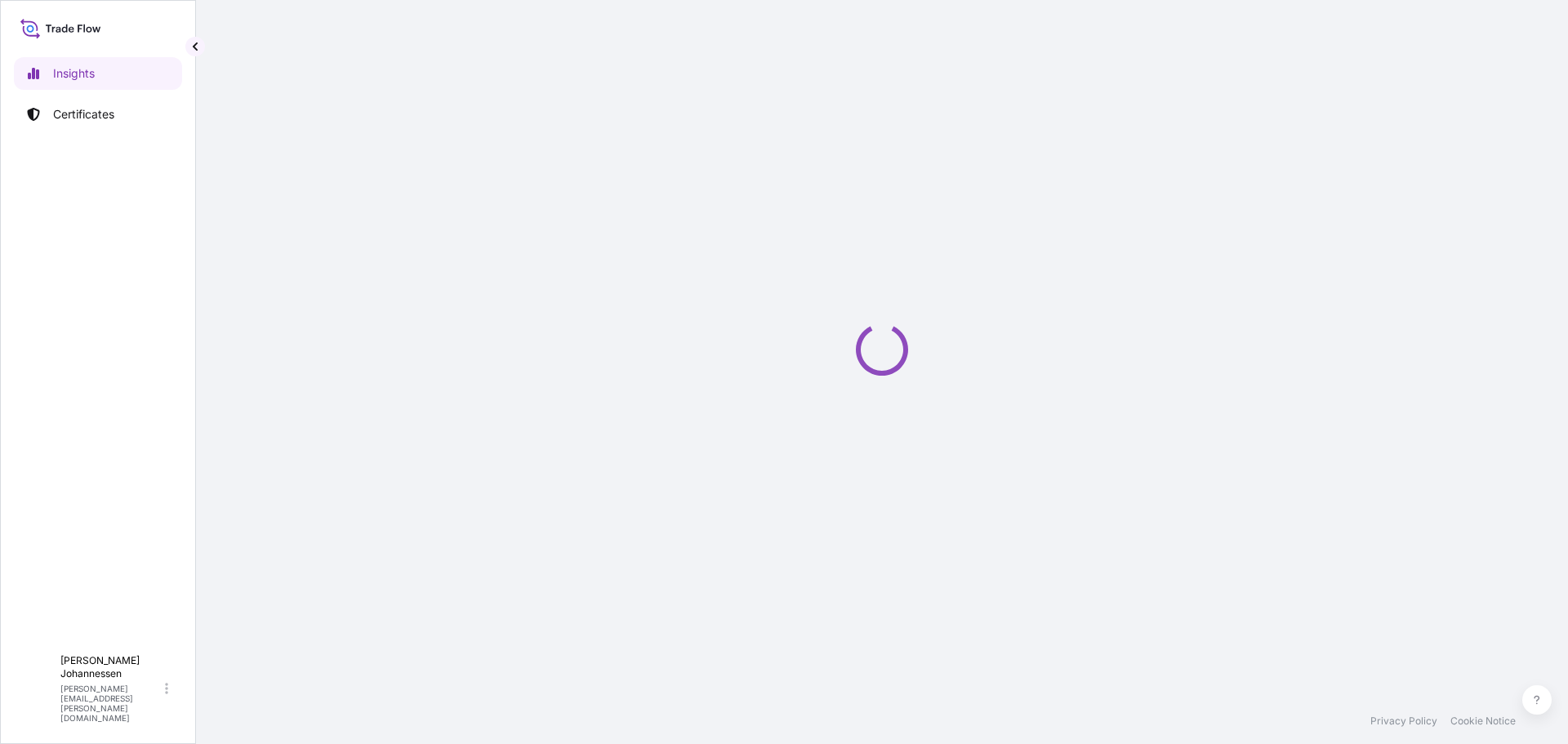
select select "2025"
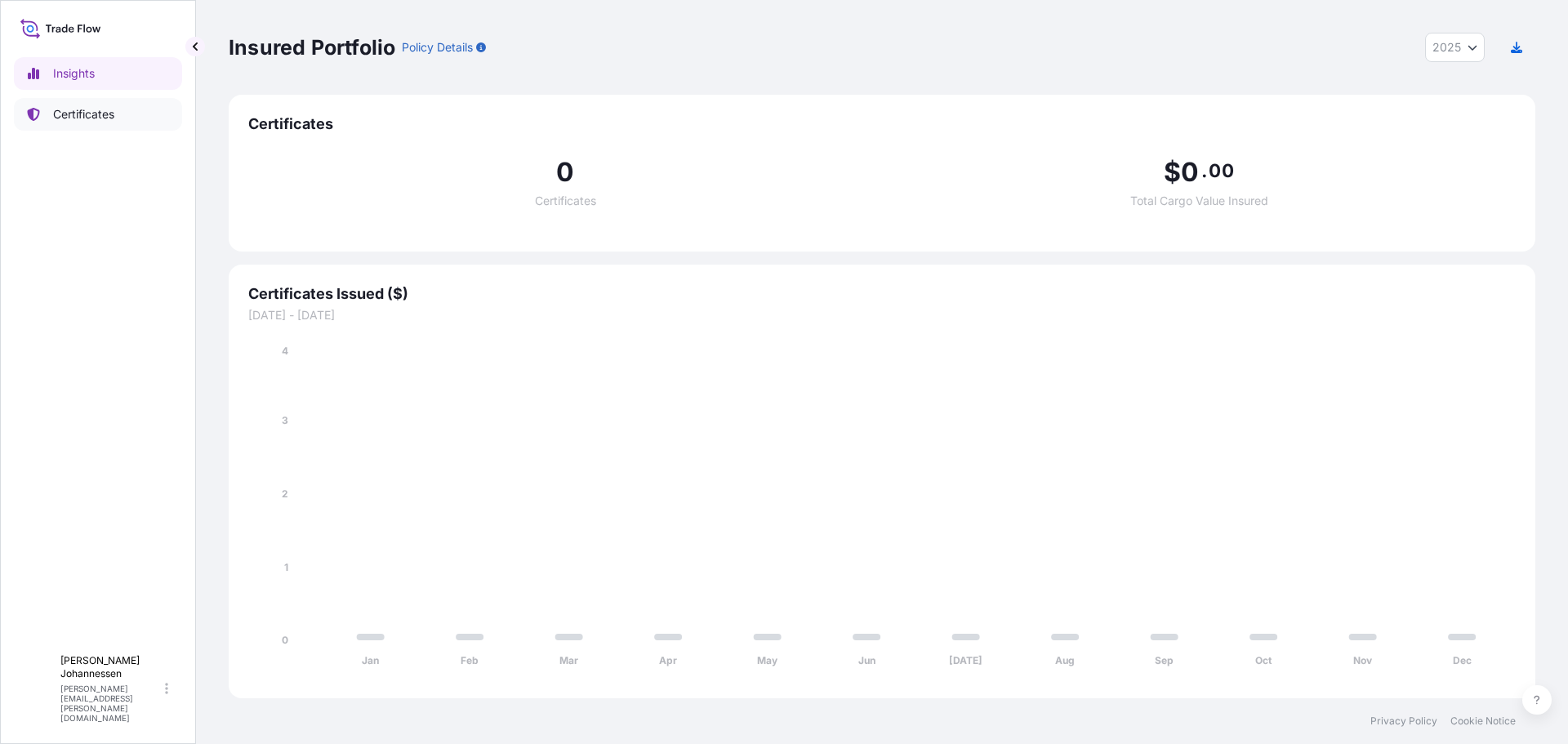
click at [92, 110] on p "Certificates" at bounding box center [83, 114] width 61 height 16
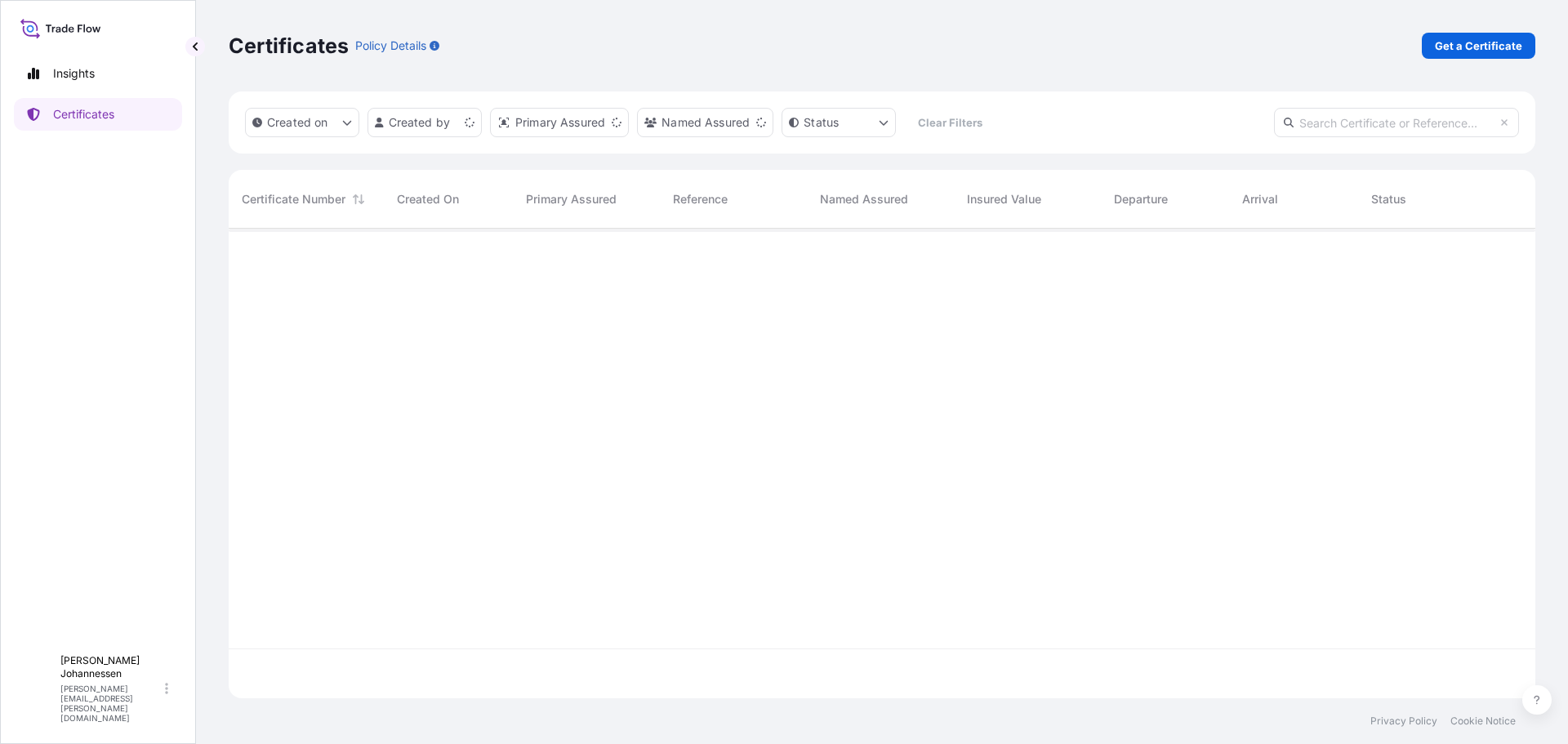
scroll to position [466, 1294]
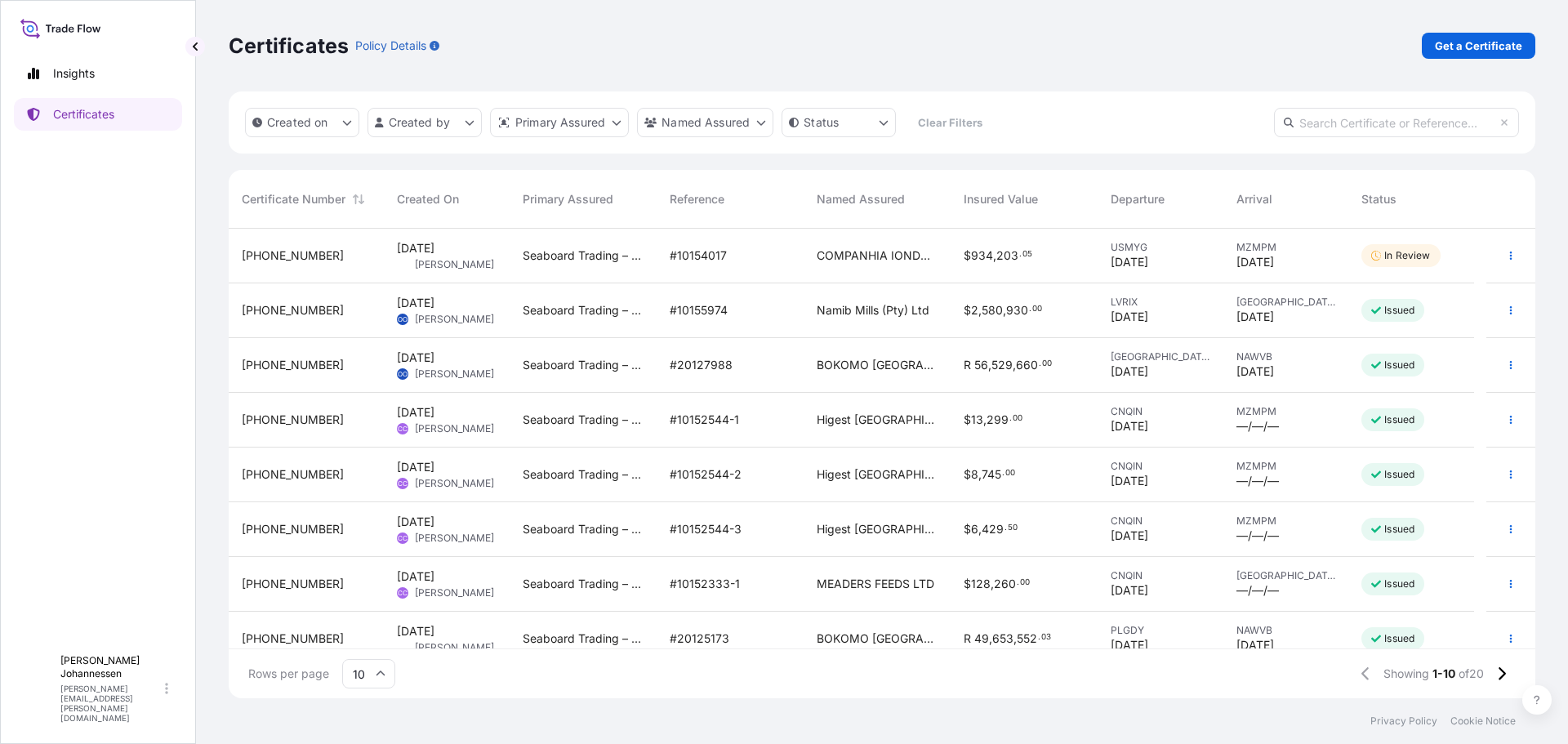
click at [670, 271] on div "#10154017" at bounding box center [730, 256] width 147 height 55
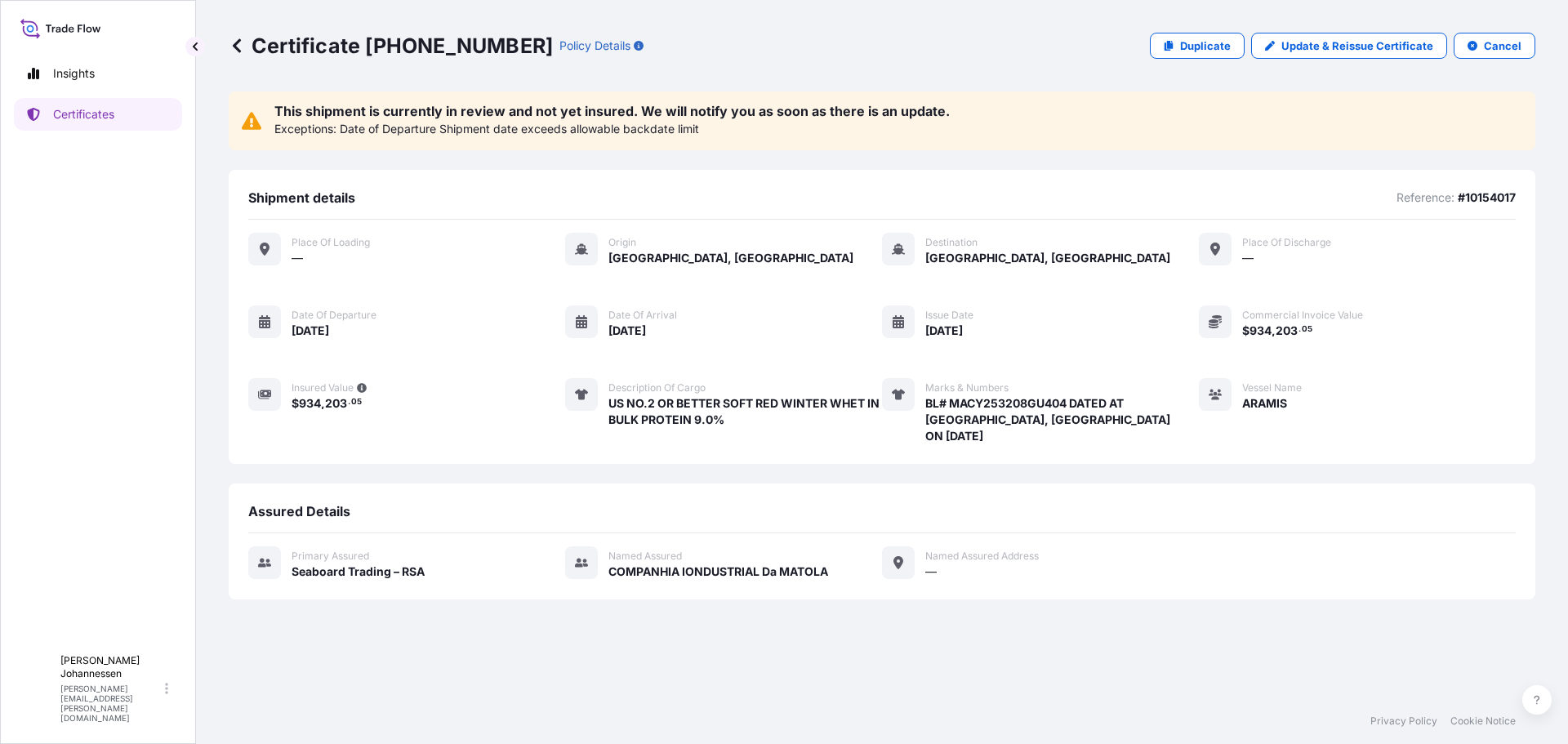
click at [322, 251] on div "—" at bounding box center [330, 257] width 79 height 17
click at [295, 256] on span "—" at bounding box center [297, 258] width 11 height 16
click at [589, 246] on div at bounding box center [581, 249] width 33 height 33
click at [582, 245] on icon at bounding box center [581, 250] width 13 height 11
click at [273, 247] on div at bounding box center [264, 249] width 33 height 33
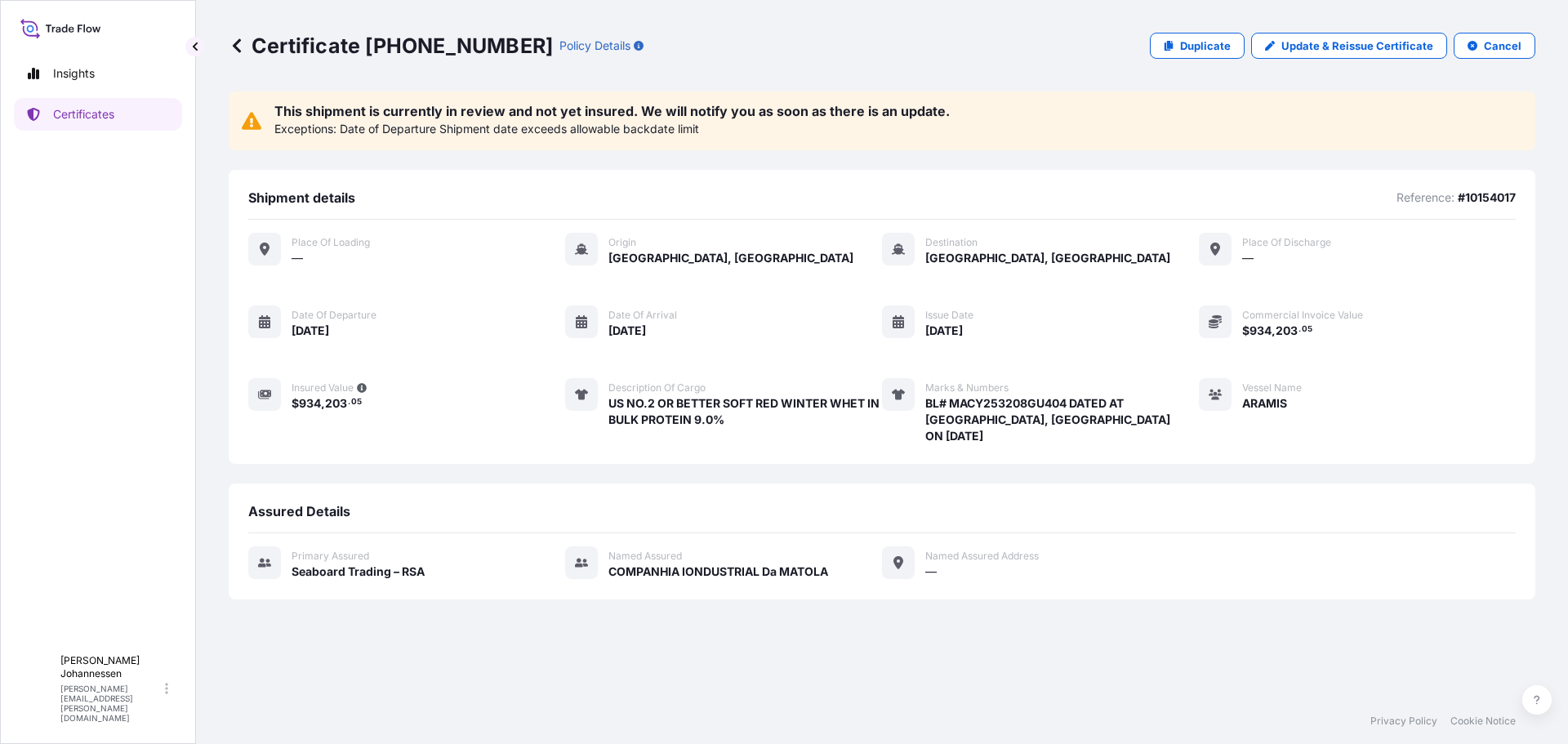
click at [260, 248] on icon at bounding box center [264, 249] width 10 height 13
click at [461, 175] on div "Shipment details Reference: #10154017 Place of Loading — Origin [GEOGRAPHIC_DAT…" at bounding box center [882, 316] width 1307 height 294
click at [418, 132] on p "Date of Departure Shipment date exceeds allowable backdate limit" at bounding box center [519, 129] width 359 height 16
drag, startPoint x: 649, startPoint y: 137, endPoint x: 676, endPoint y: 136, distance: 27.0
click at [660, 136] on div "This shipment is currently in review and not yet insured. We will notify you as…" at bounding box center [882, 121] width 1307 height 59
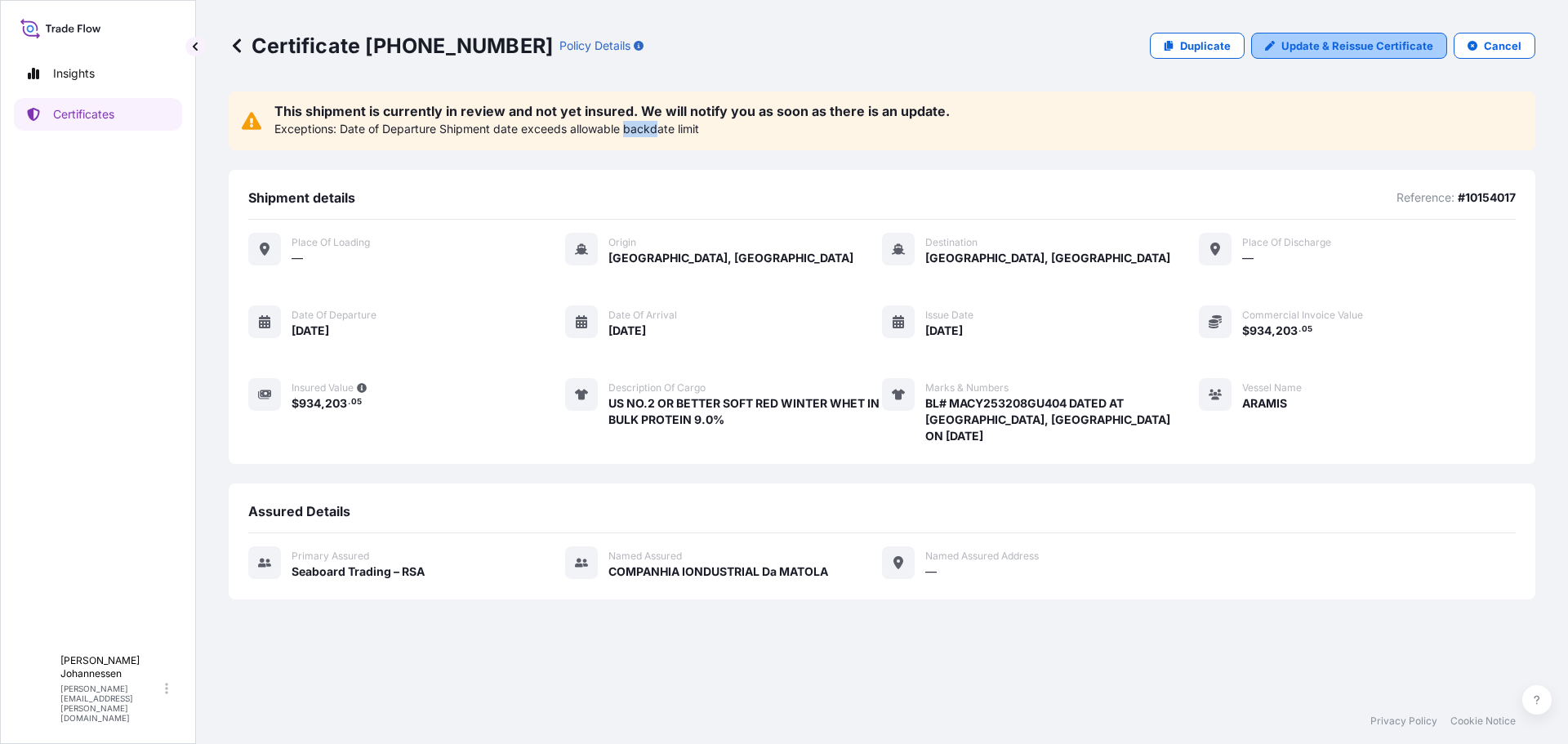
click at [1348, 50] on p "Update & Reissue Certificate" at bounding box center [1357, 46] width 152 height 16
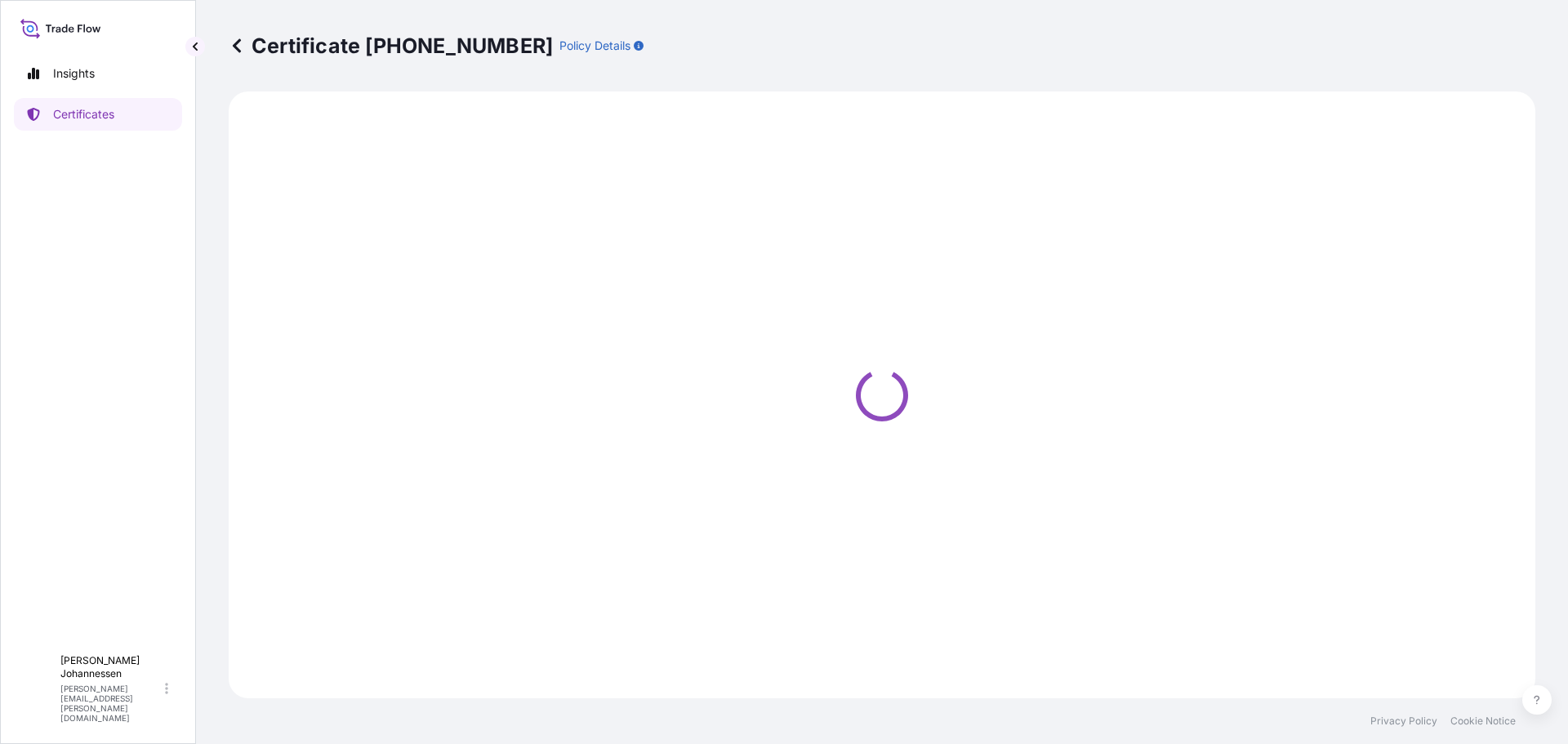
select select "Ocean Vessel"
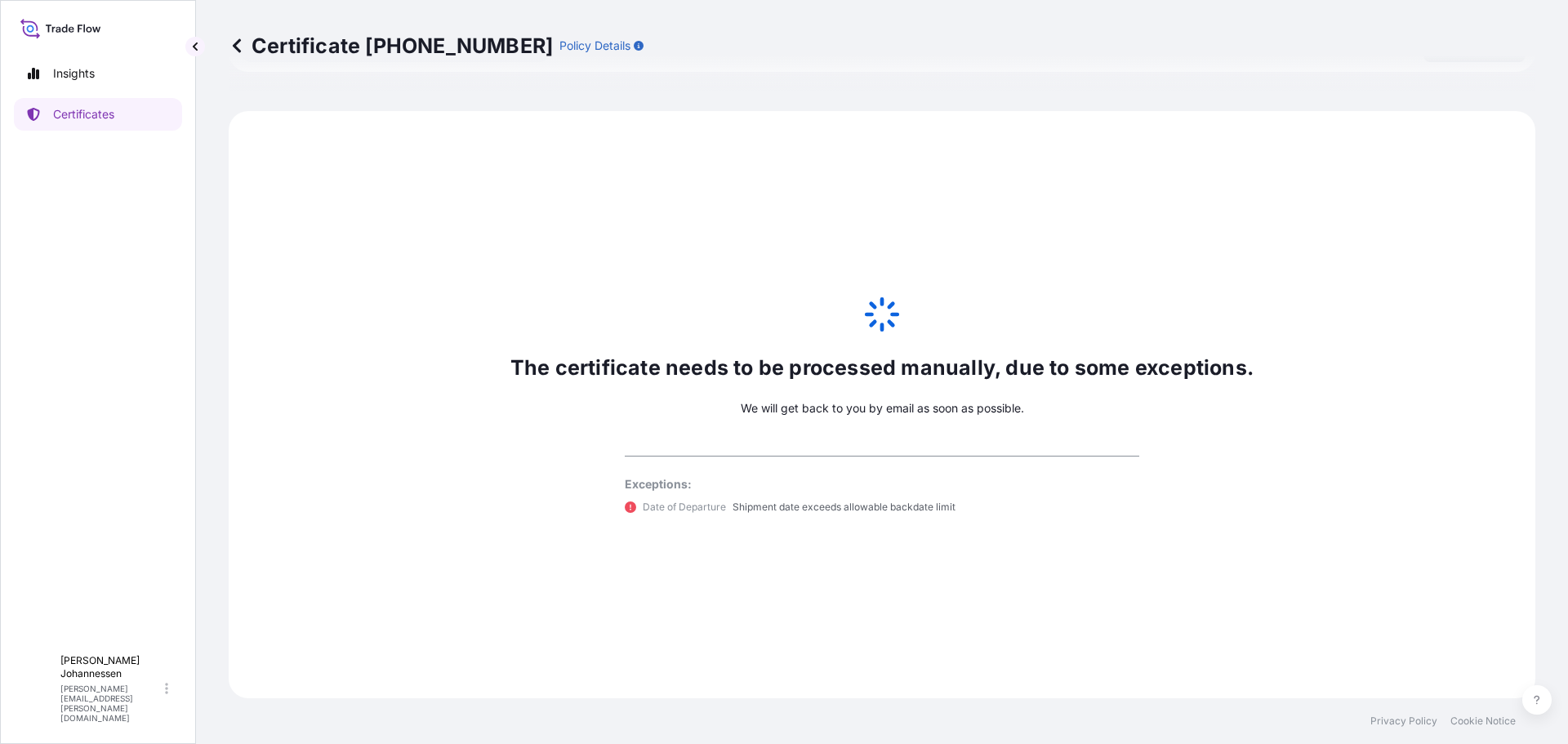
select select "31641"
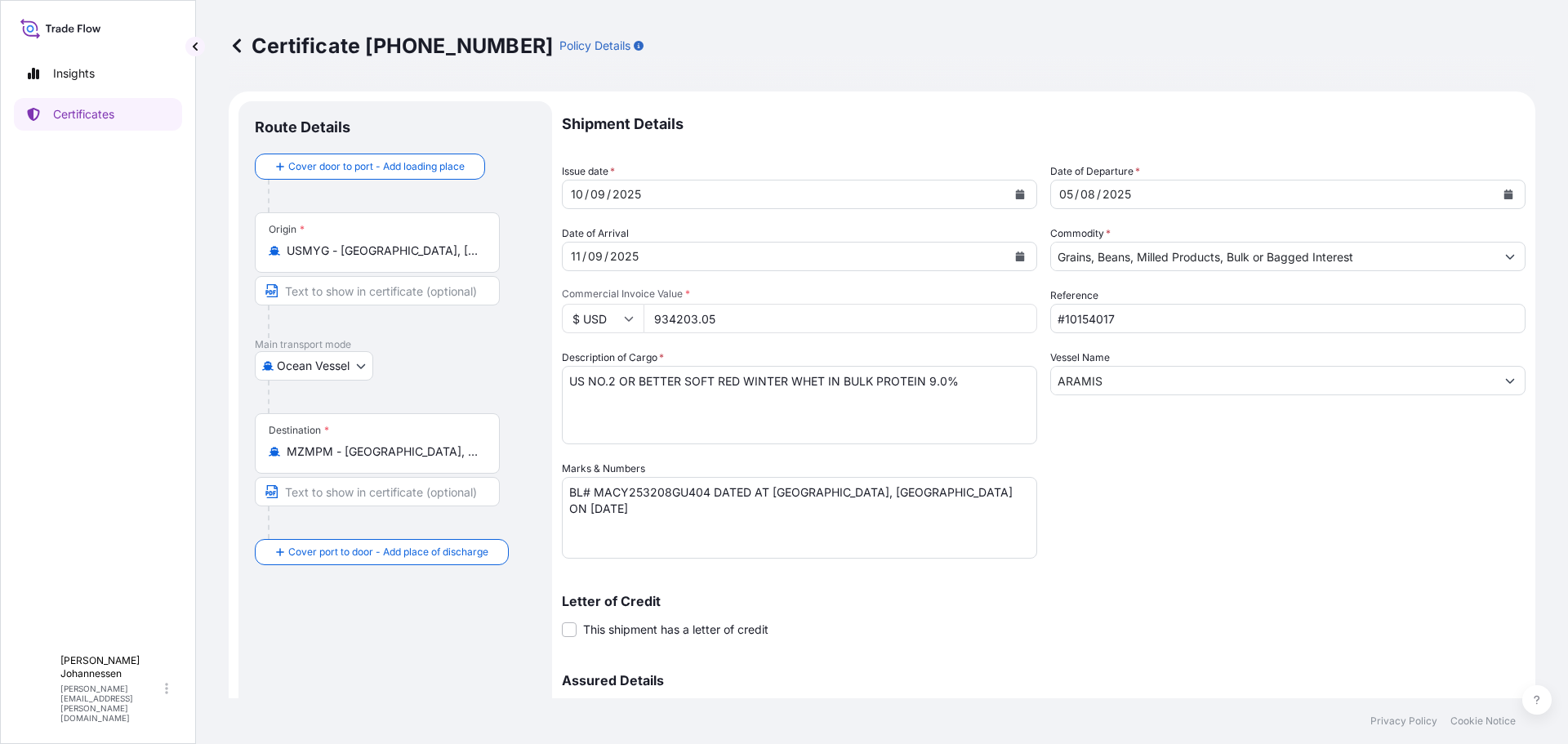
click at [335, 287] on input "Text to appear on certificate" at bounding box center [377, 290] width 245 height 29
type input "[GEOGRAPHIC_DATA], [US_STATE], [GEOGRAPHIC_DATA]"
click at [310, 495] on input "Text to appear on certificate" at bounding box center [377, 491] width 245 height 29
type input "[GEOGRAPHIC_DATA], [GEOGRAPHIC_DATA]"
click at [958, 608] on div "Letter of Credit This shipment has a letter of credit Letter of credit * Letter…" at bounding box center [1043, 615] width 963 height 43
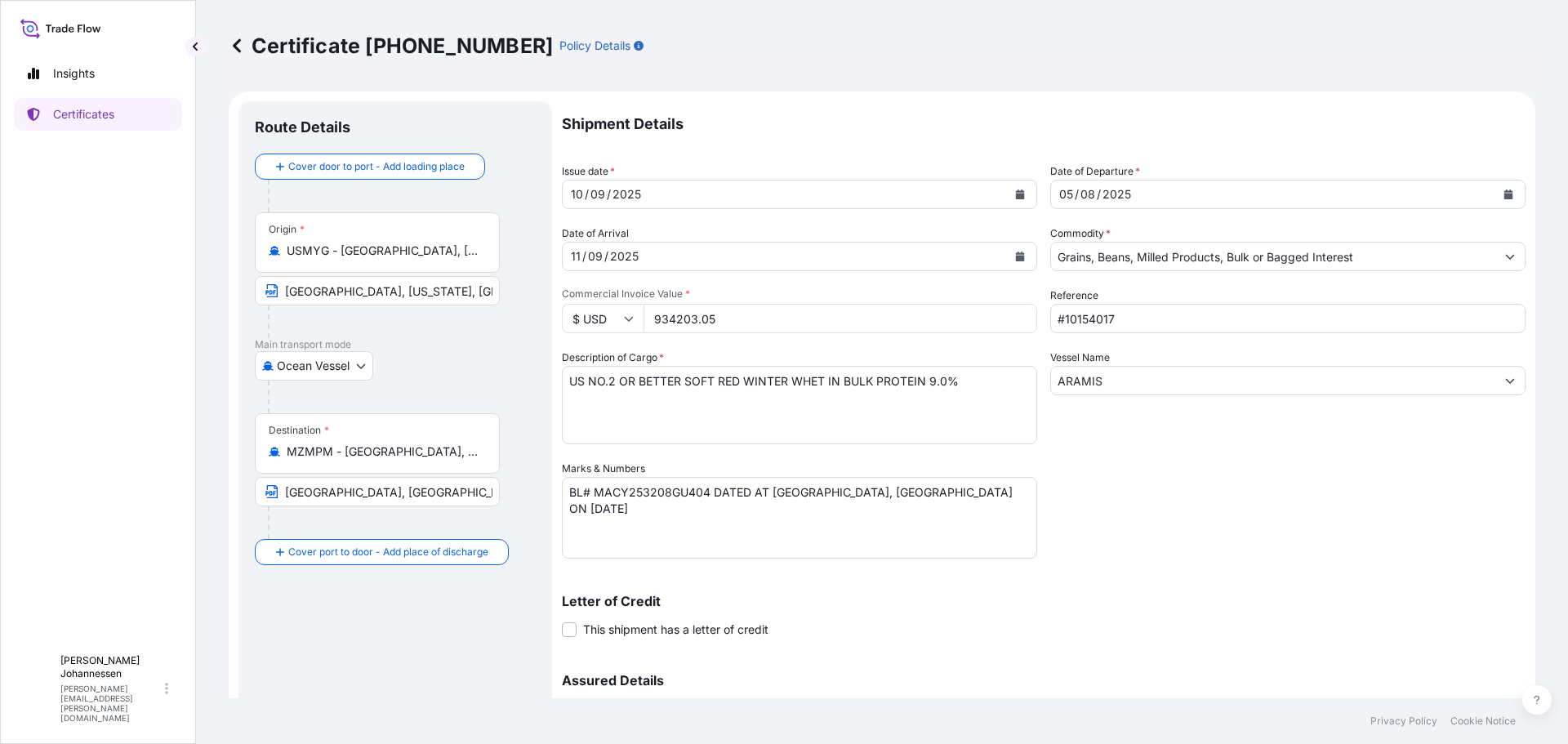
click at [1208, 497] on div "Shipment Details Issue date * [DATE] Date of Departure * [DATE] Date of Arrival…" at bounding box center [1043, 459] width 963 height 716
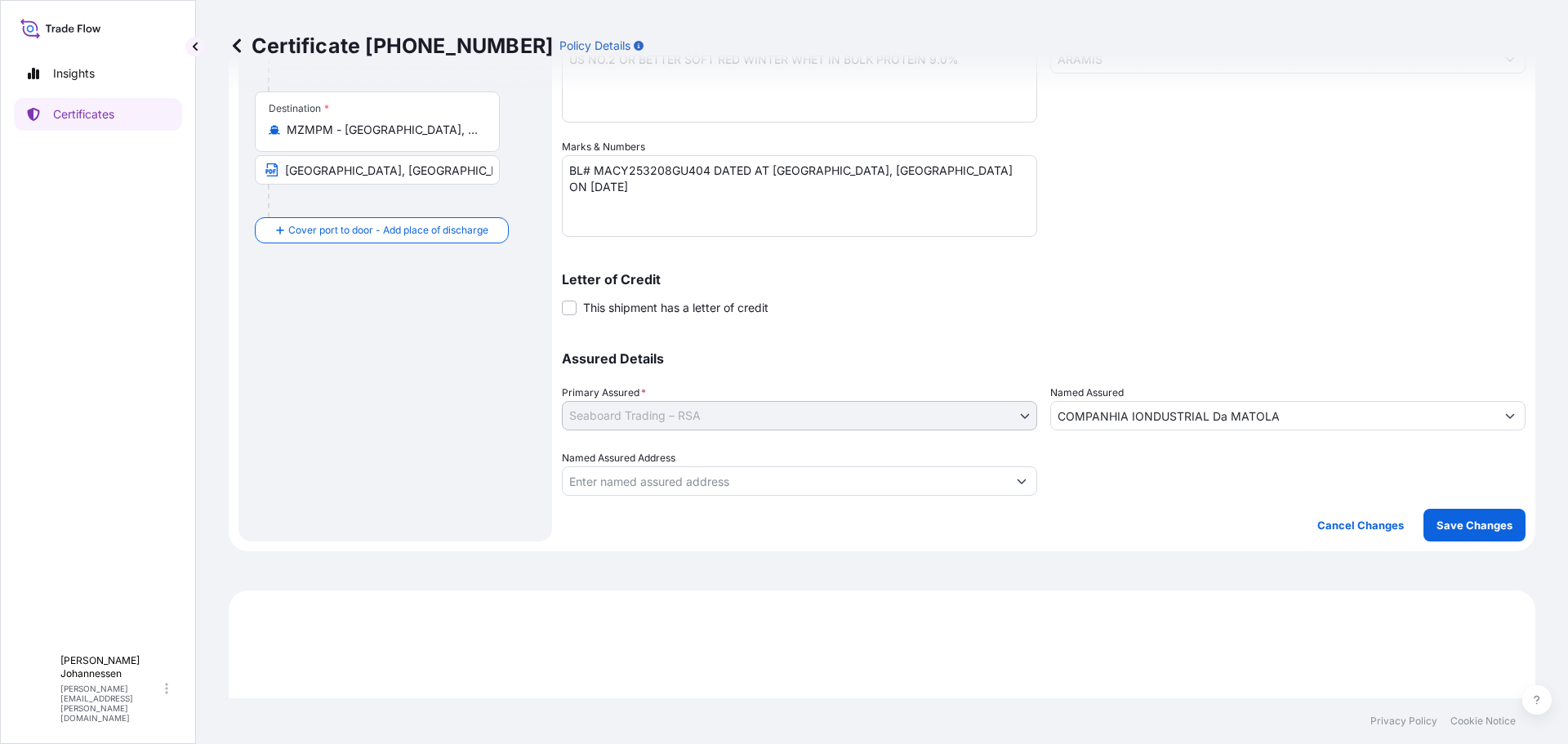
scroll to position [327, 0]
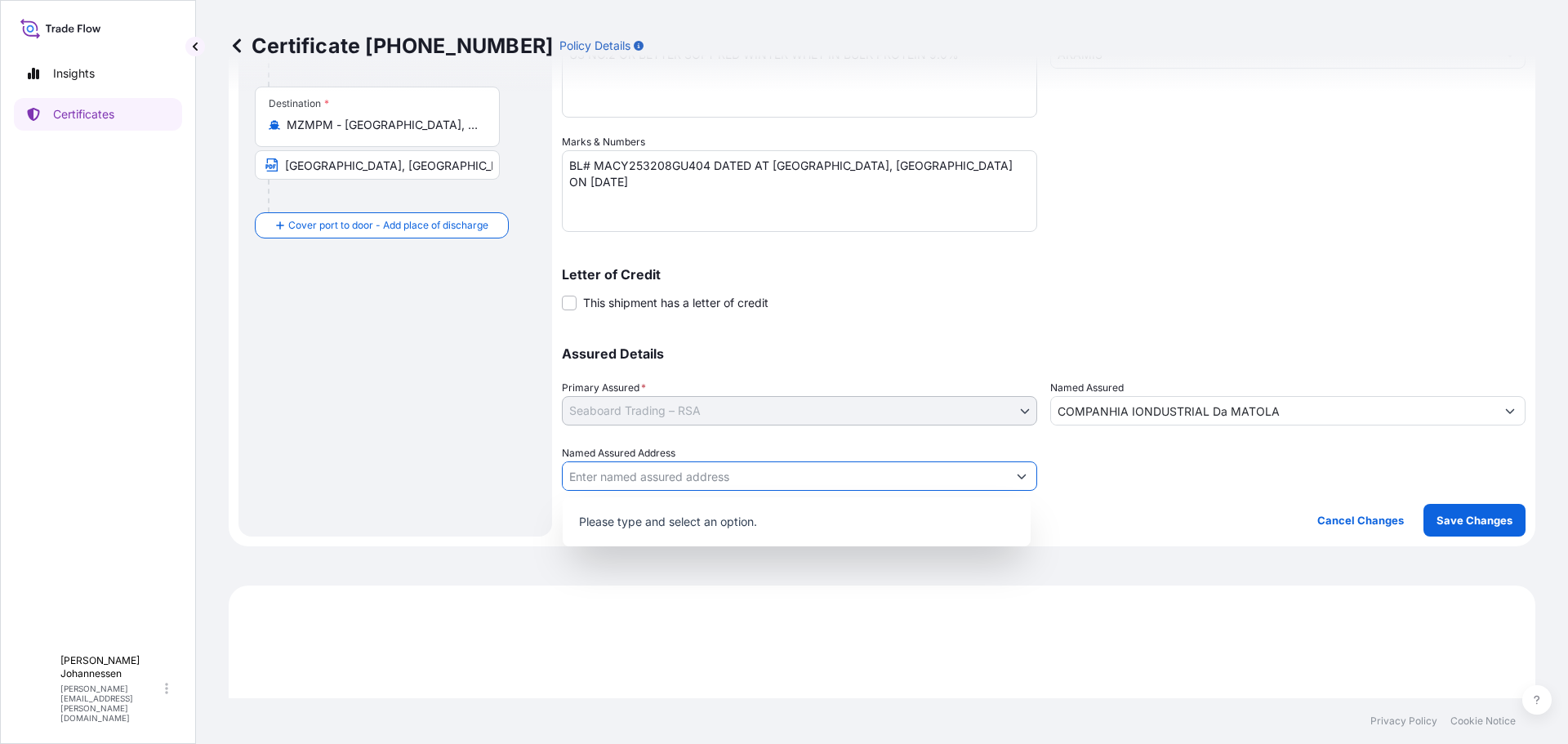
click at [1021, 474] on button "Show suggestions" at bounding box center [1021, 476] width 29 height 29
click at [735, 479] on input "Named Assured Address" at bounding box center [784, 476] width 444 height 29
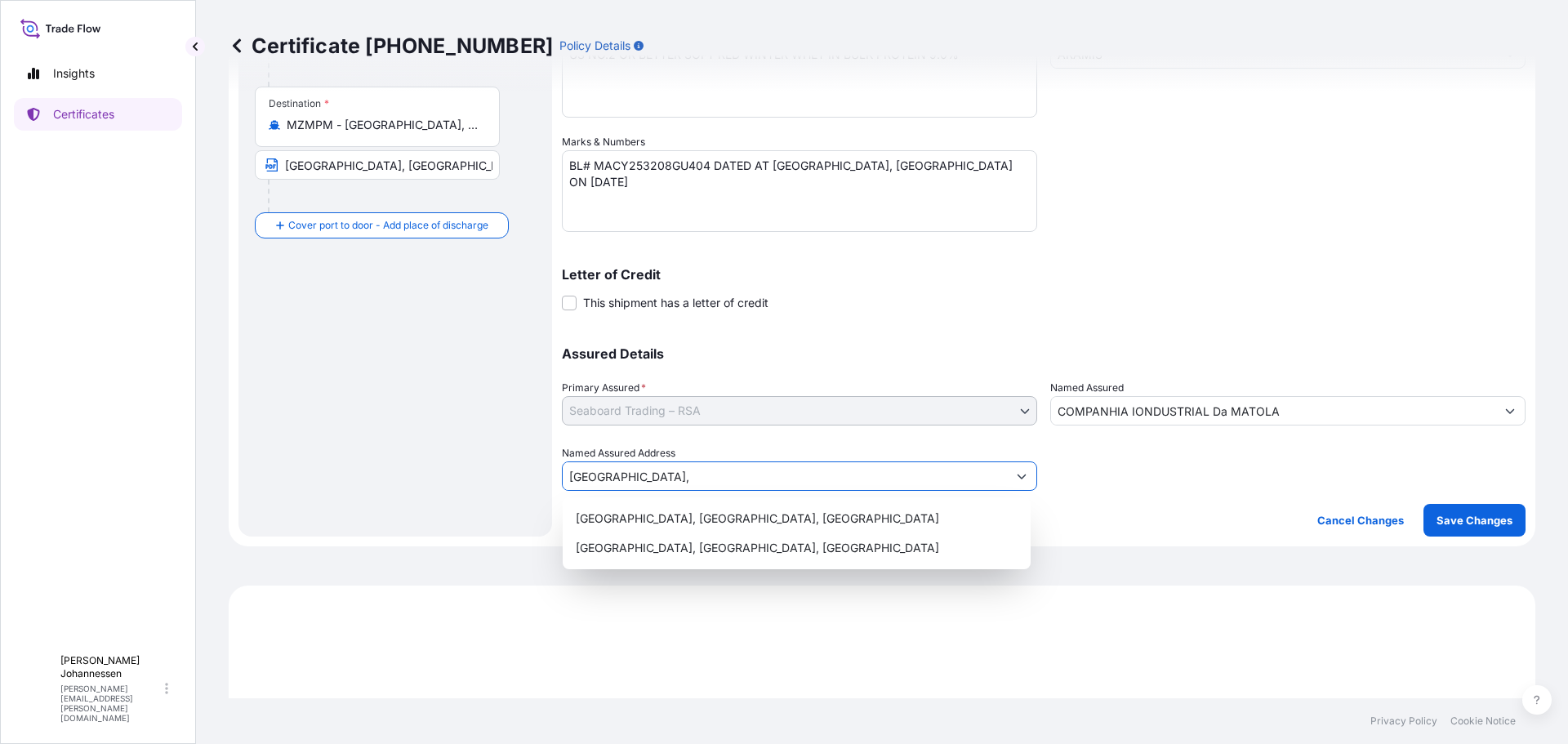
click at [1018, 478] on icon "Show suggestions" at bounding box center [1021, 476] width 10 height 10
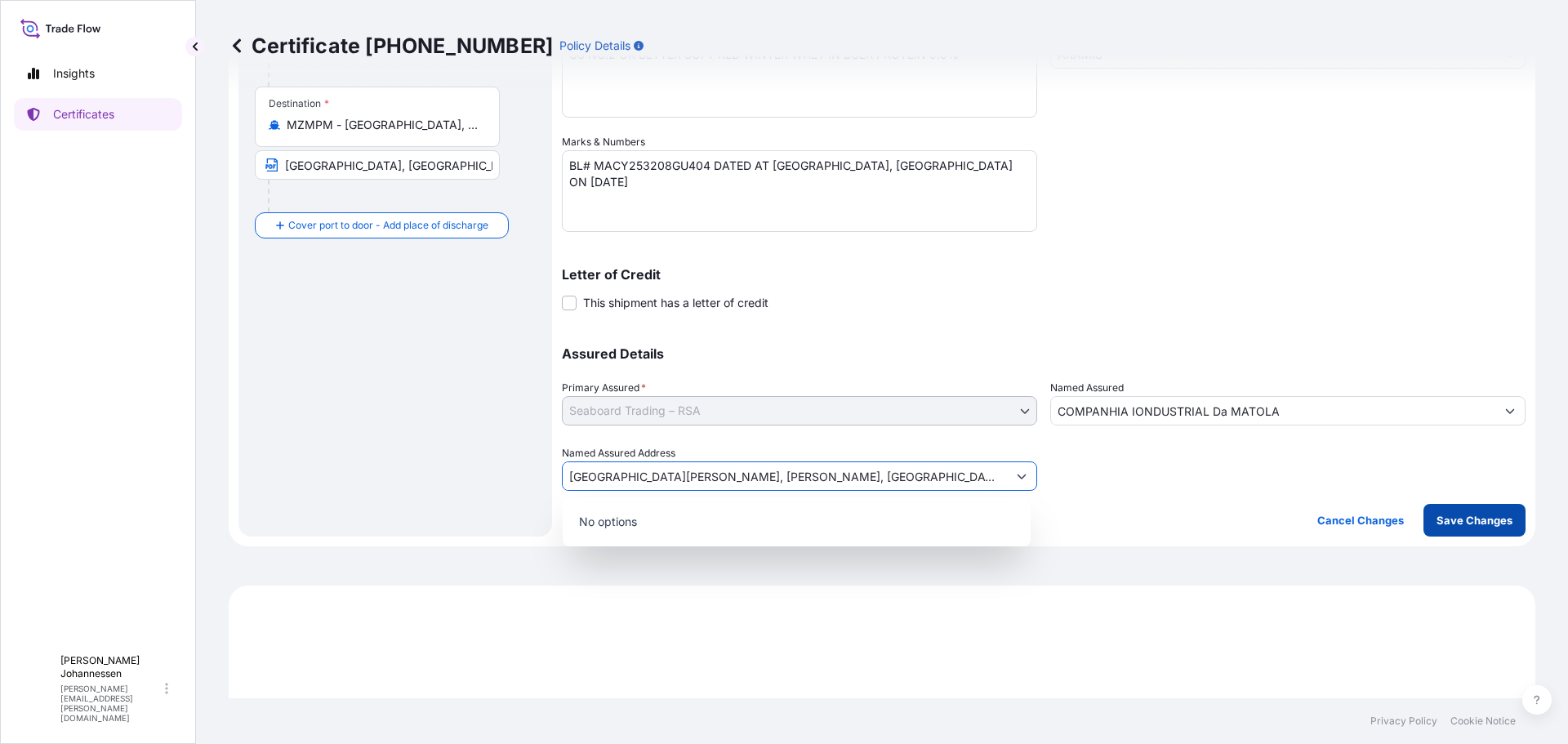
type input "[GEOGRAPHIC_DATA][PERSON_NAME], [PERSON_NAME], [GEOGRAPHIC_DATA][PERSON_NAME] 6…"
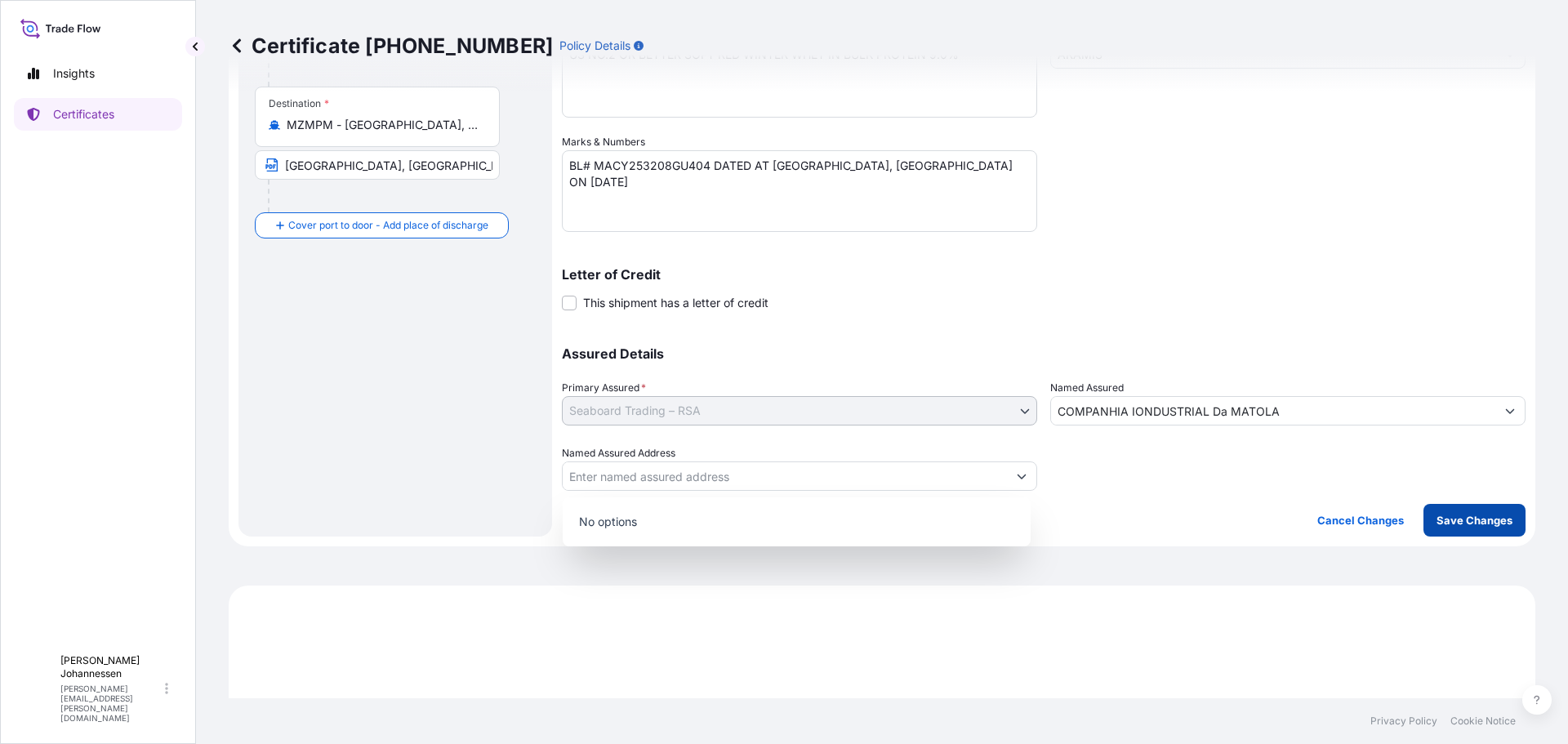
click at [1487, 524] on p "Save Changes" at bounding box center [1474, 520] width 76 height 16
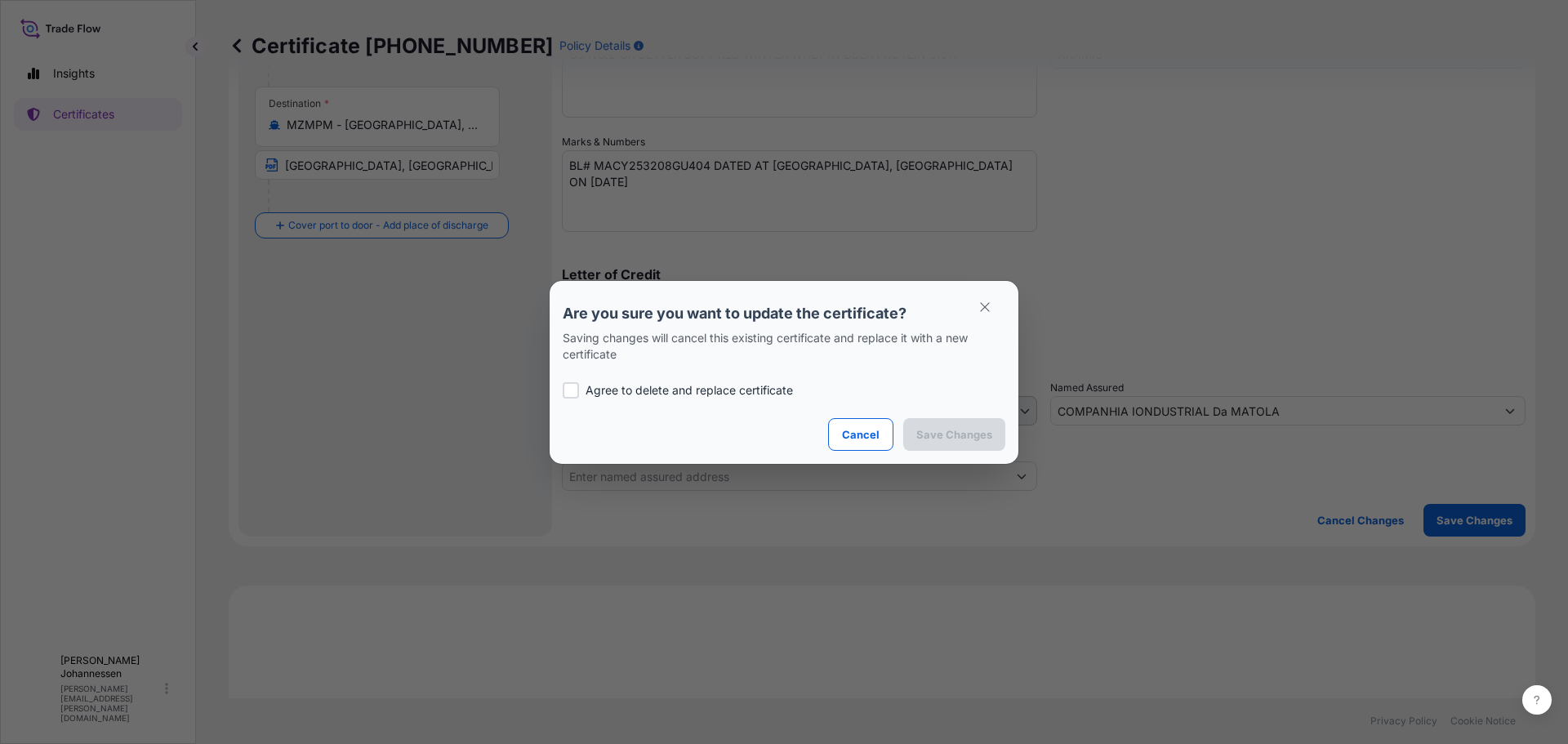
click at [580, 388] on label "Agree to delete and replace certificate" at bounding box center [783, 390] width 442 height 16
checkbox input "true"
click at [973, 436] on p "Save Changes" at bounding box center [954, 434] width 76 height 16
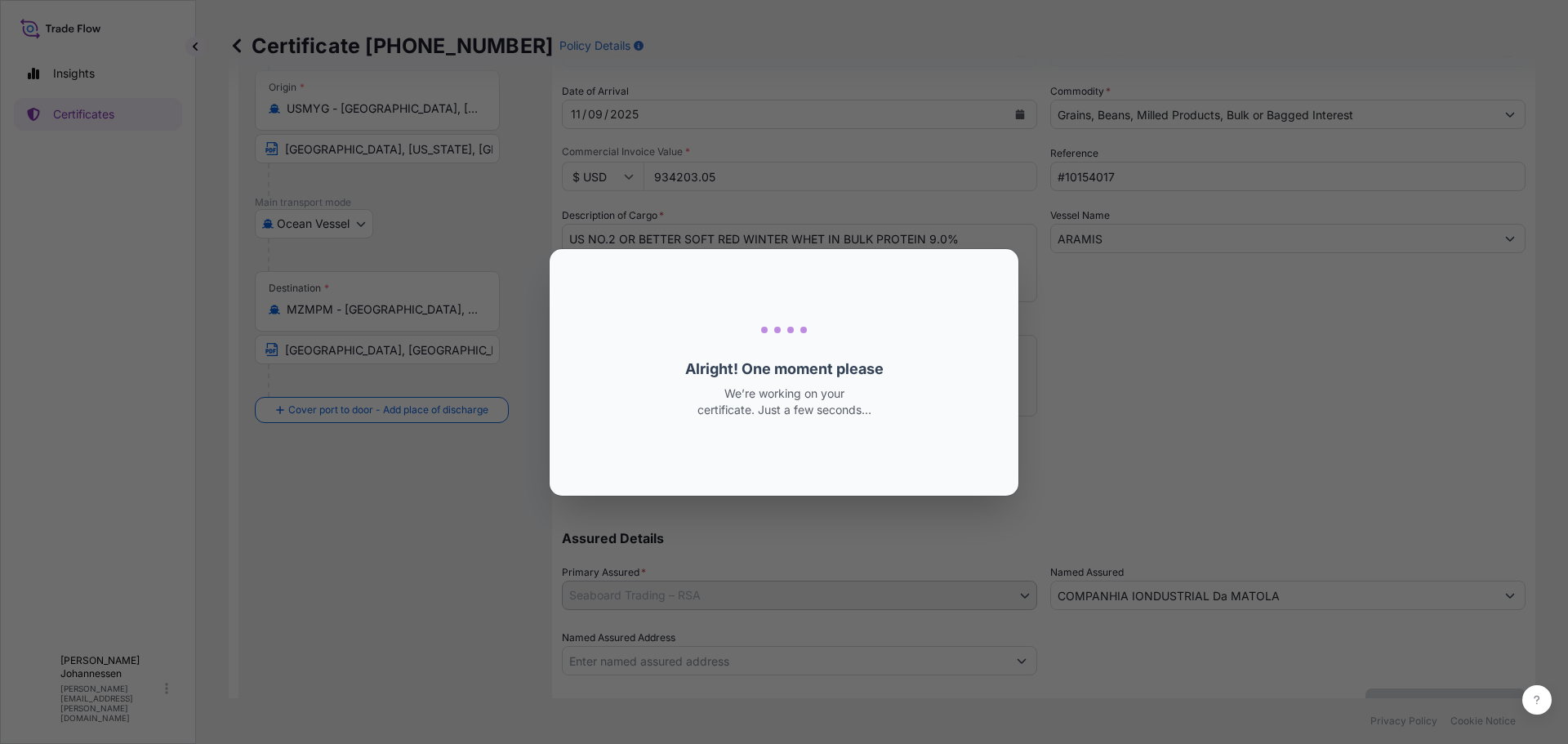
select select "Ocean Vessel"
select select "31641"
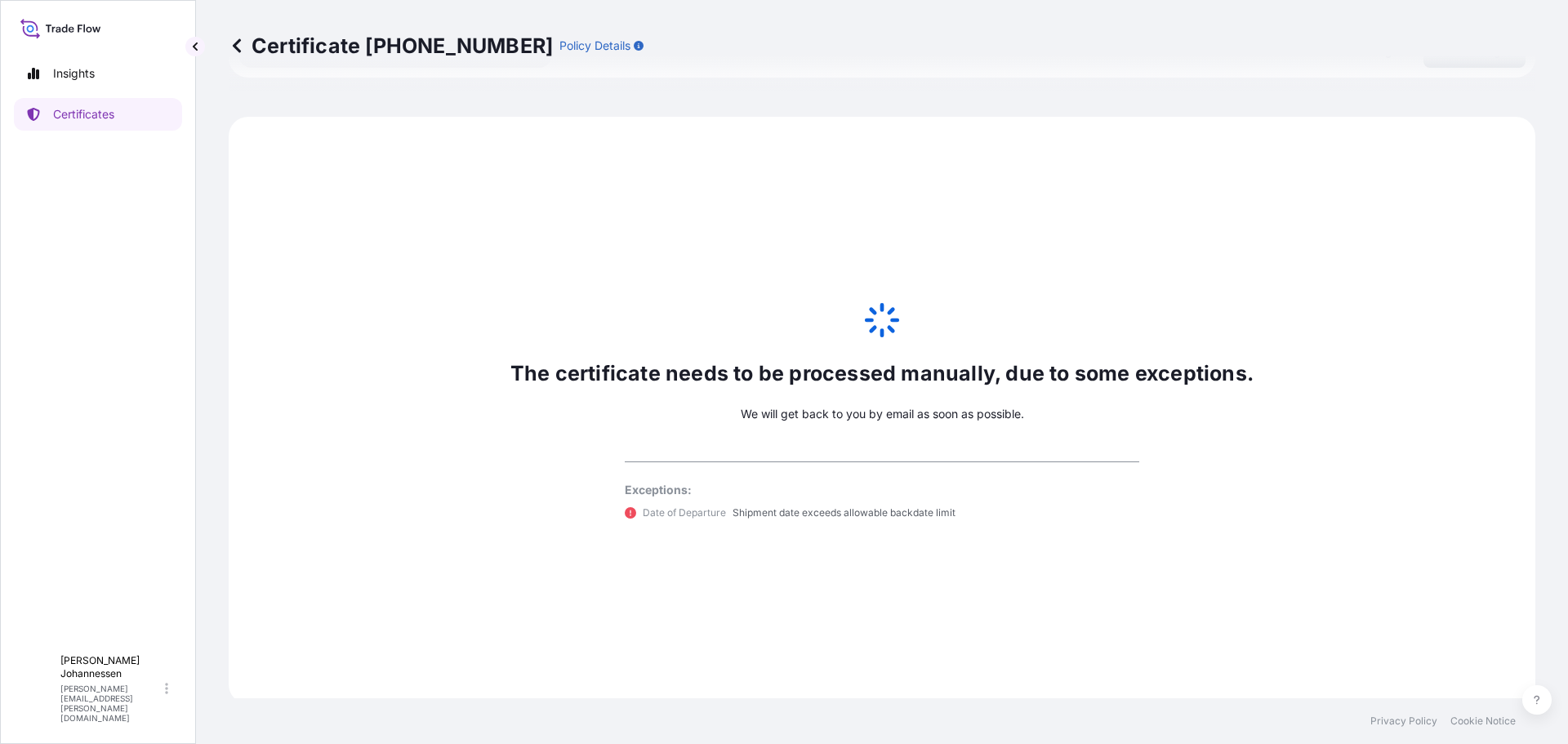
scroll to position [800, 0]
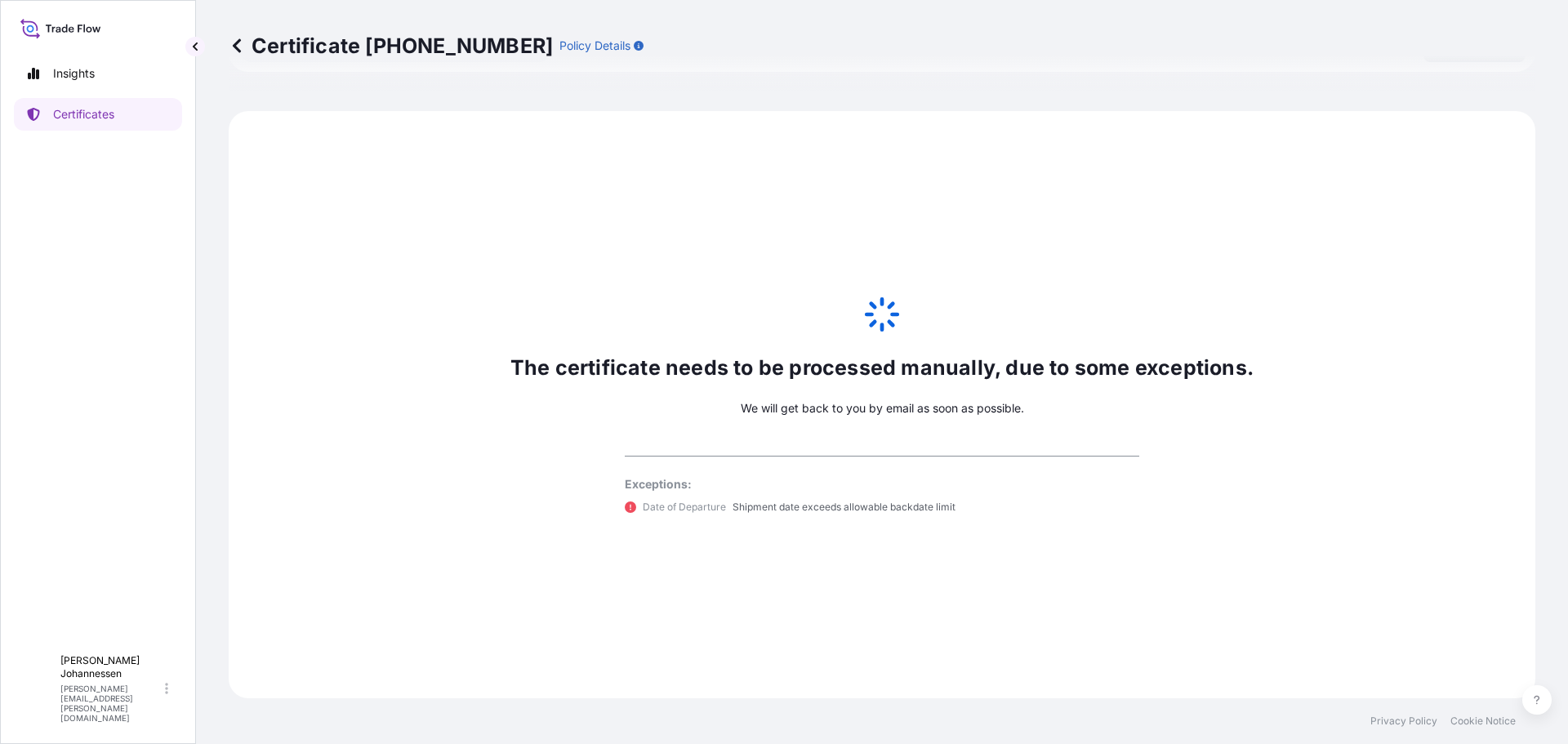
type input "[GEOGRAPHIC_DATA], [US_STATE], [GEOGRAPHIC_DATA]"
type input "[GEOGRAPHIC_DATA], [GEOGRAPHIC_DATA]"
click at [855, 500] on p "Shipment date exceeds allowable backdate limit" at bounding box center [844, 507] width 223 height 16
click at [822, 507] on p "Shipment date exceeds allowable backdate limit" at bounding box center [844, 507] width 223 height 16
click at [751, 508] on p "Shipment date exceeds allowable backdate limit" at bounding box center [844, 507] width 223 height 16
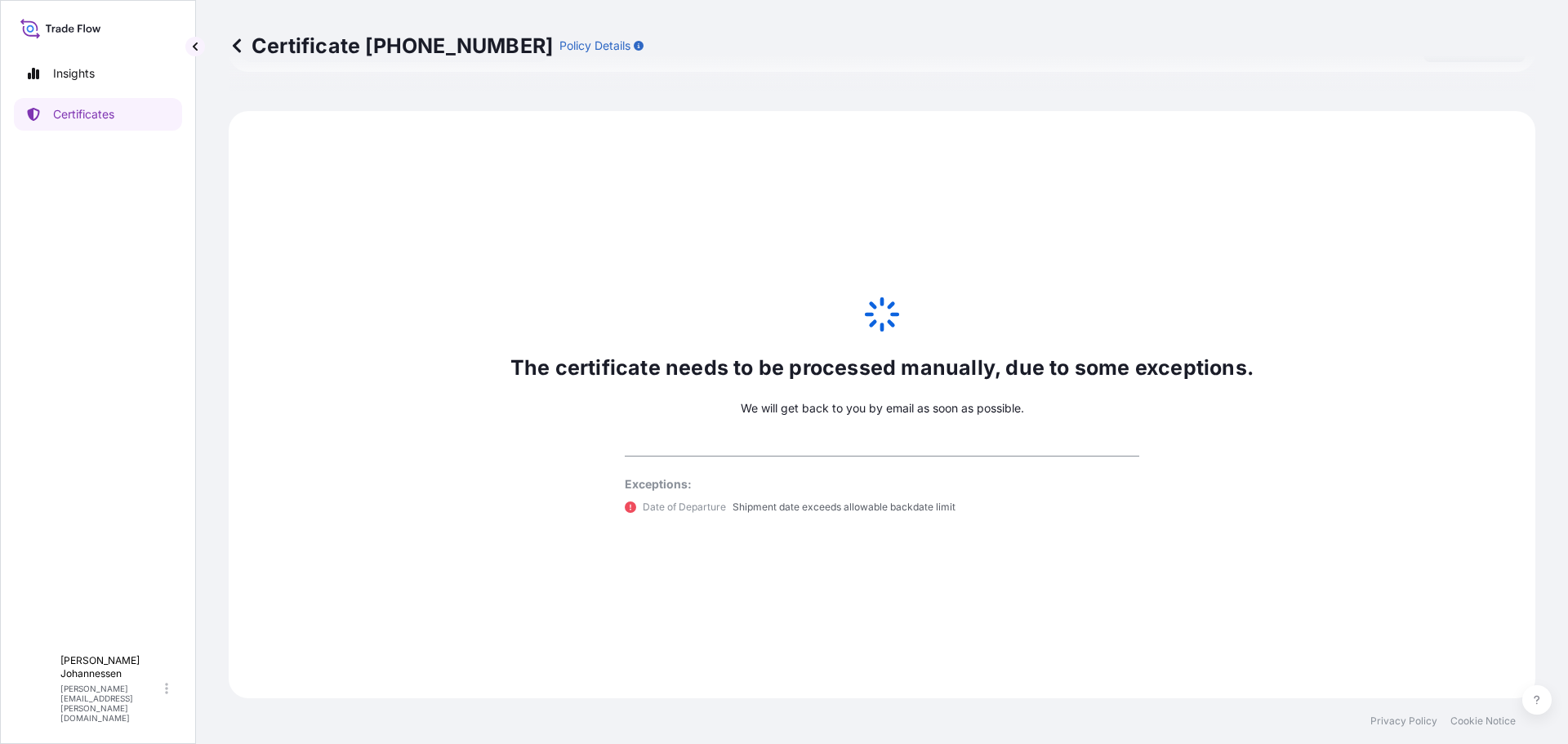
click at [695, 483] on p "Exceptions:" at bounding box center [882, 484] width 515 height 16
drag, startPoint x: 735, startPoint y: 403, endPoint x: 1038, endPoint y: 400, distance: 303.0
click at [1037, 400] on div "The certificate needs to be processed manually, due to some exceptions. We will…" at bounding box center [882, 404] width 1307 height 587
click at [1084, 430] on div "The certificate needs to be processed manually, due to some exceptions. We will…" at bounding box center [882, 404] width 1307 height 587
click at [763, 320] on div "The certificate needs to be processed manually, due to some exceptions. We will…" at bounding box center [882, 404] width 1307 height 587
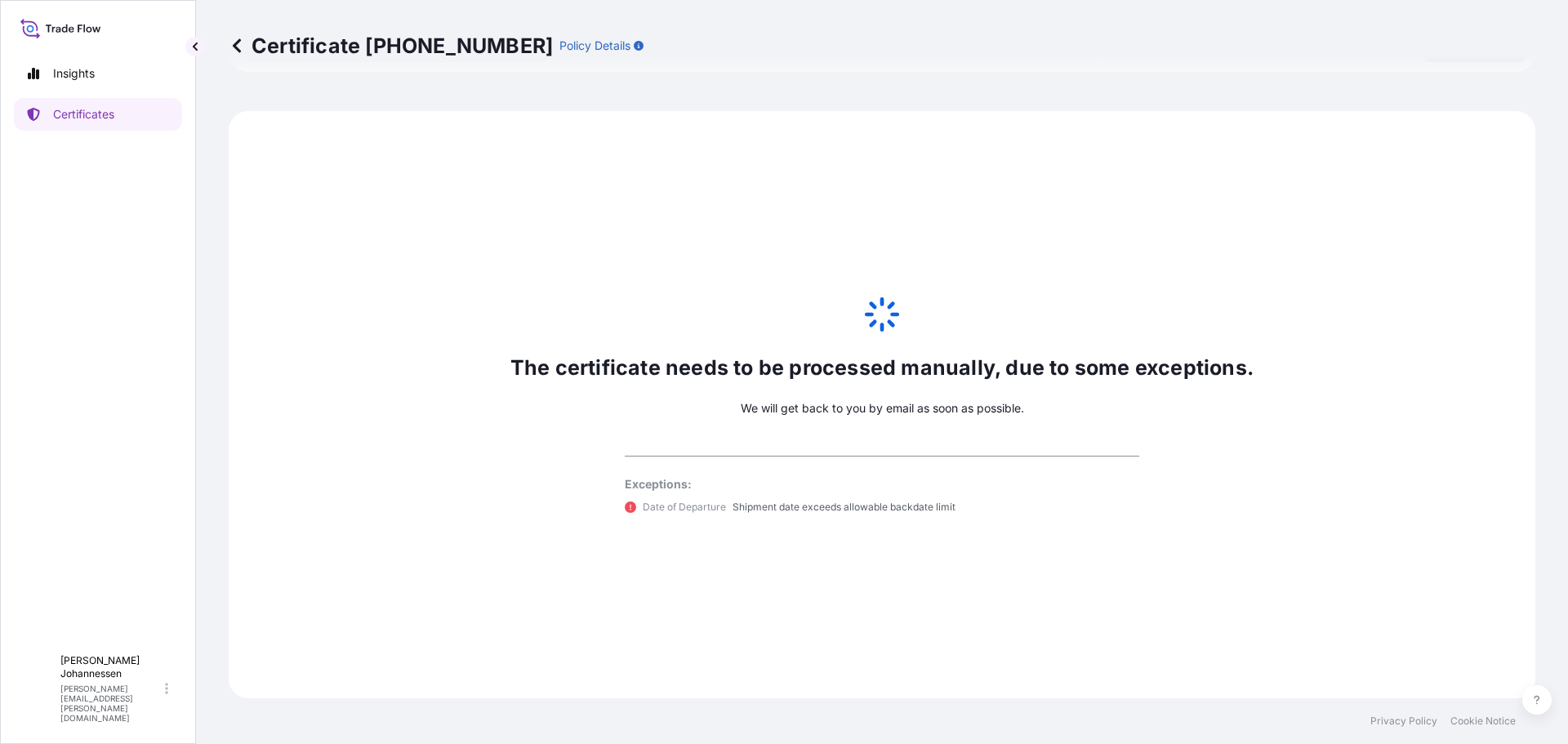
click at [527, 207] on div "The certificate needs to be processed manually, due to some exceptions. We will…" at bounding box center [882, 404] width 1307 height 587
click at [560, 46] on p "Policy Details" at bounding box center [595, 46] width 71 height 16
click at [395, 28] on div "Certificate [PHONE_NUMBER] Policy Details" at bounding box center [882, 46] width 1307 height 92
click at [255, 35] on p "Certificate [PHONE_NUMBER]" at bounding box center [390, 46] width 324 height 26
click at [238, 43] on icon at bounding box center [237, 46] width 16 height 16
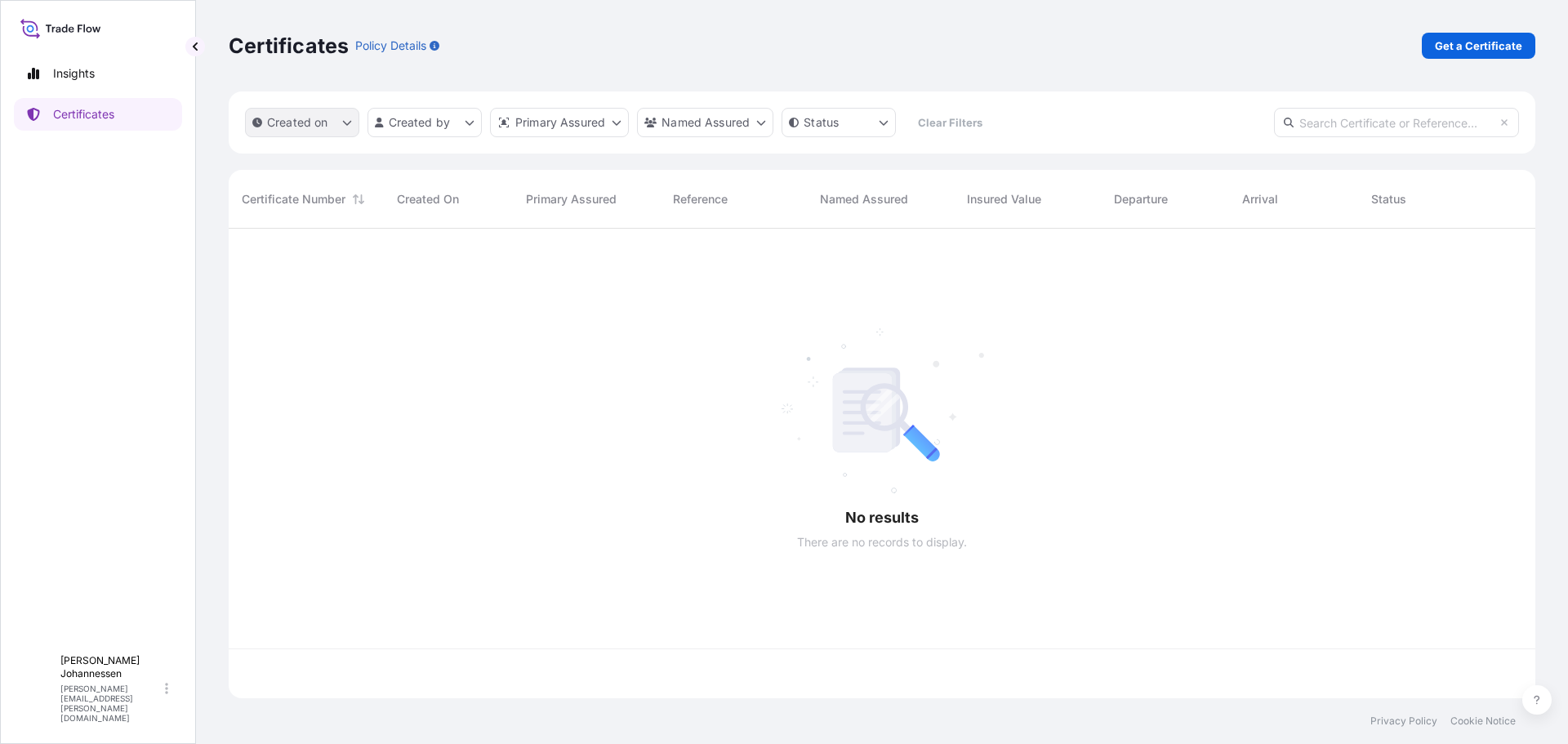
scroll to position [466, 1294]
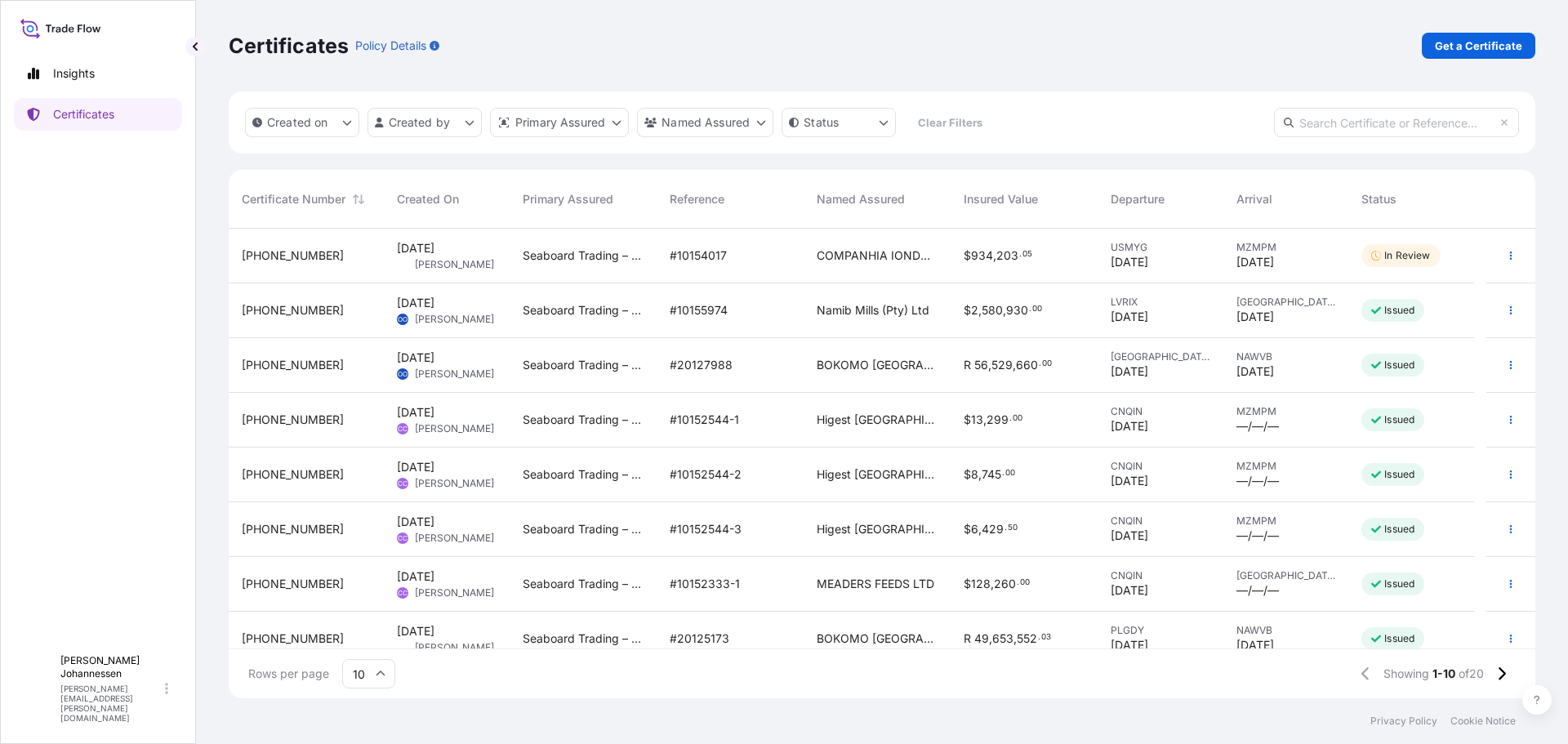
click at [1120, 256] on span "[DATE]" at bounding box center [1129, 262] width 38 height 16
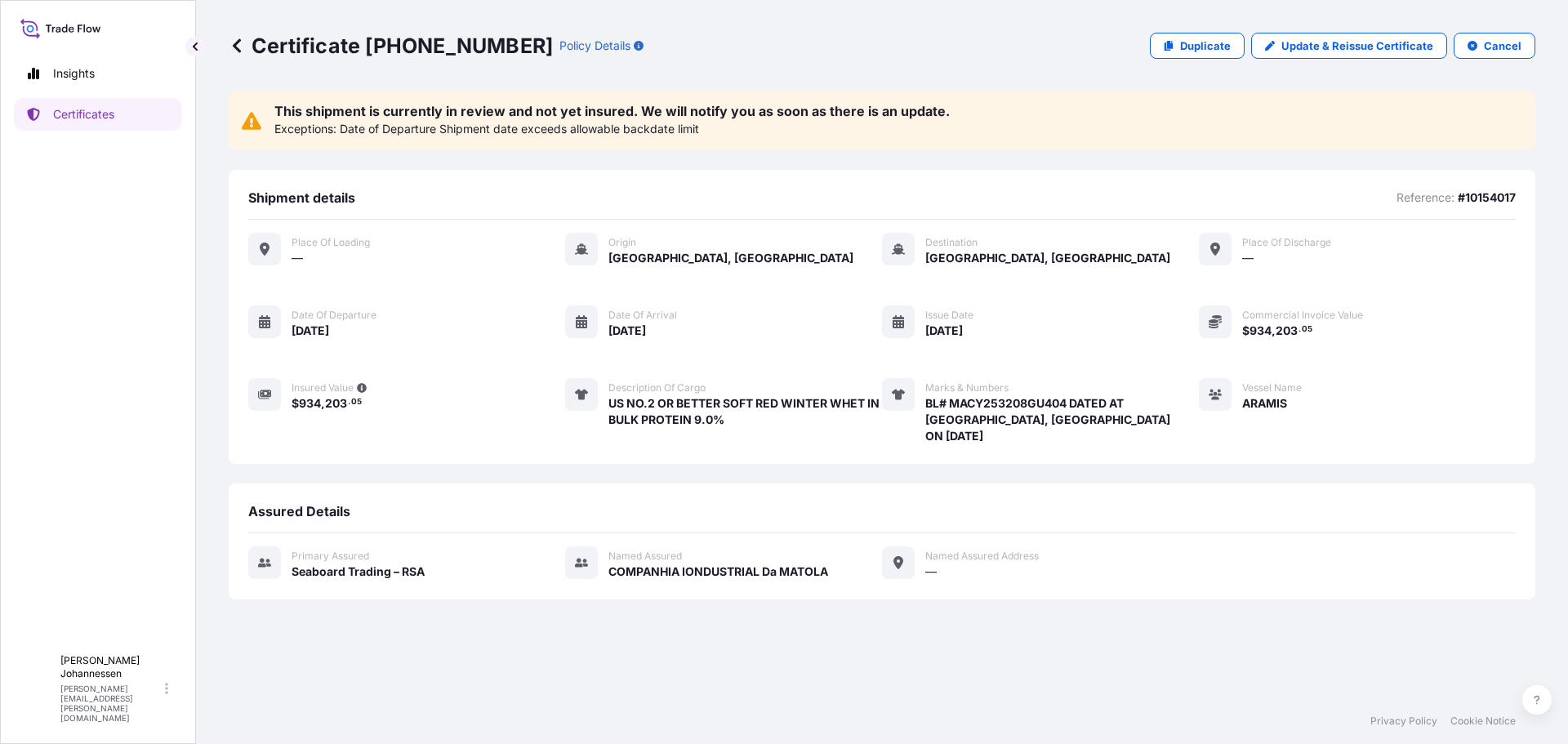
click at [1075, 561] on div "Primary assured Seaboard Trading – RSA Named Assured COMPANHIA IONDUSTRIAL [PER…" at bounding box center [882, 563] width 1268 height 34
click at [1346, 48] on p "Update & Reissue Certificate" at bounding box center [1357, 46] width 152 height 16
select select "Ocean Vessel"
select select "31641"
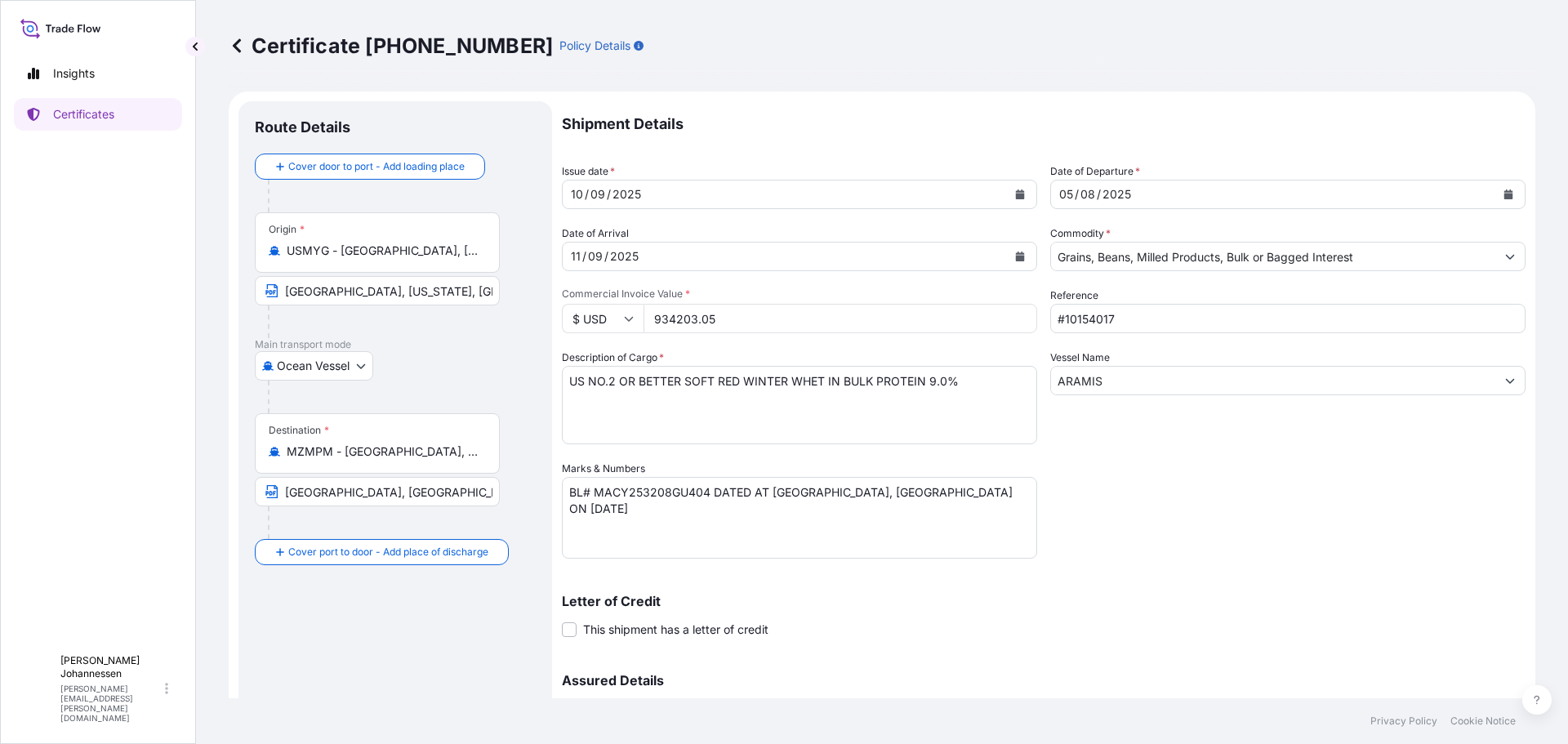
click at [1135, 9] on div "Certificate [PHONE_NUMBER] Policy Details" at bounding box center [882, 46] width 1307 height 92
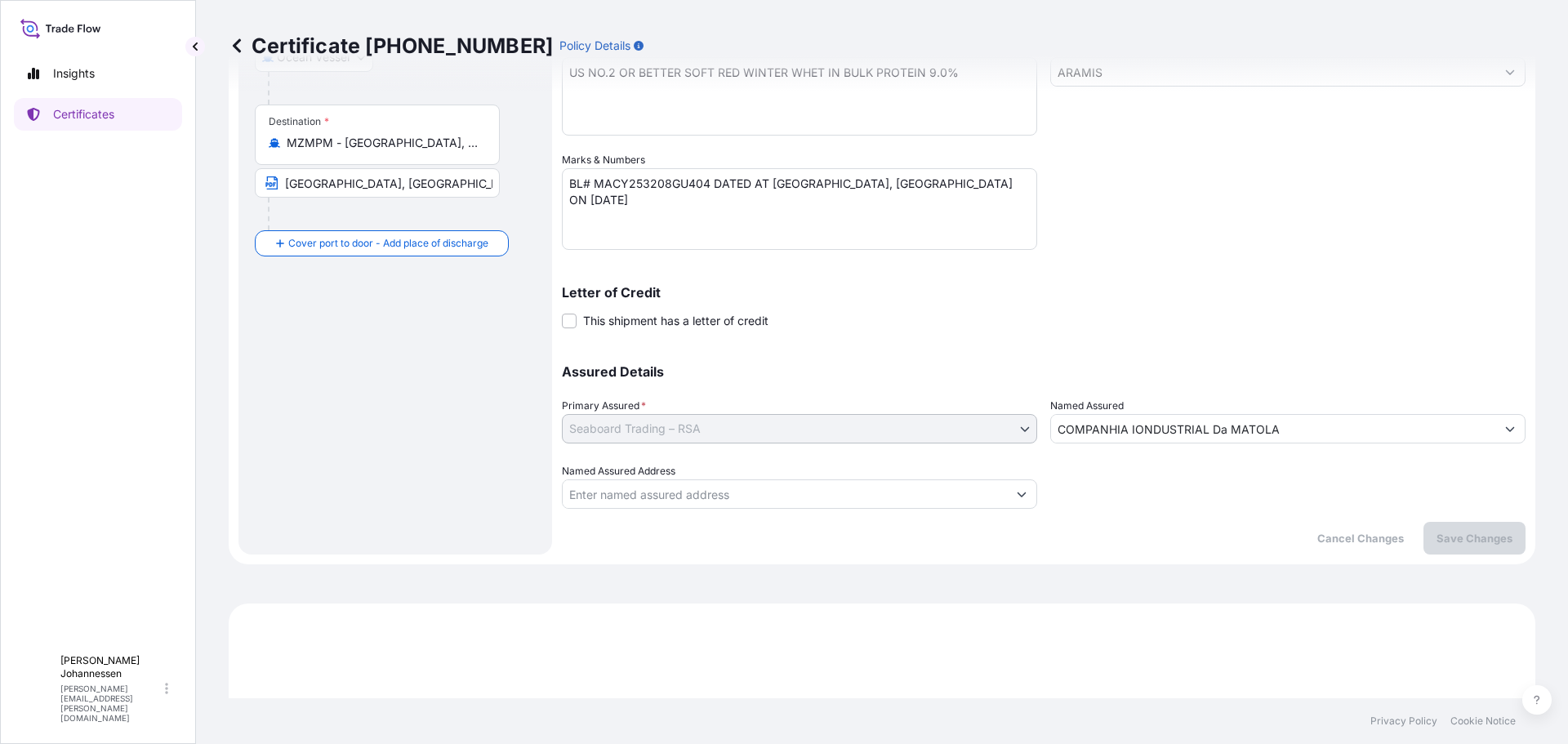
scroll to position [408, 0]
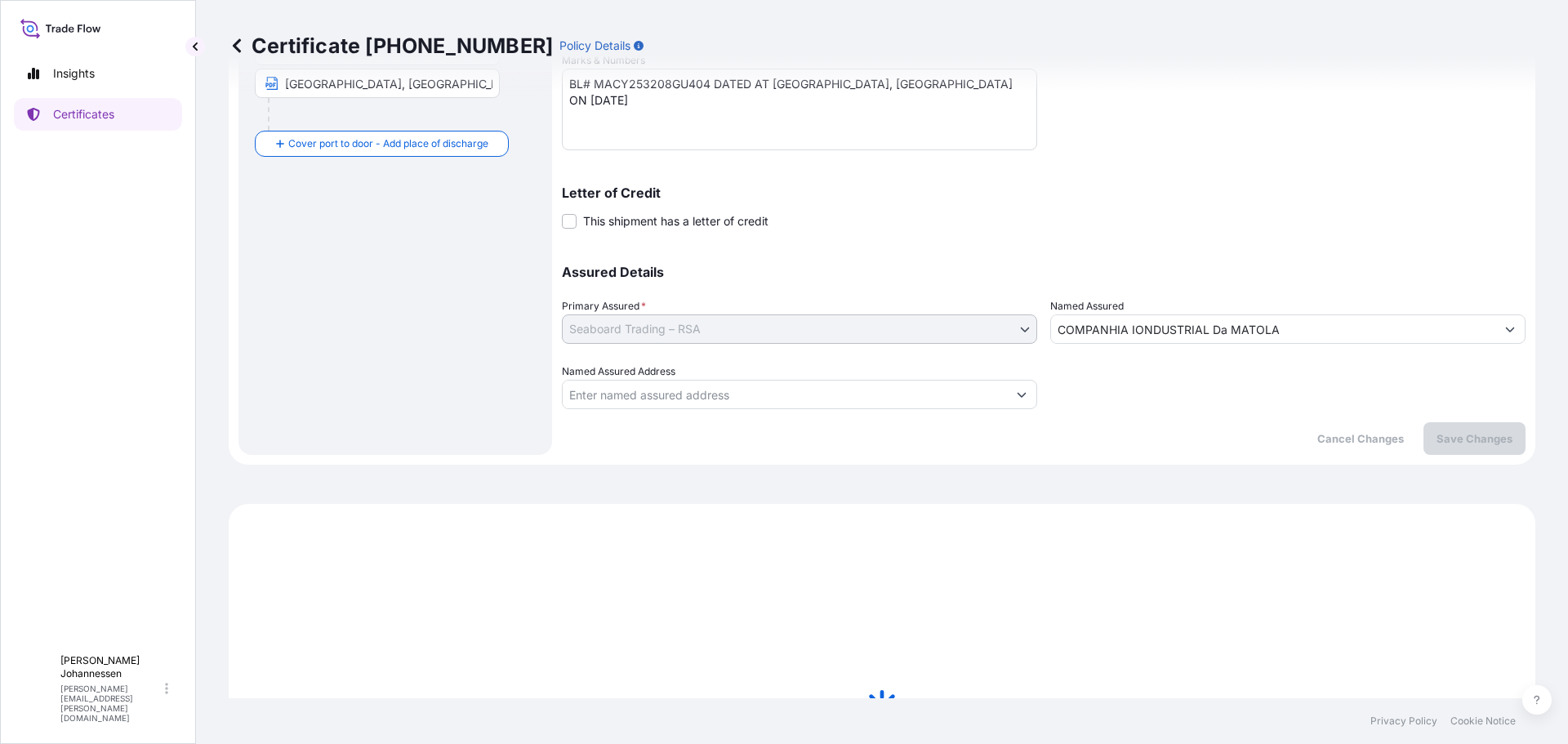
click at [1191, 397] on div at bounding box center [1288, 387] width 475 height 46
click at [1135, 327] on input "COMPANHIA IONDUSTRIAL Da MATOLA" at bounding box center [1272, 328] width 444 height 29
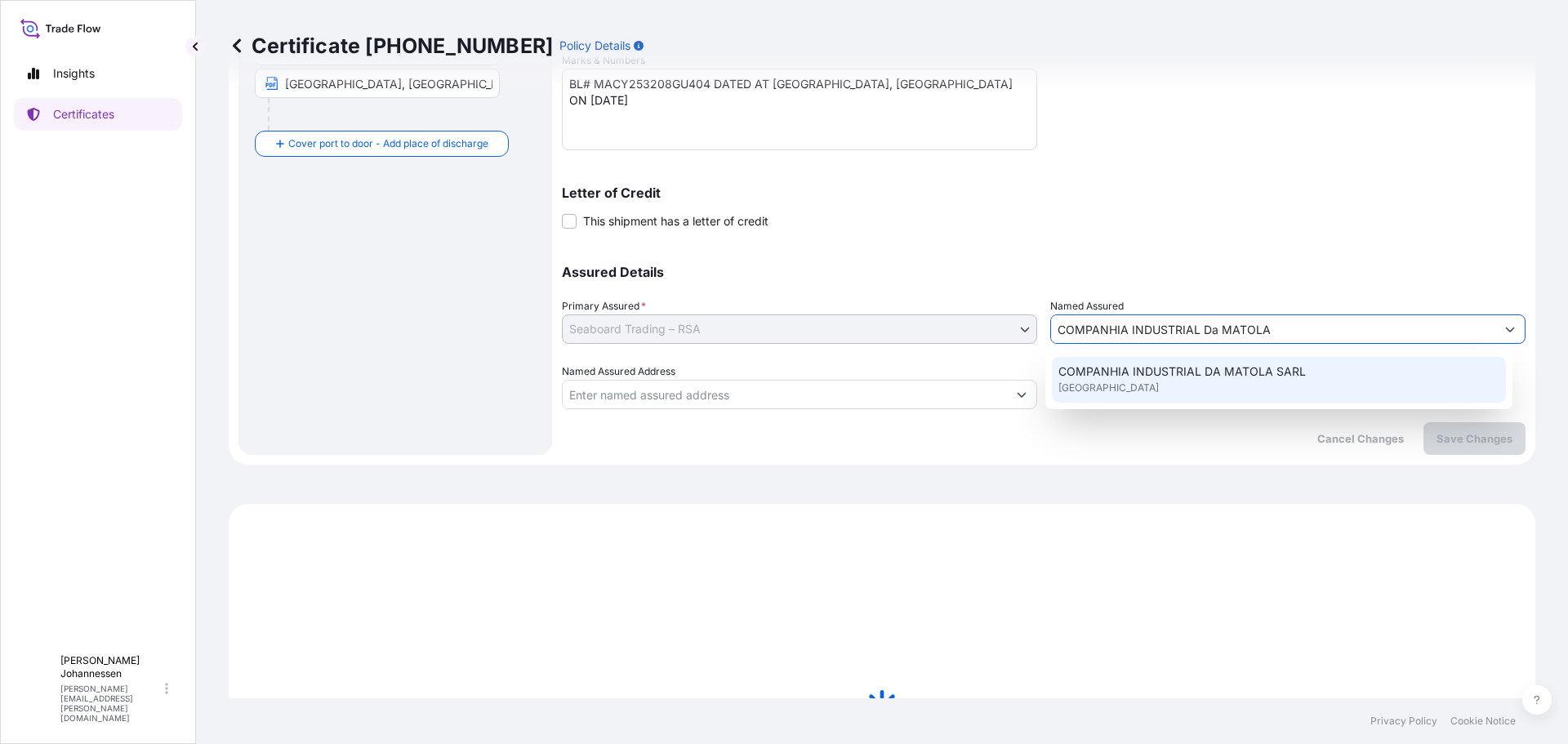
click at [1172, 372] on span "COMPANHIA INDUSTRIAL DA MATOLA SARL" at bounding box center [1182, 372] width 247 height 16
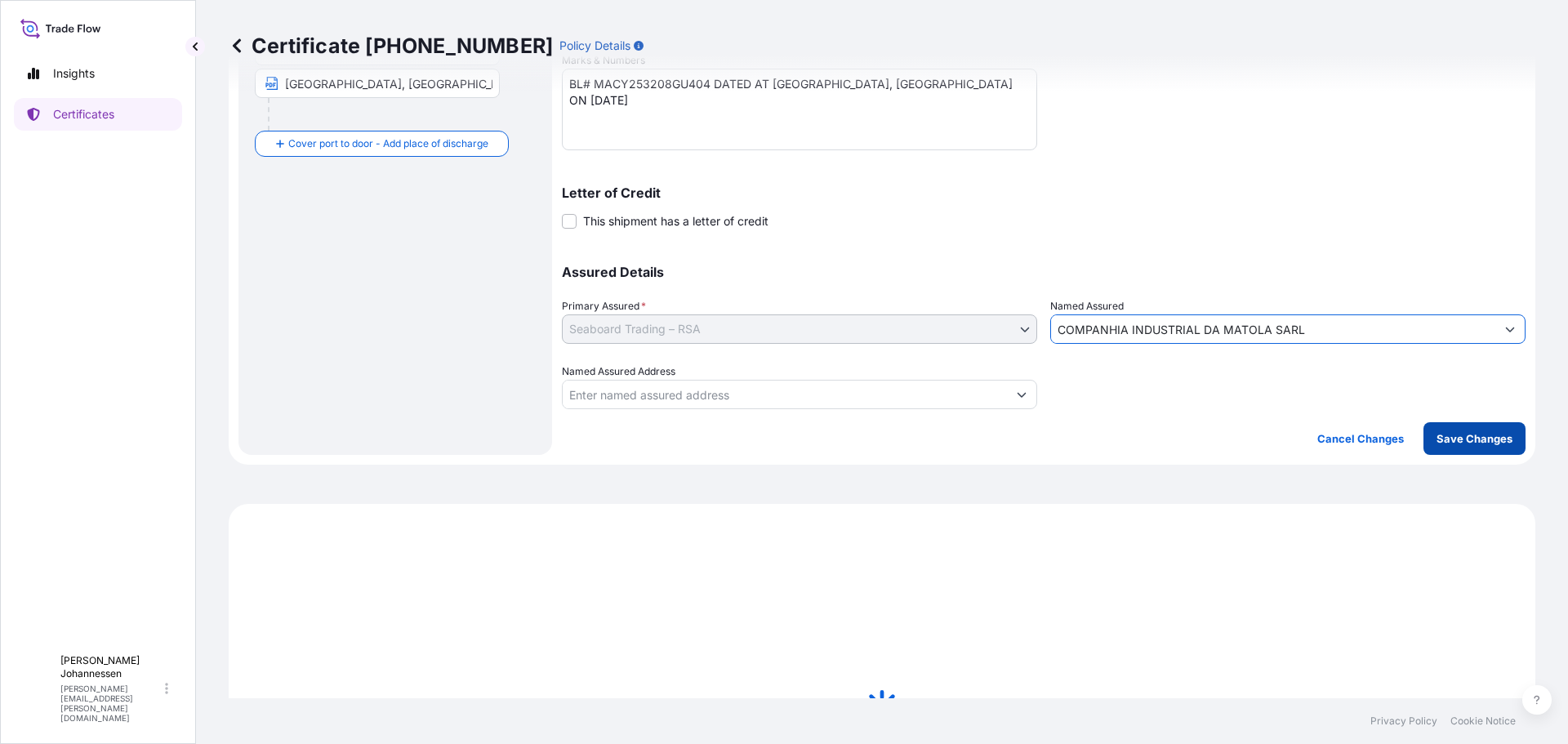
type input "COMPANHIA INDUSTRIAL DA MATOLA SARL"
click at [1489, 419] on div "Shipment Details Issue date * [DATE] Date of Departure * [DATE] Date of Arrival…" at bounding box center [1043, 73] width 963 height 762
click at [1481, 428] on button "Save Changes" at bounding box center [1474, 438] width 102 height 33
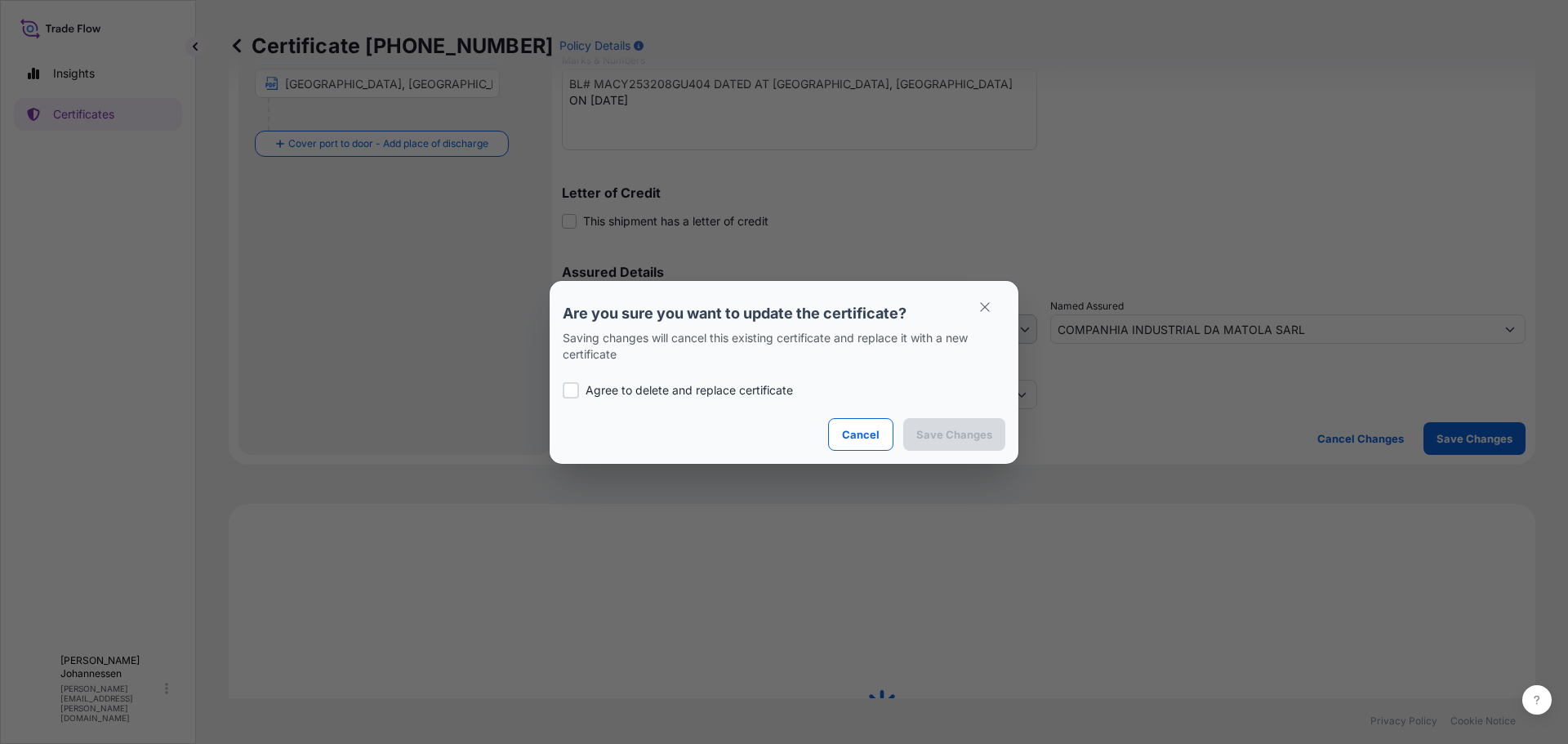
click at [579, 387] on label "Agree to delete and replace certificate" at bounding box center [783, 390] width 442 height 16
checkbox input "true"
click at [954, 436] on p "Save Changes" at bounding box center [954, 434] width 76 height 16
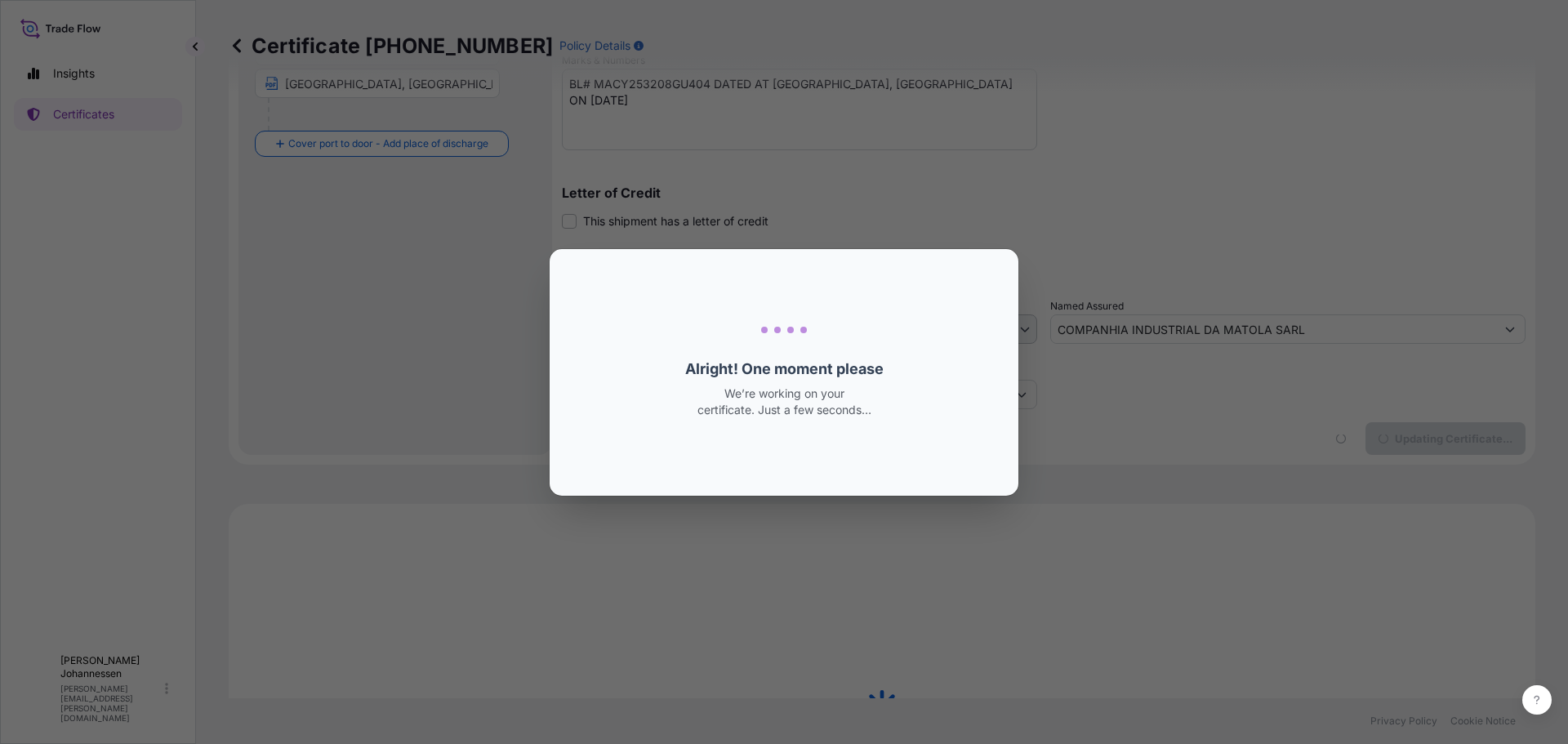
select select "Ocean Vessel"
select select "31641"
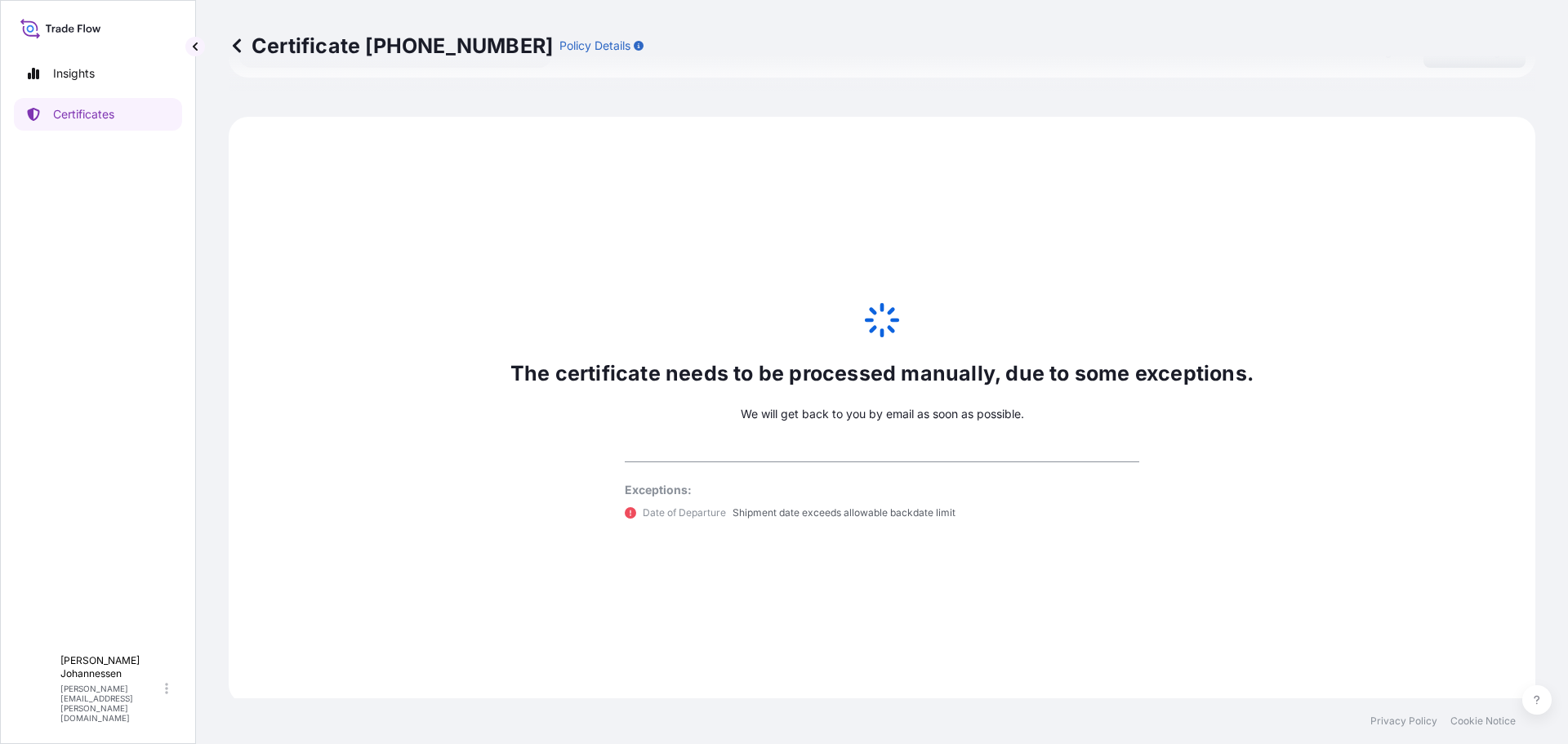
scroll to position [800, 0]
